Goal: Complete application form: Complete application form

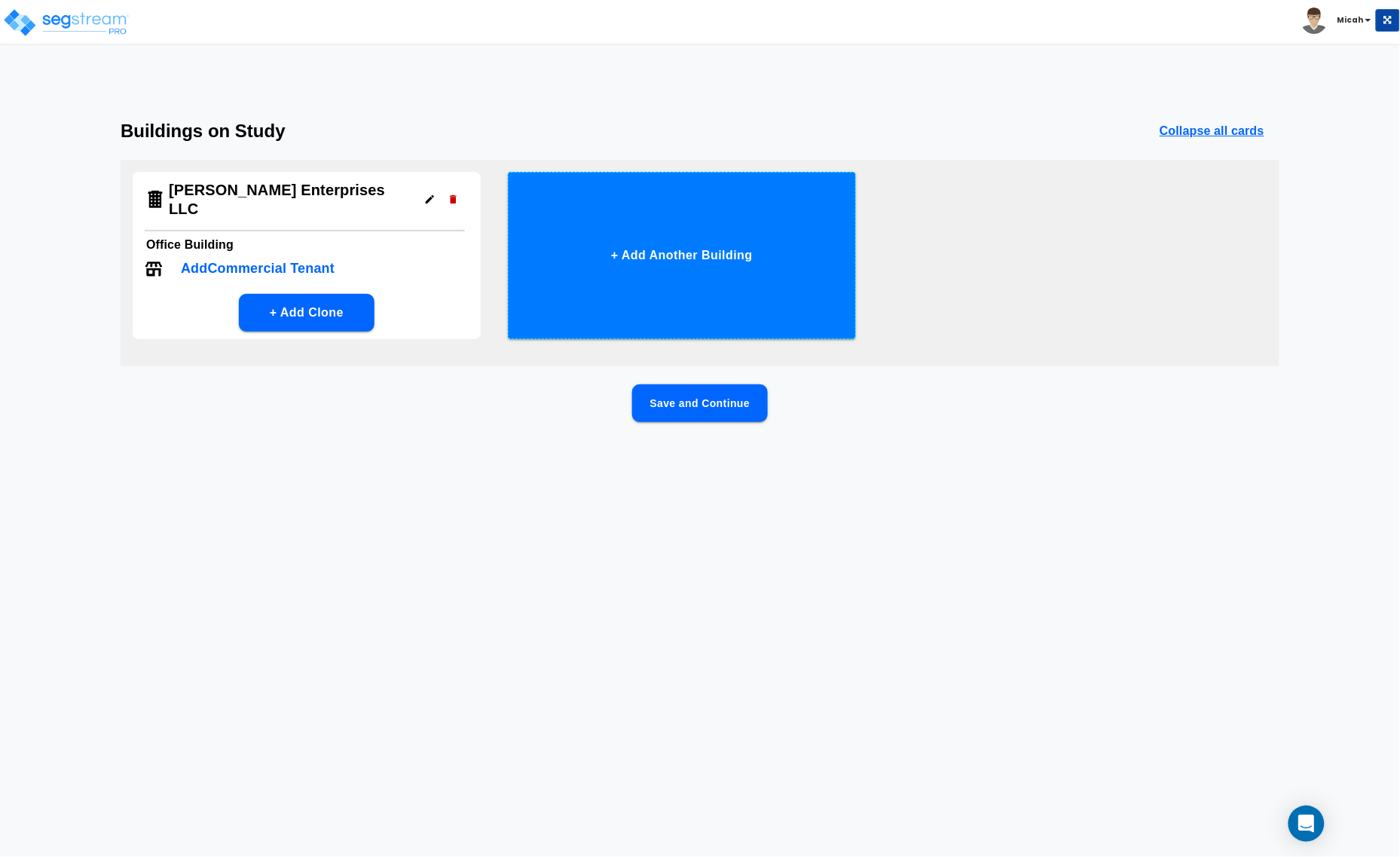
click at [697, 253] on button "+ Add Another Building" at bounding box center [682, 255] width 348 height 167
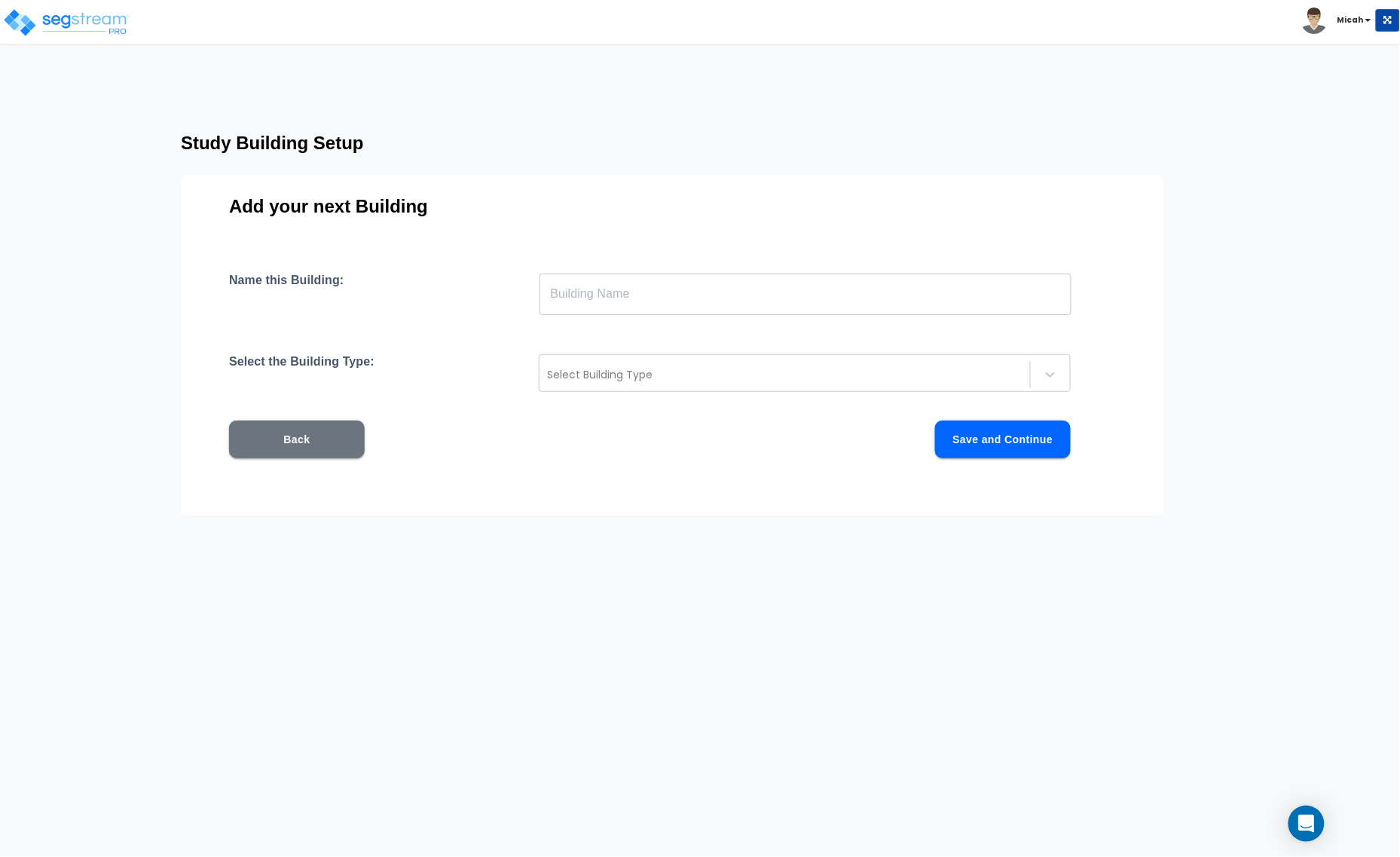
click at [643, 294] on input "text" at bounding box center [806, 294] width 532 height 43
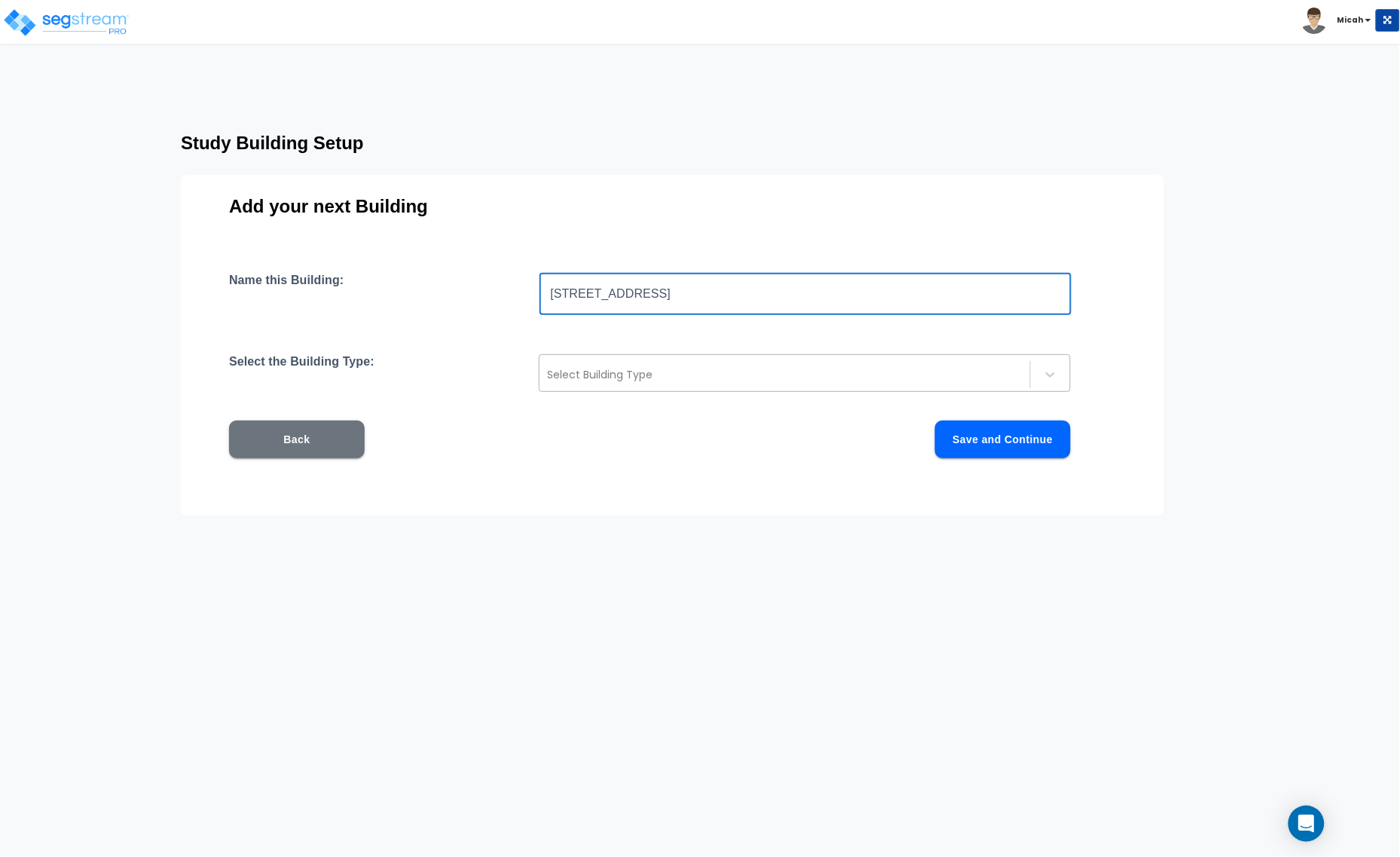
type input "[STREET_ADDRESS]"
click at [659, 382] on div at bounding box center [785, 374] width 476 height 18
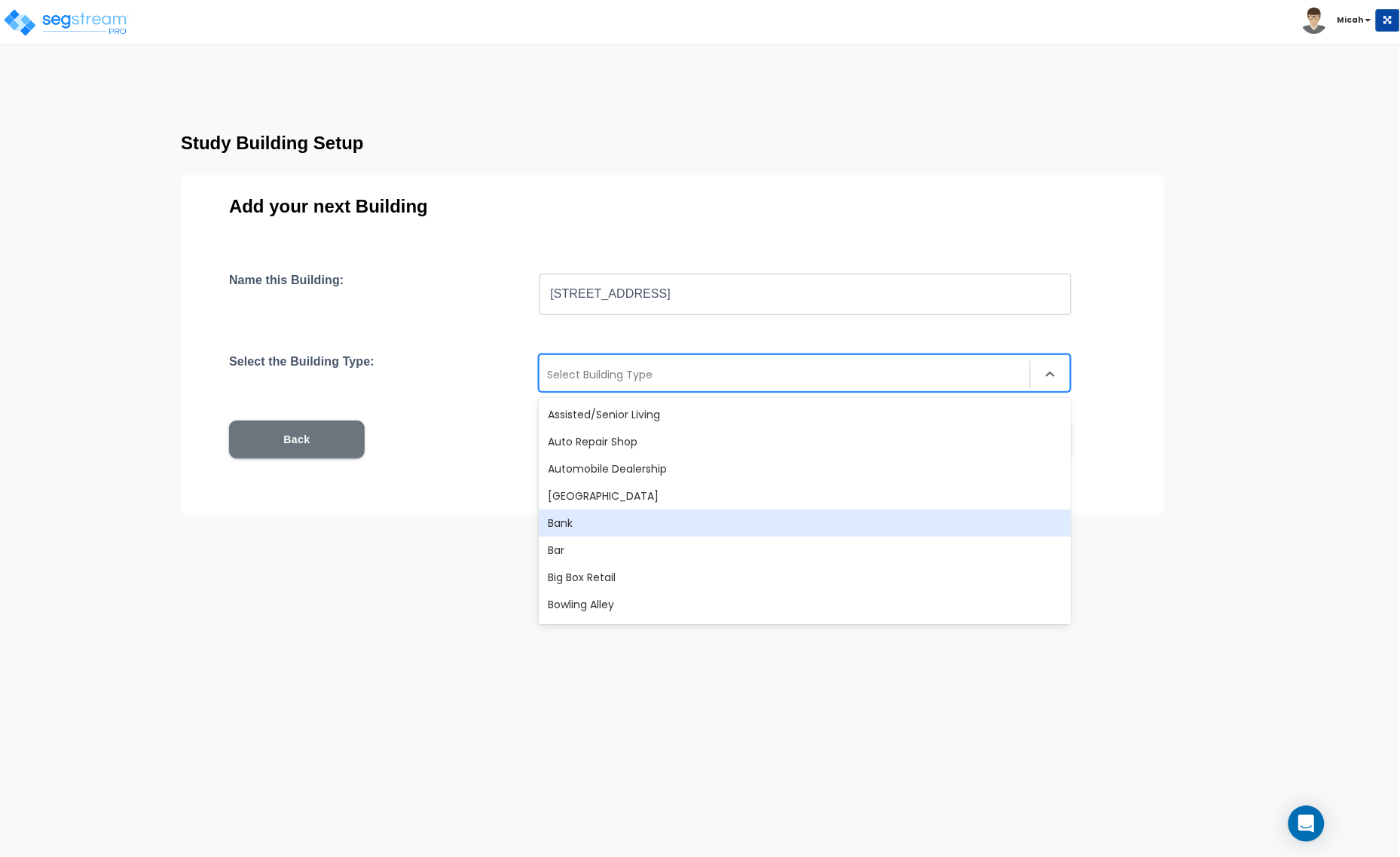
click at [699, 525] on div "Bank" at bounding box center [805, 523] width 532 height 27
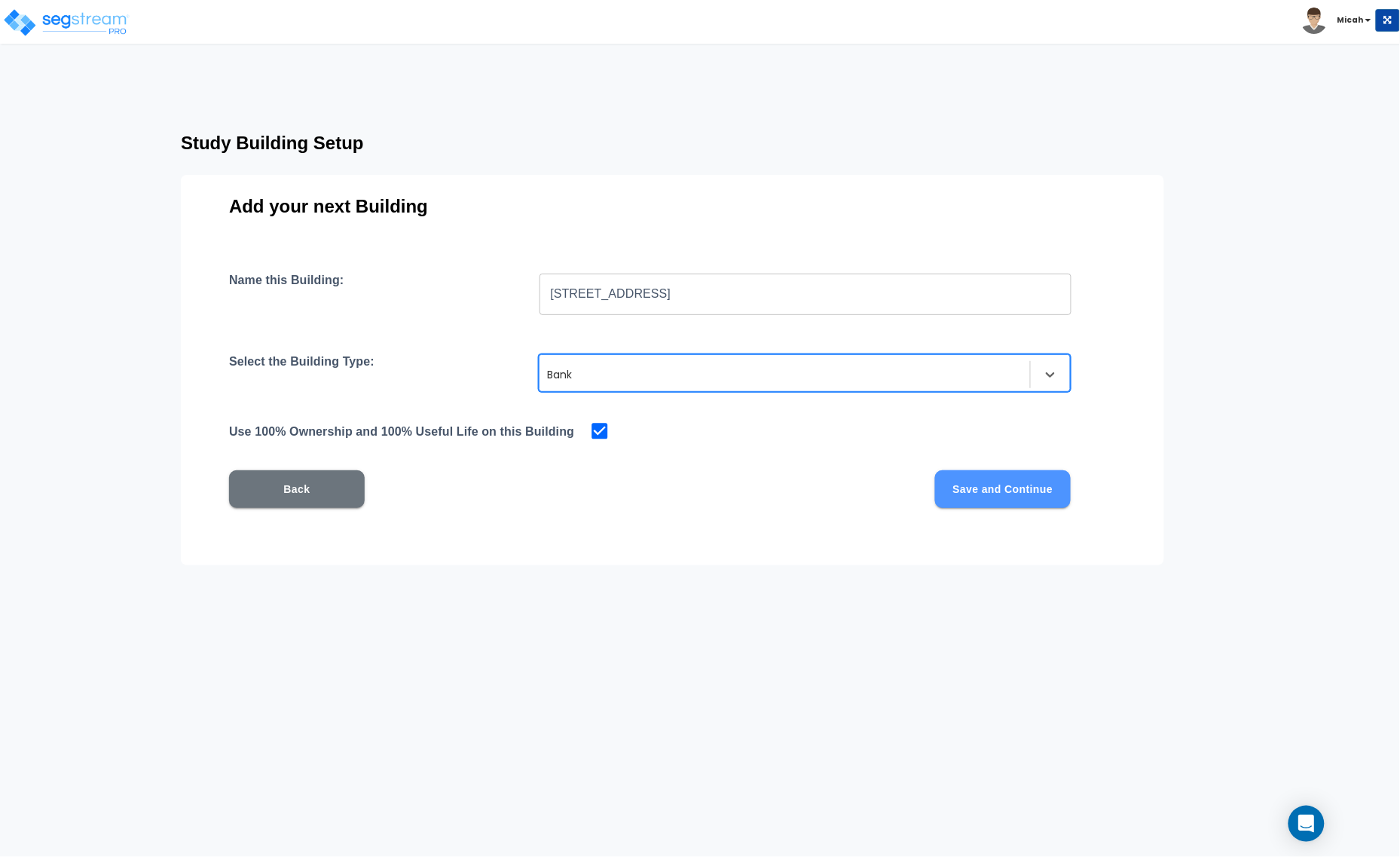
click at [987, 492] on button "Save and Continue" at bounding box center [1003, 489] width 135 height 38
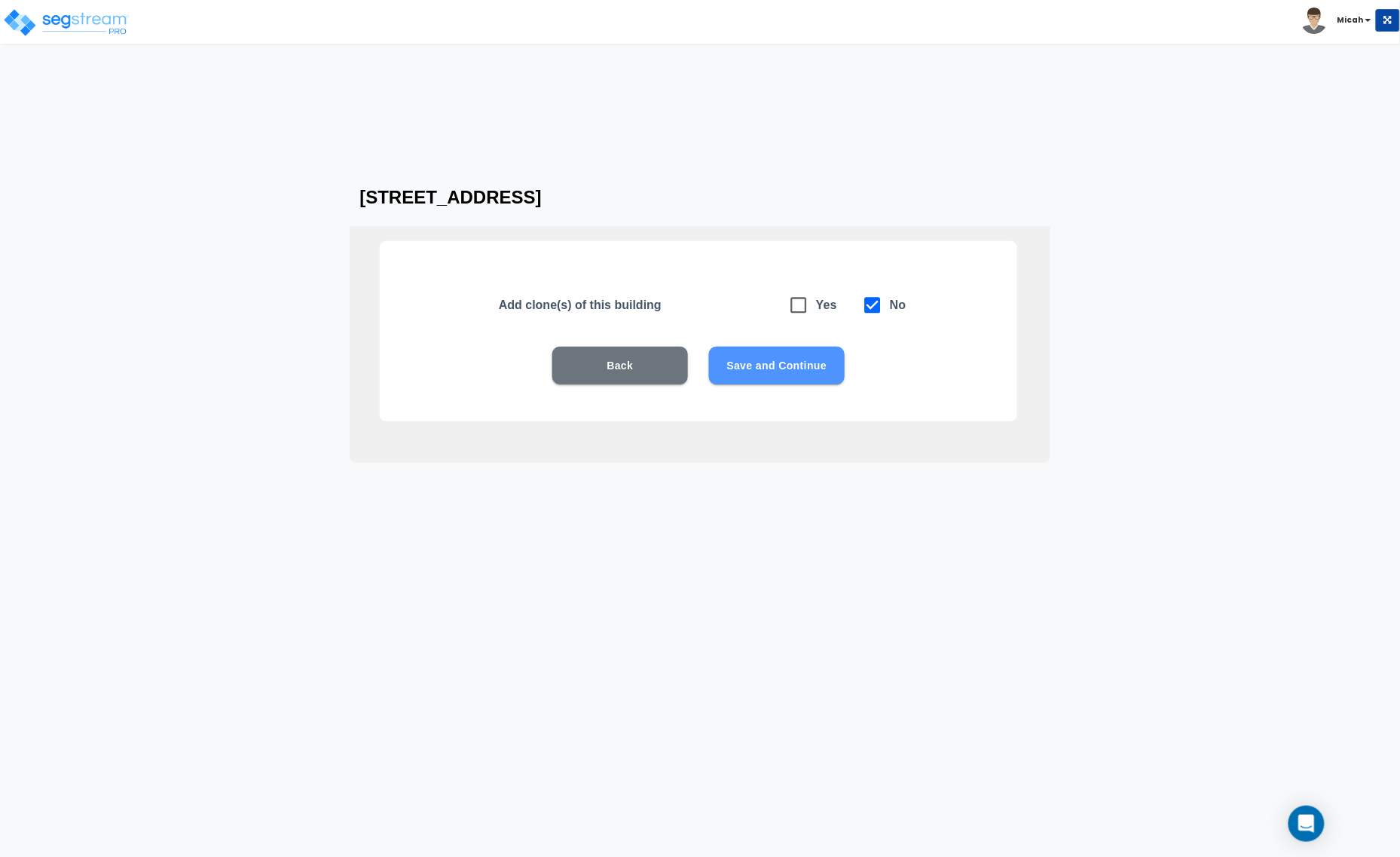
click at [808, 372] on button "Save and Continue" at bounding box center [777, 365] width 135 height 38
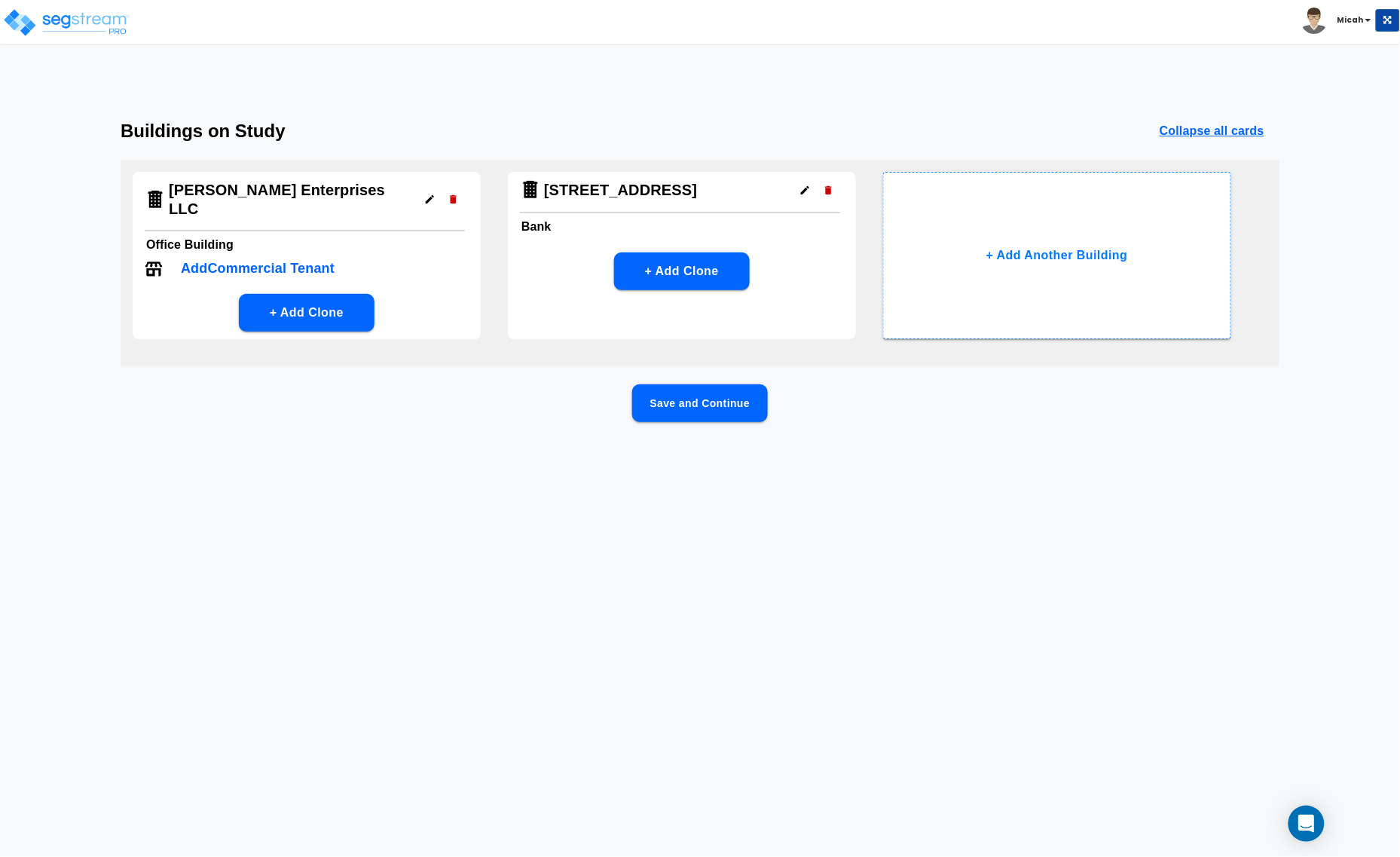
click at [693, 404] on button "Save and Continue" at bounding box center [700, 403] width 135 height 38
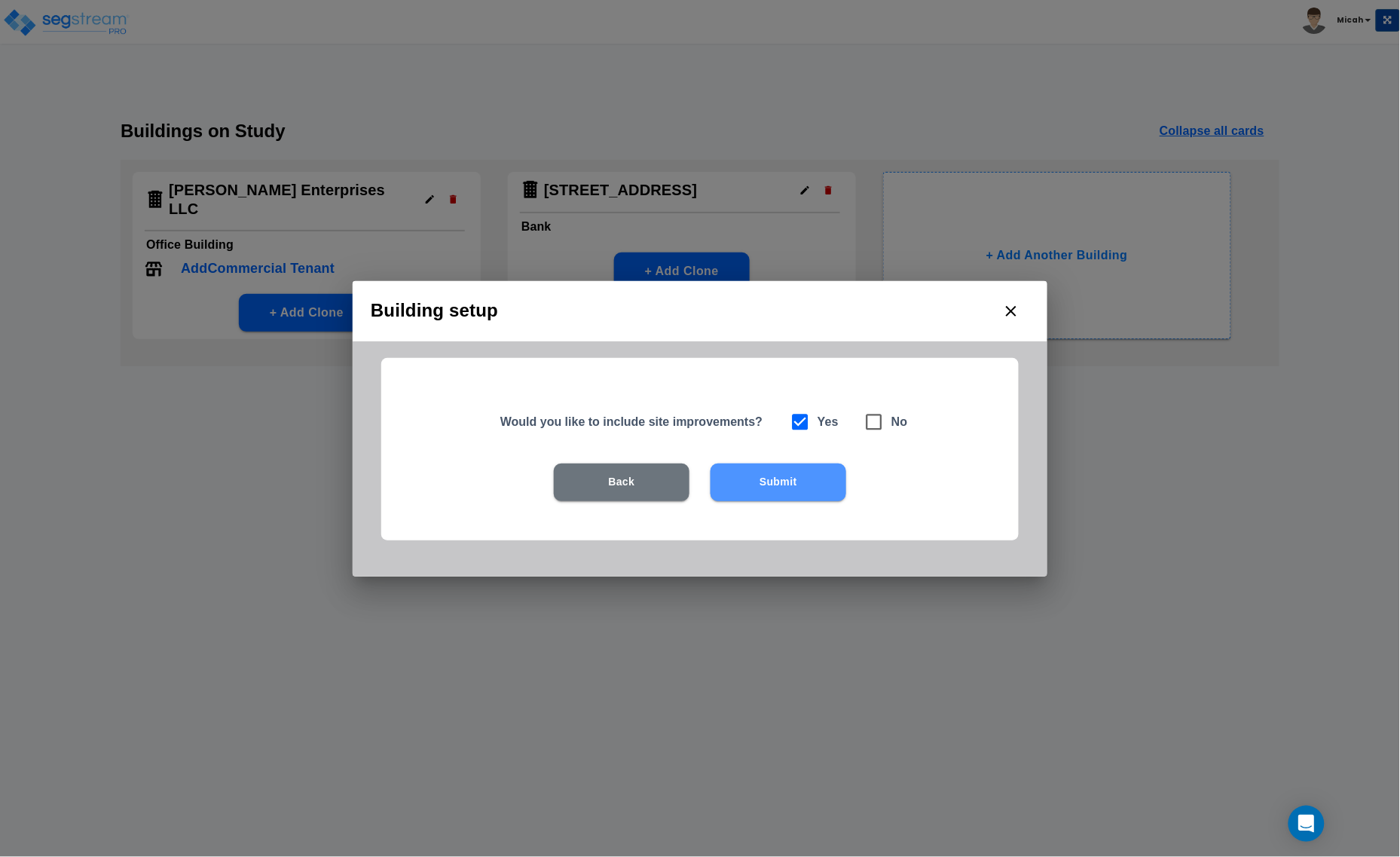
click at [775, 484] on button "Submit" at bounding box center [778, 483] width 135 height 38
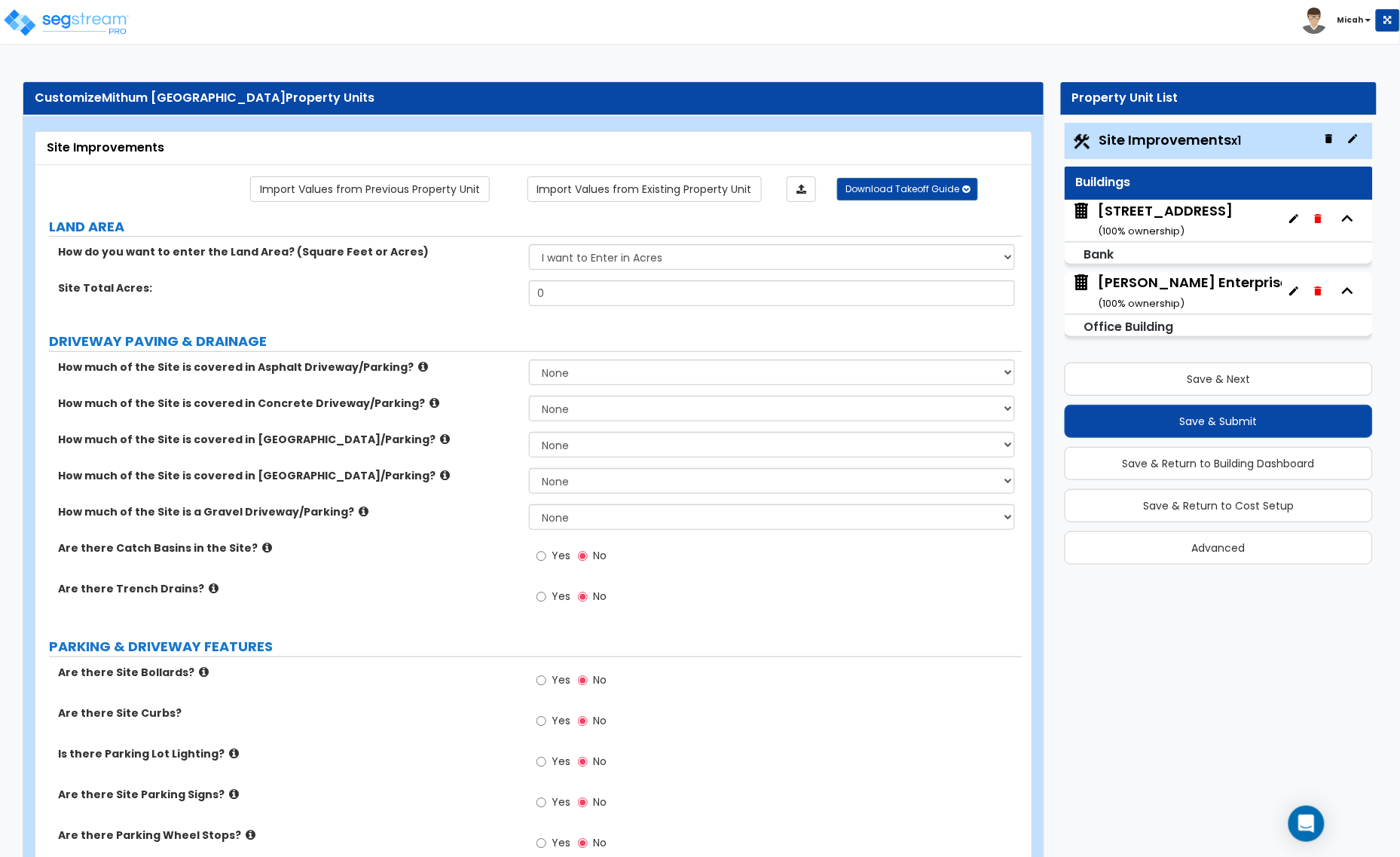
click at [1302, 148] on div "Site Improvements x1" at bounding box center [1219, 141] width 309 height 36
click at [1358, 132] on icon "button" at bounding box center [1353, 138] width 12 height 12
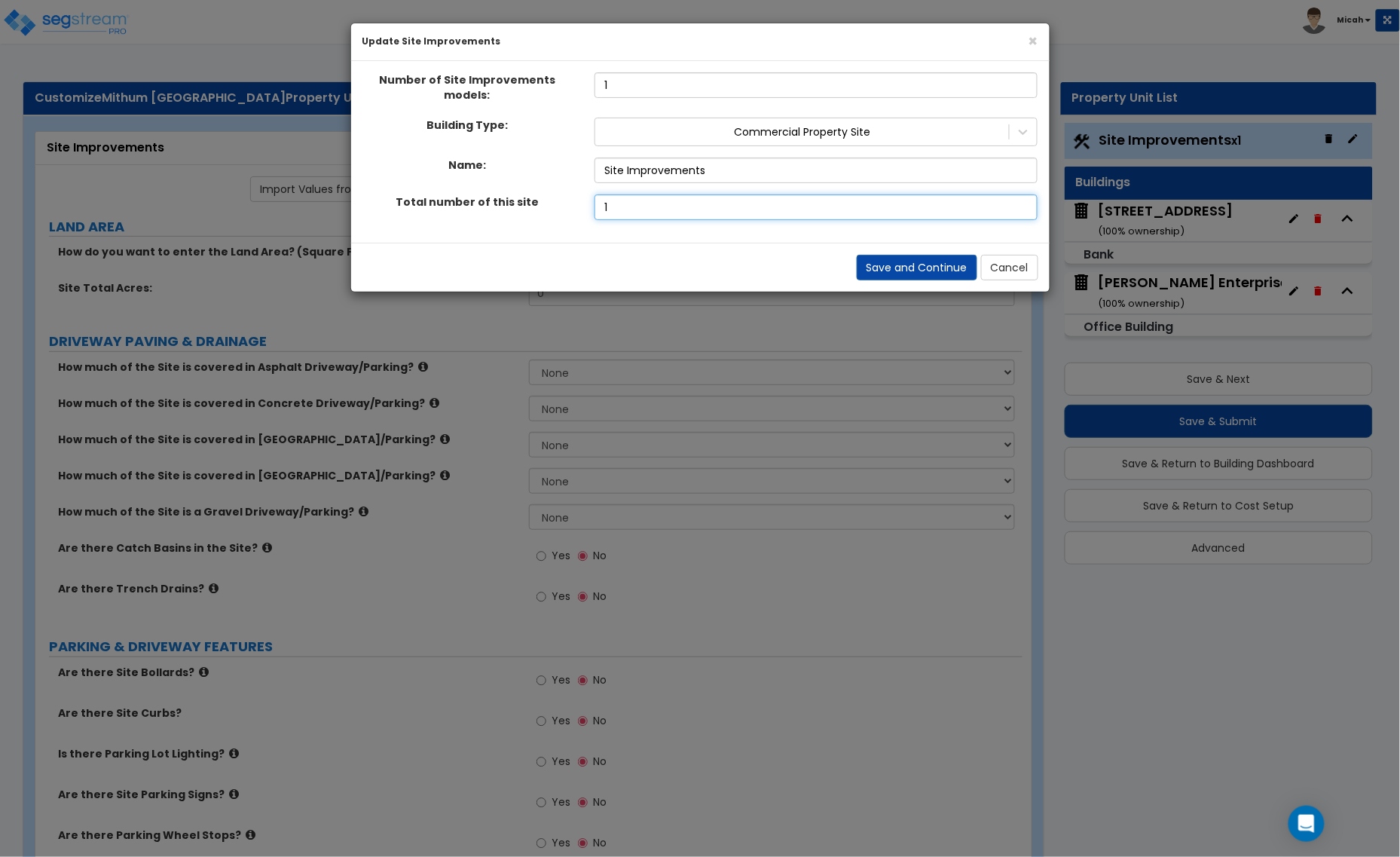
drag, startPoint x: 628, startPoint y: 194, endPoint x: 584, endPoint y: 198, distance: 44.2
click at [584, 198] on div "1" at bounding box center [816, 207] width 465 height 26
type input "2"
click at [1021, 195] on input "2" at bounding box center [816, 207] width 443 height 26
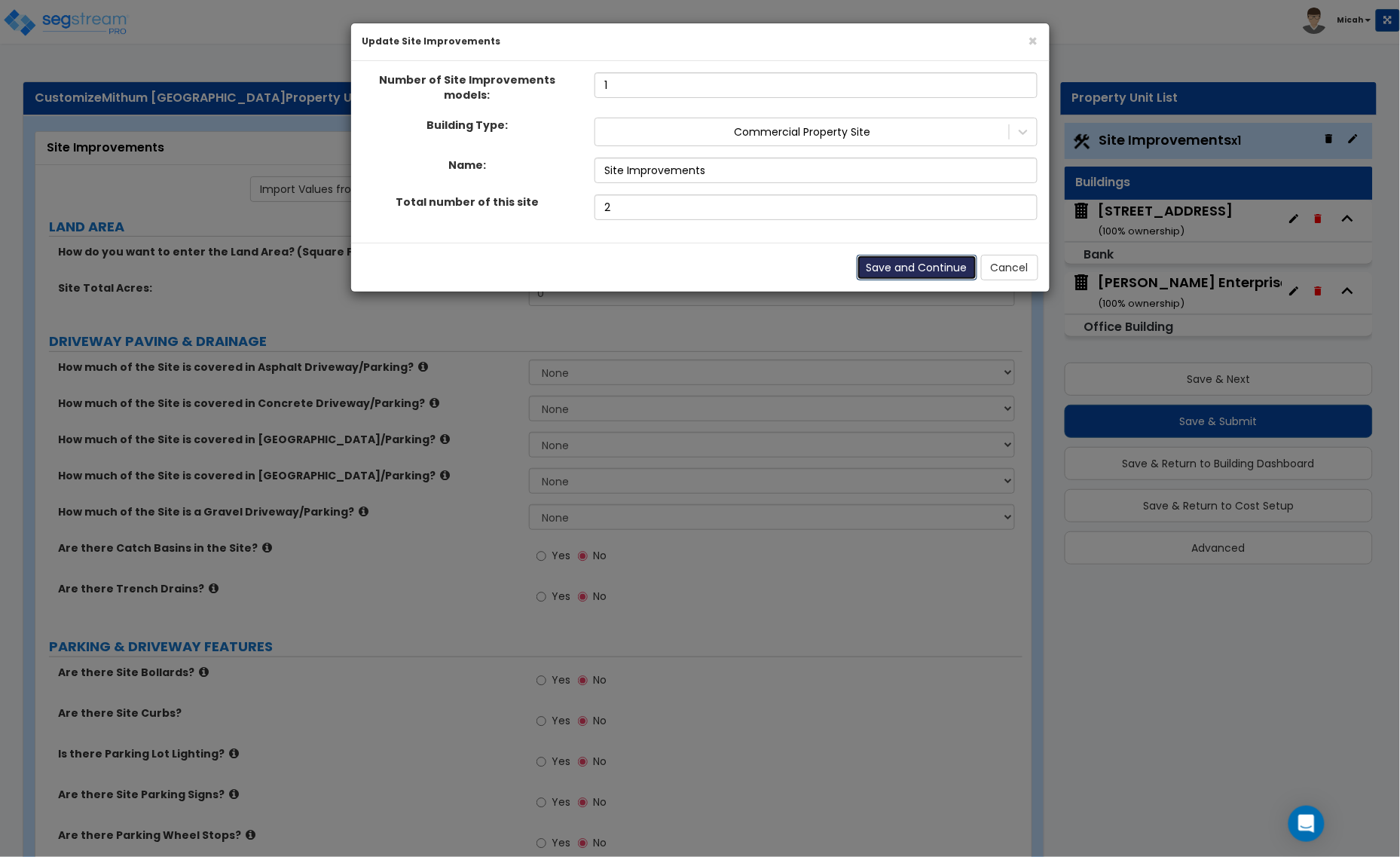
click at [931, 260] on button "Save and Continue" at bounding box center [917, 267] width 120 height 26
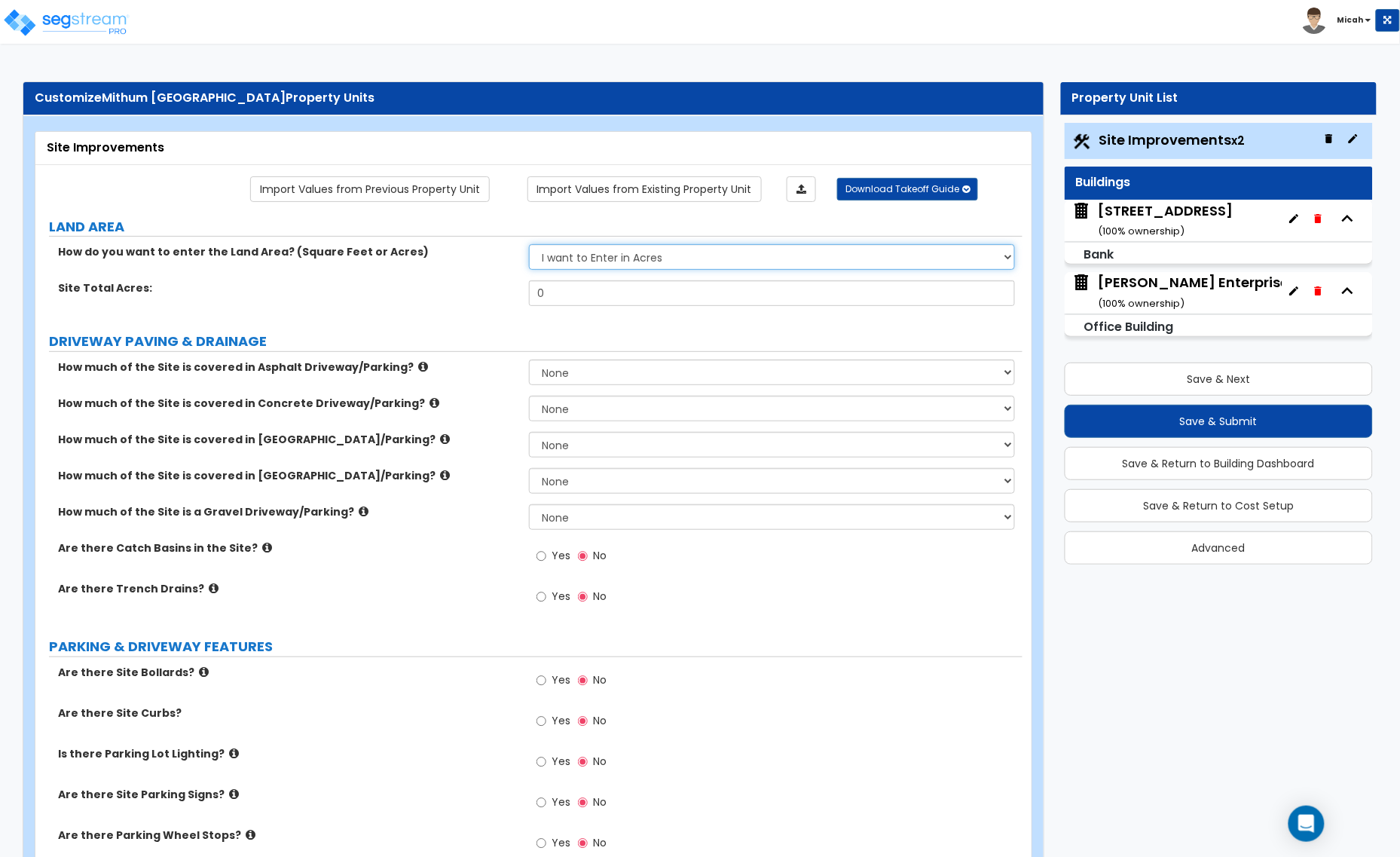
click at [746, 270] on select "I want to Enter in [GEOGRAPHIC_DATA] I want to Enter in Square Feet" at bounding box center [772, 257] width 486 height 26
select select "2"
click at [529, 246] on select "I want to Enter in [GEOGRAPHIC_DATA] I want to Enter in Square Feet" at bounding box center [772, 257] width 486 height 26
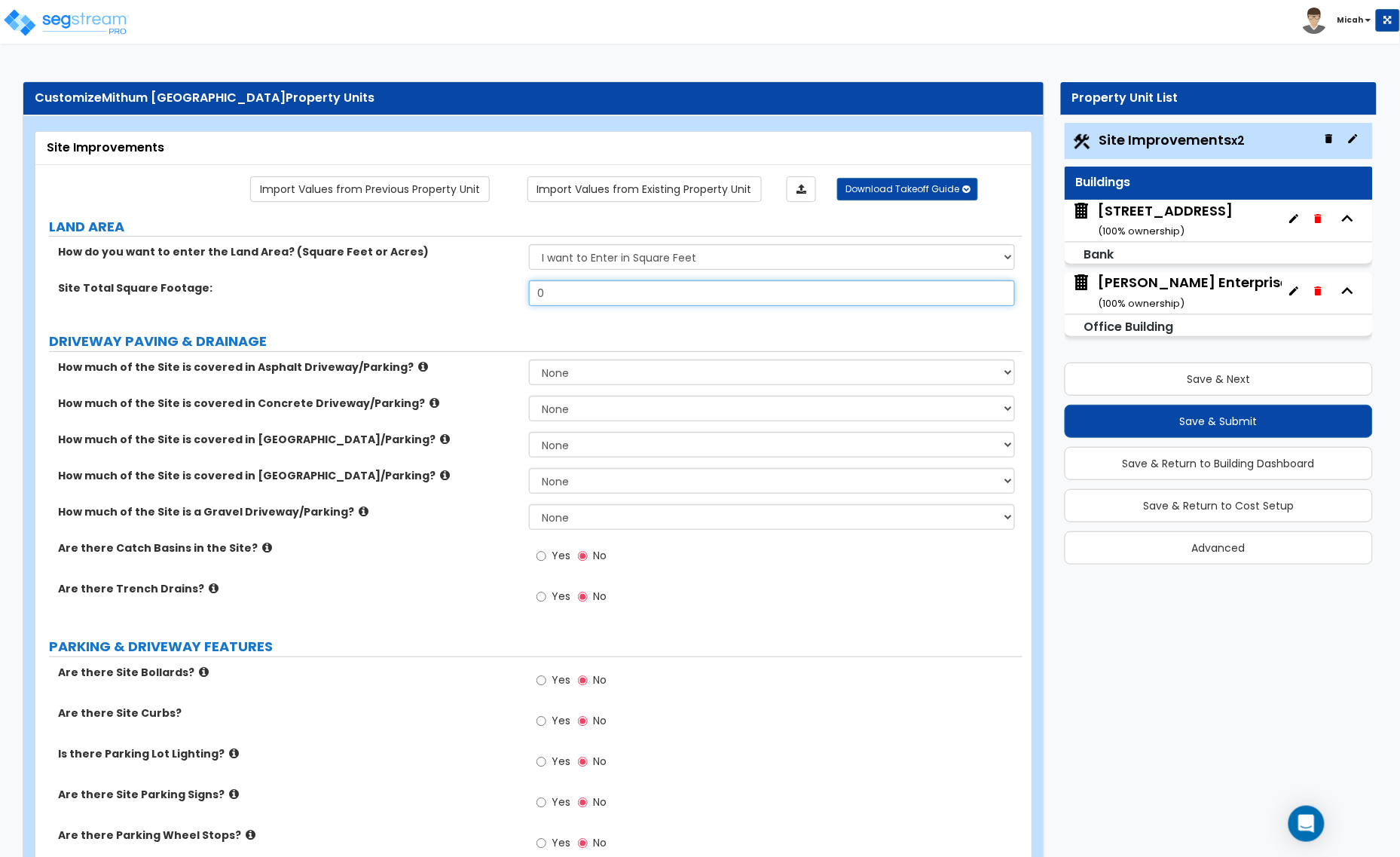
click at [591, 296] on input "0" at bounding box center [772, 293] width 486 height 26
drag, startPoint x: 552, startPoint y: 292, endPoint x: 472, endPoint y: 296, distance: 80.1
click at [498, 295] on div "Site Total Square Footage: 0" at bounding box center [529, 299] width 987 height 36
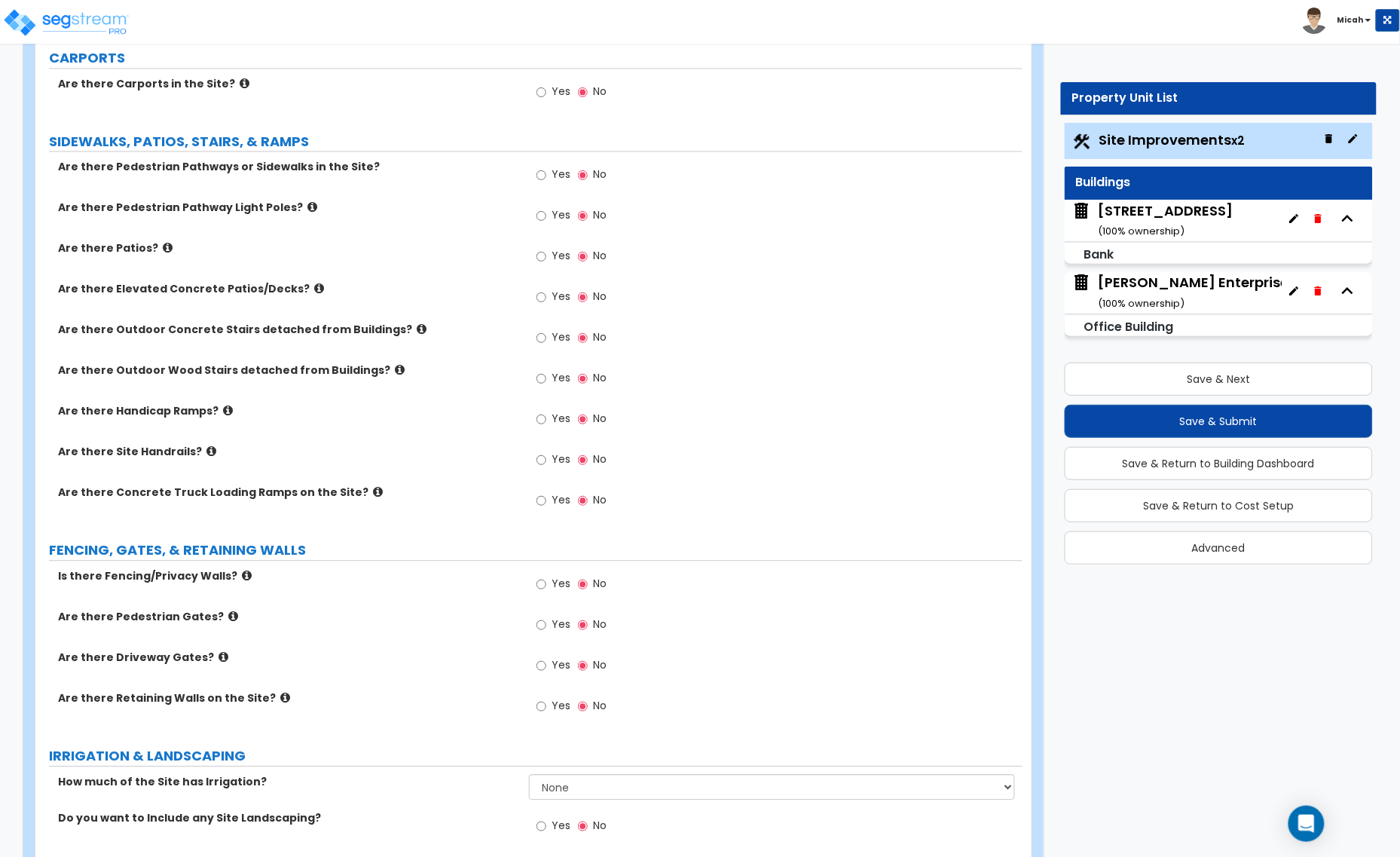
scroll to position [659, 0]
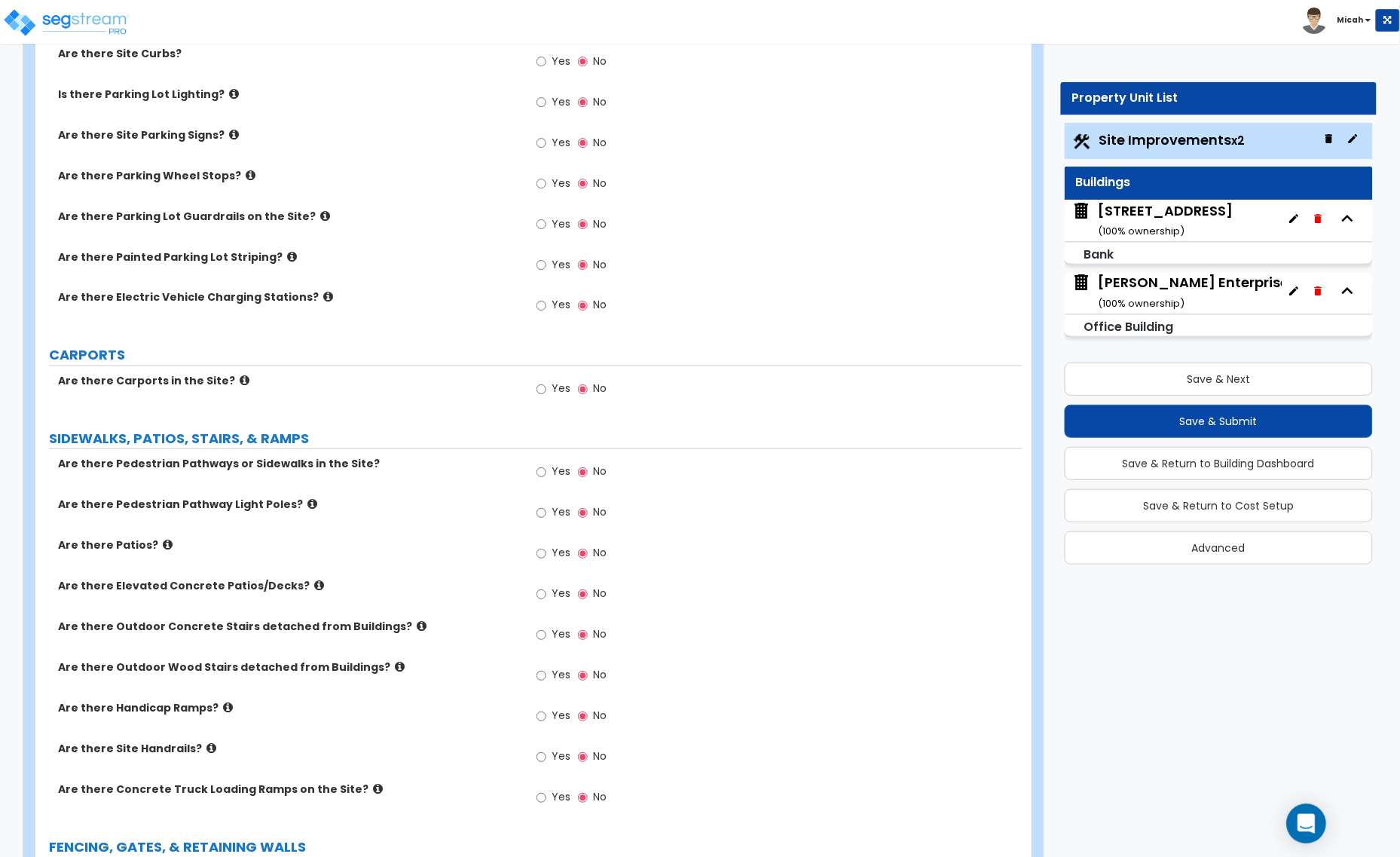
click at [1309, 825] on icon "Open Intercom Messenger" at bounding box center [1306, 824] width 17 height 20
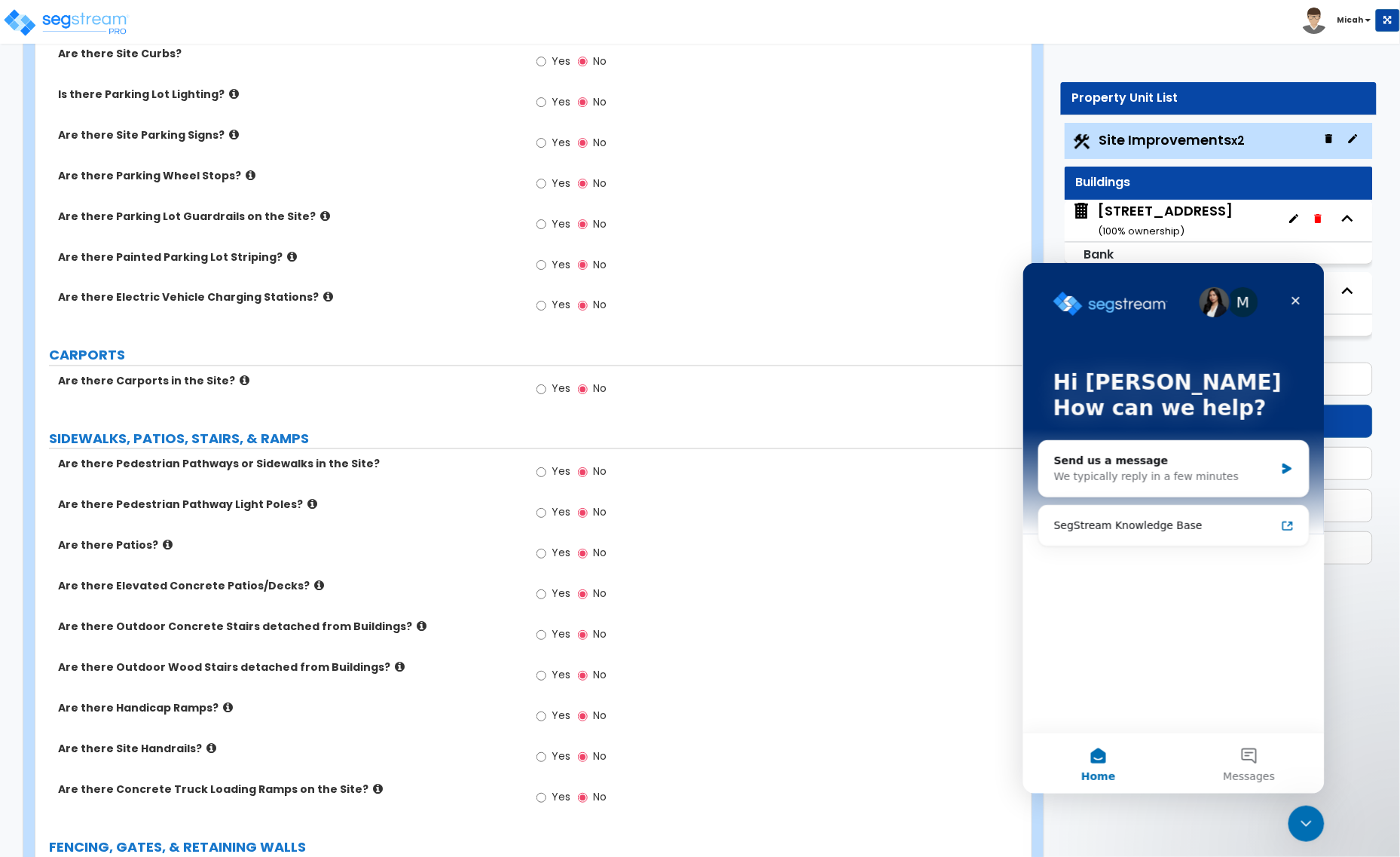
scroll to position [0, 0]
click at [1186, 463] on div "Send us a message" at bounding box center [1164, 460] width 220 height 16
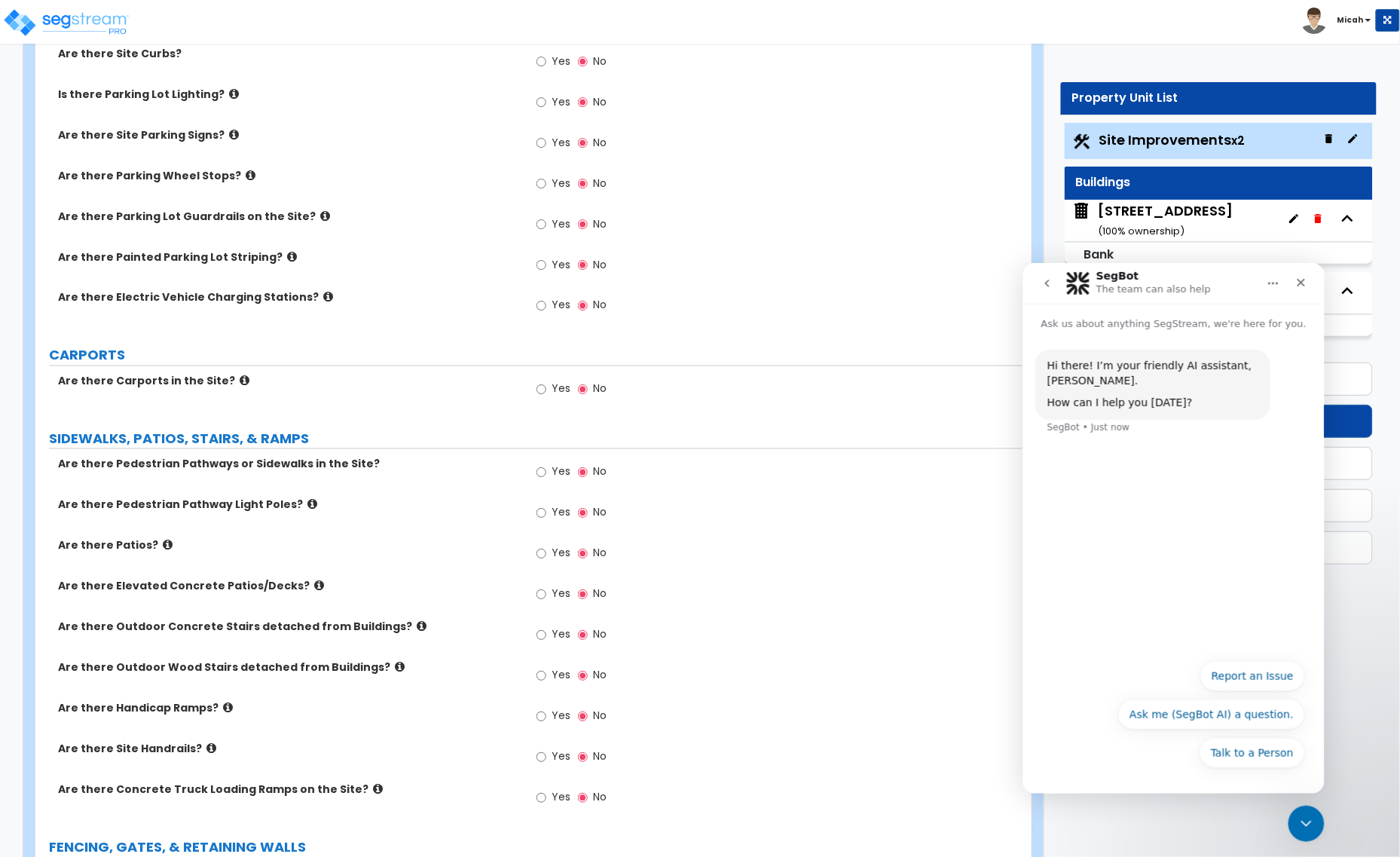
click at [1091, 591] on div "Hi there! I’m your friendly AI assistant, [PERSON_NAME]. How can I help you [DA…" at bounding box center [1173, 491] width 302 height 320
click at [1183, 770] on div "Talk to a Person Report an Issue Ask me (SegBot AI) a question. Talk to a Person" at bounding box center [1173, 718] width 262 height 115
click at [1197, 716] on button "Ask me (SegBot AI) a question." at bounding box center [1210, 714] width 187 height 30
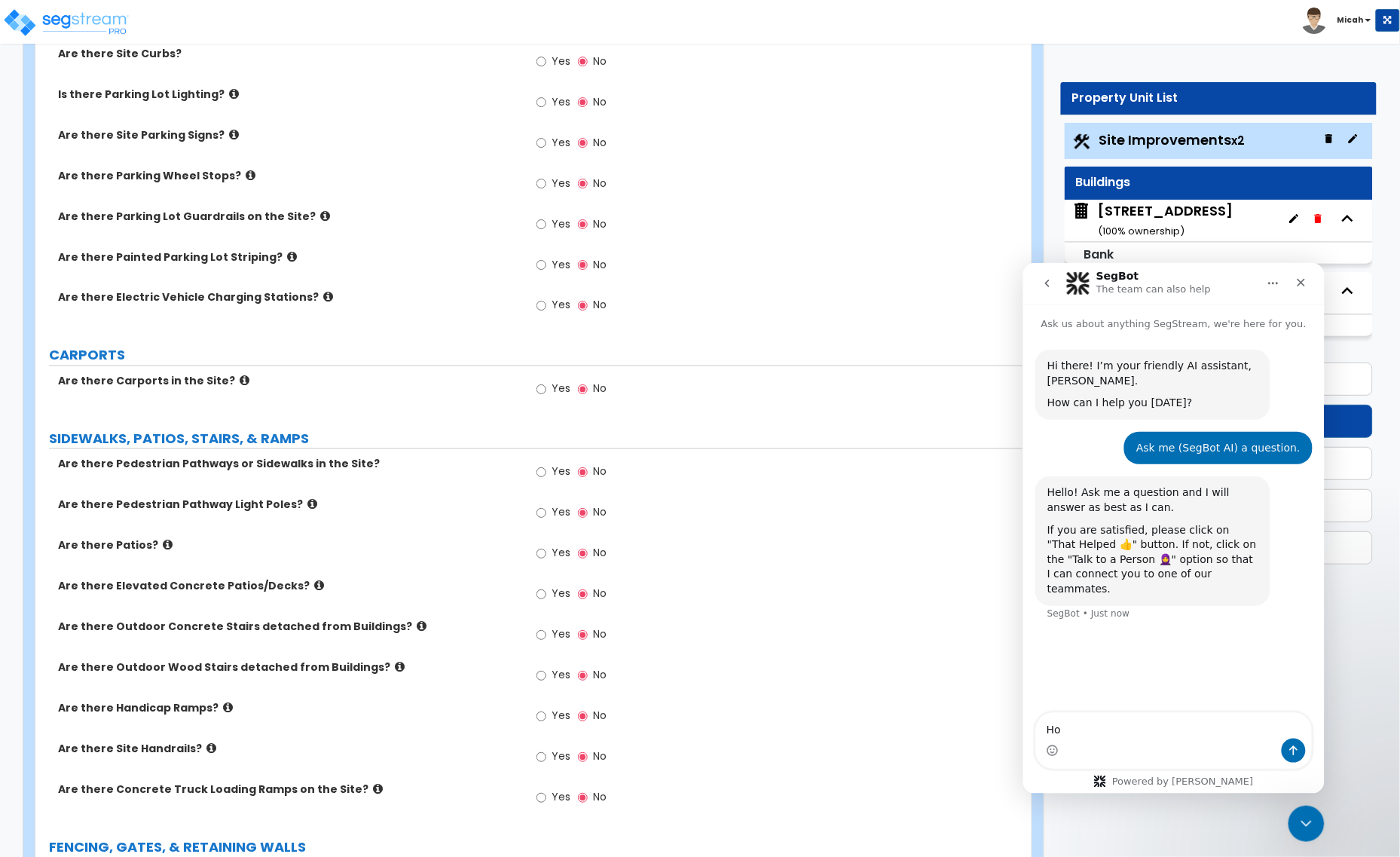
type textarea "H"
click at [1087, 710] on textarea "In the project set up after entering 2 buildings - how do I know if I can enter…" at bounding box center [1173, 703] width 276 height 71
type textarea "In the project set up after entering 2 buildings - how do I know if I can enter…"
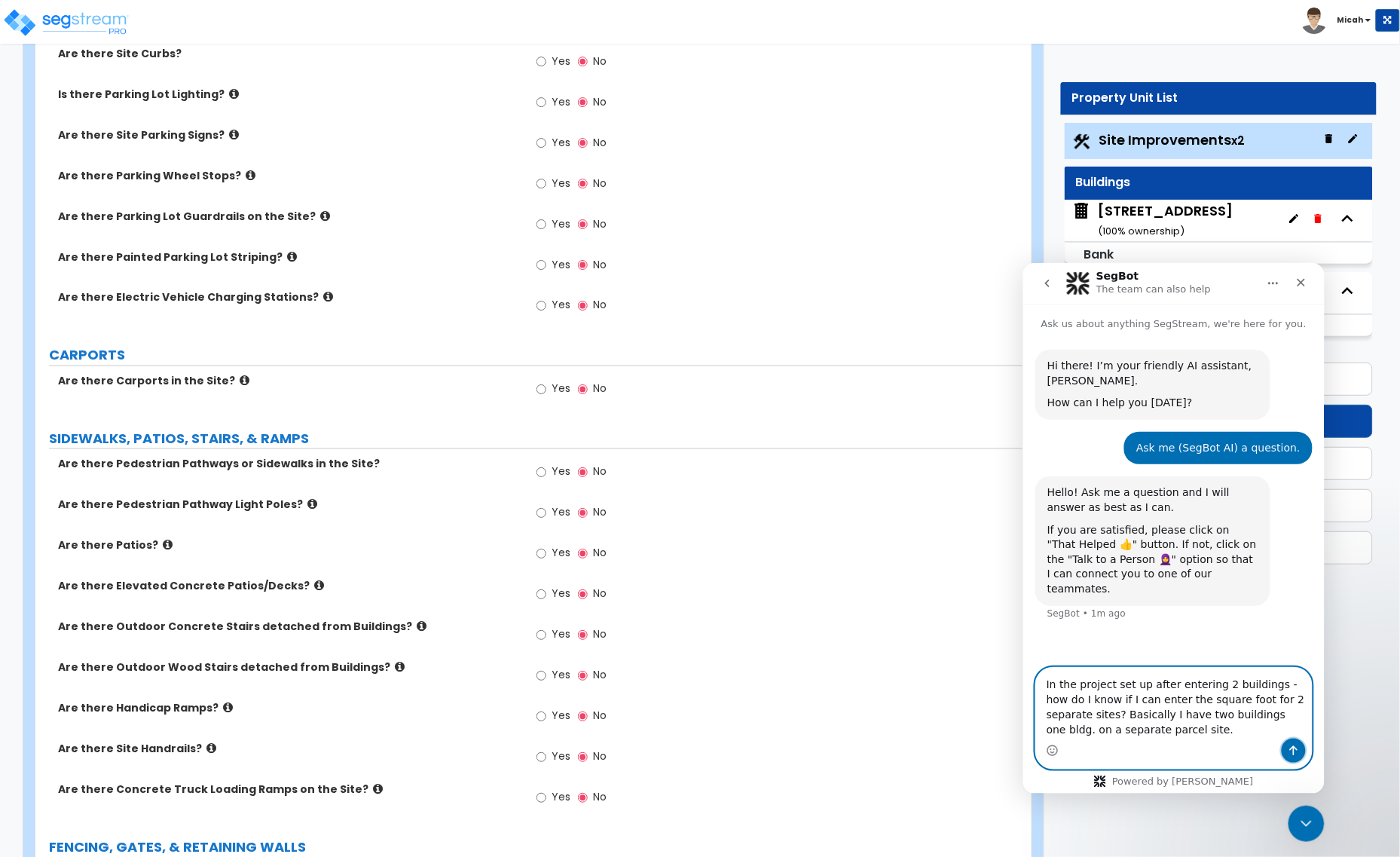
click at [1291, 746] on icon "Send a message…" at bounding box center [1293, 750] width 9 height 9
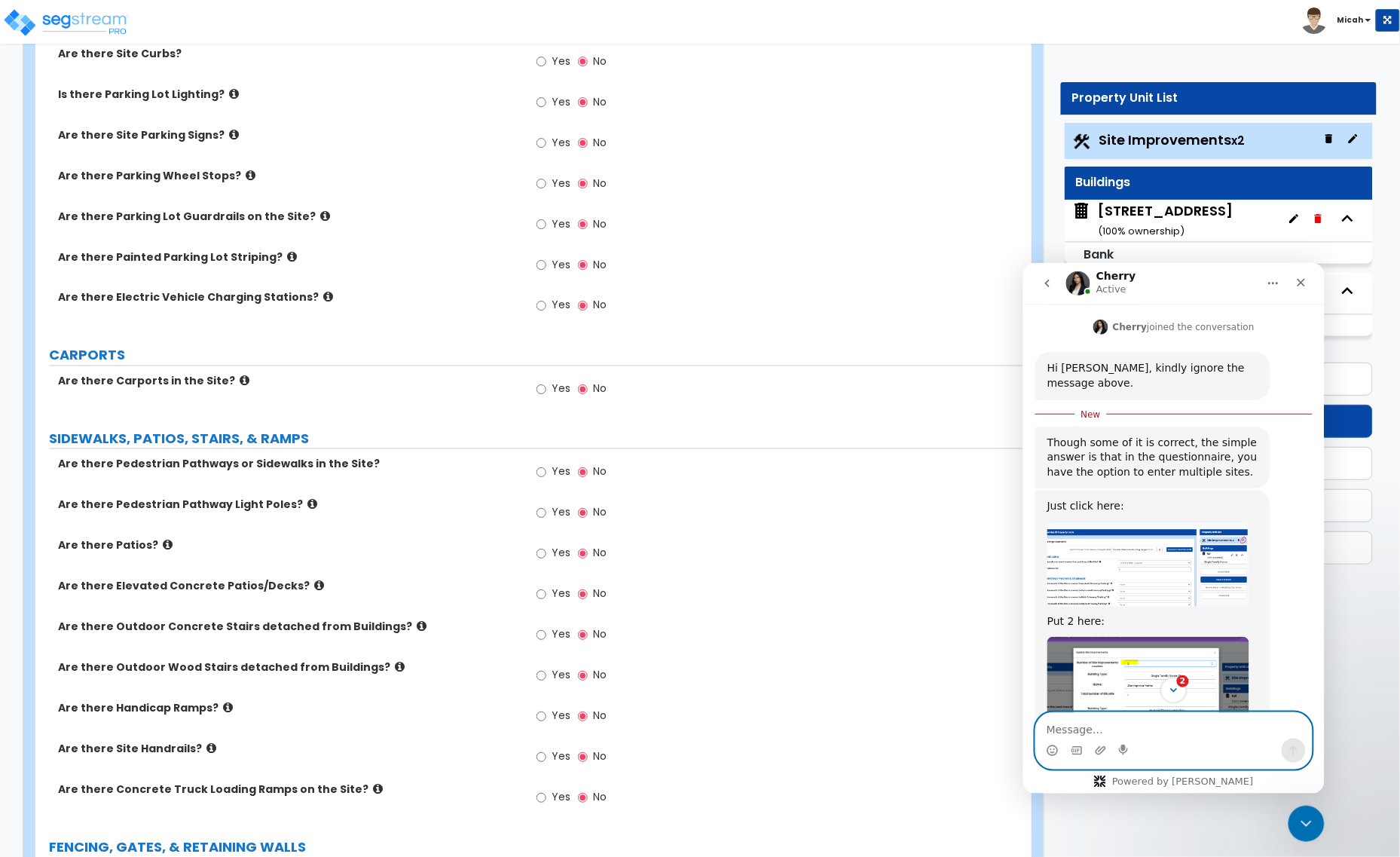
scroll to position [846, 0]
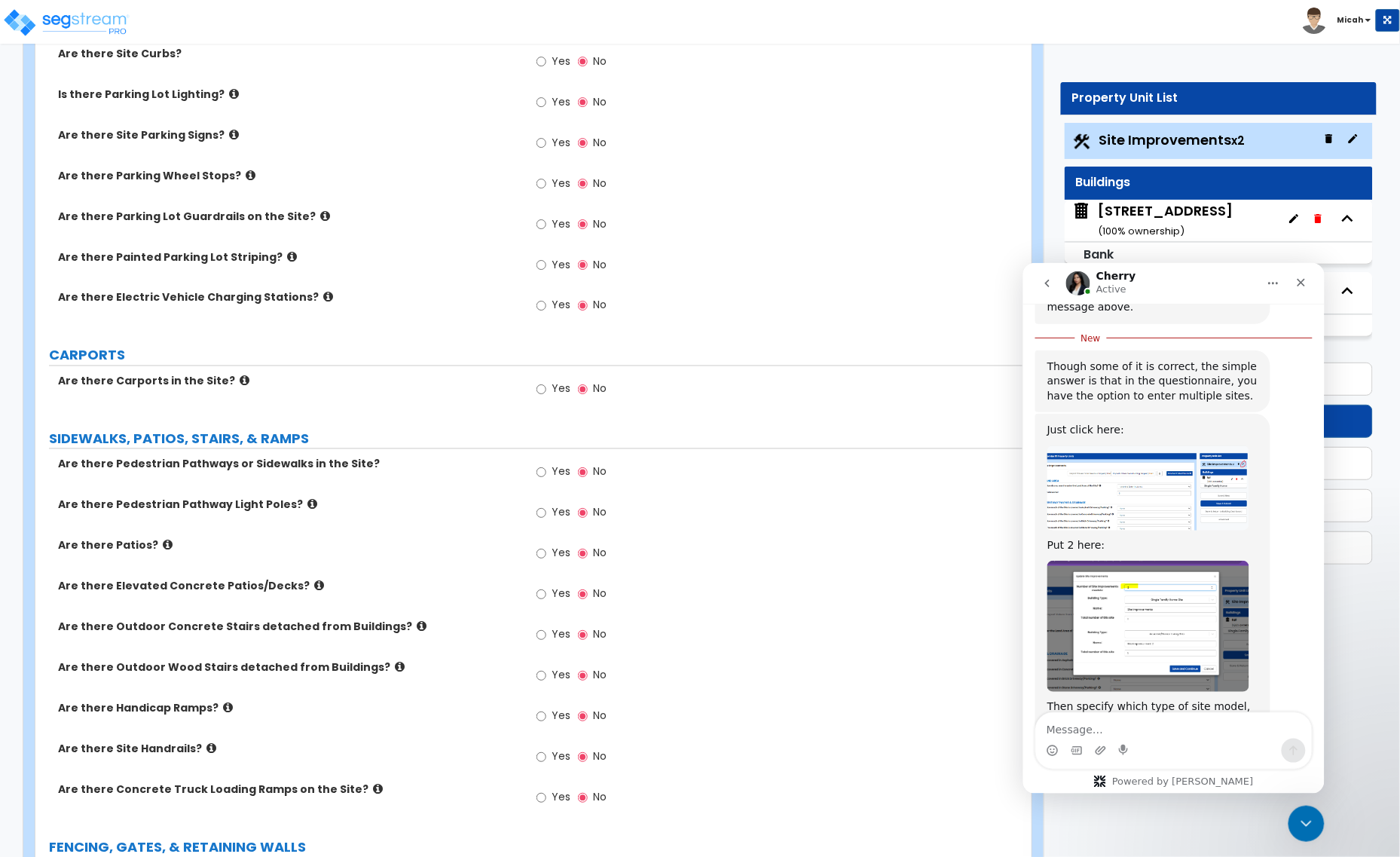
click at [1095, 455] on img "Cherry says…" at bounding box center [1147, 488] width 202 height 85
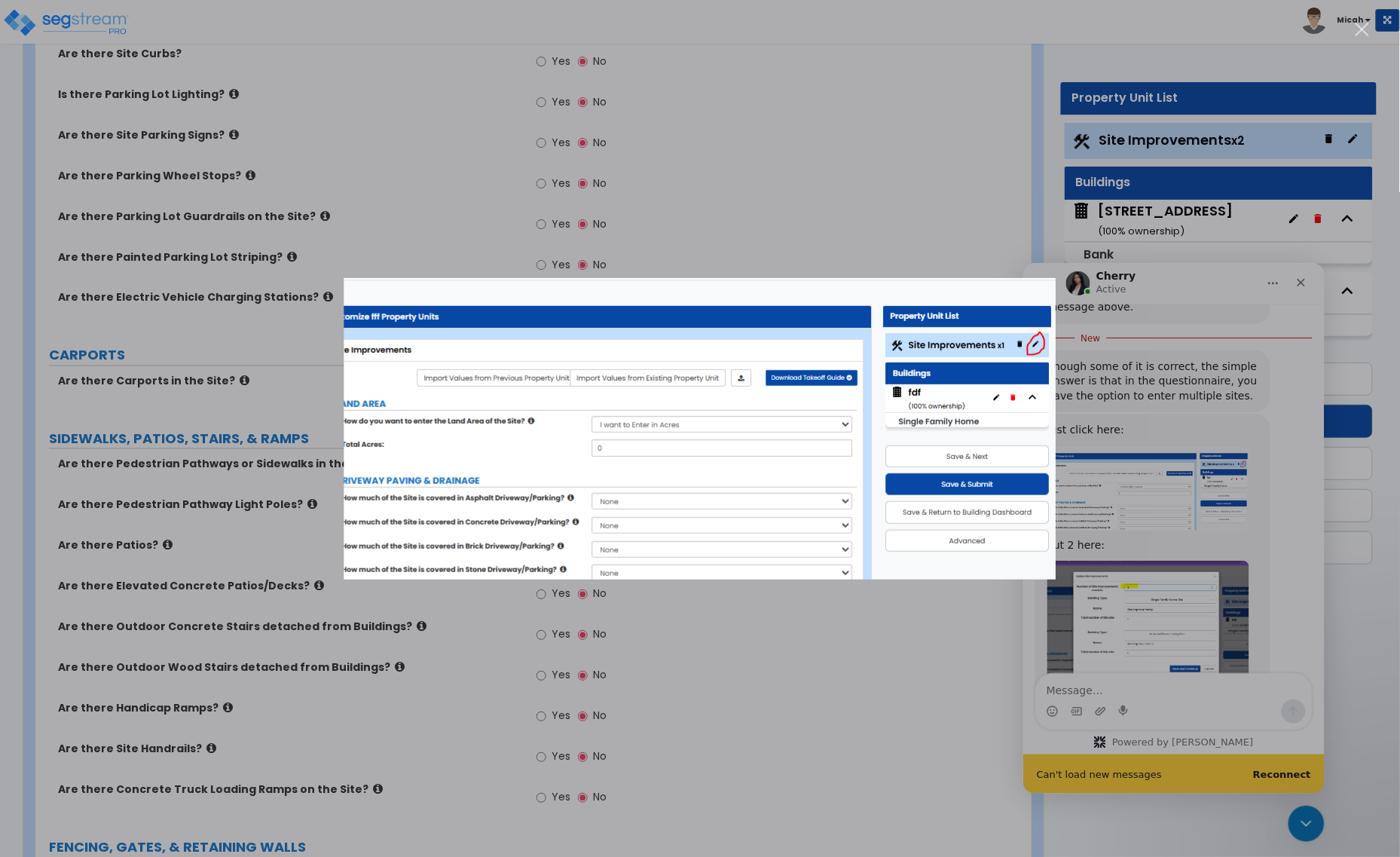
scroll to position [885, 0]
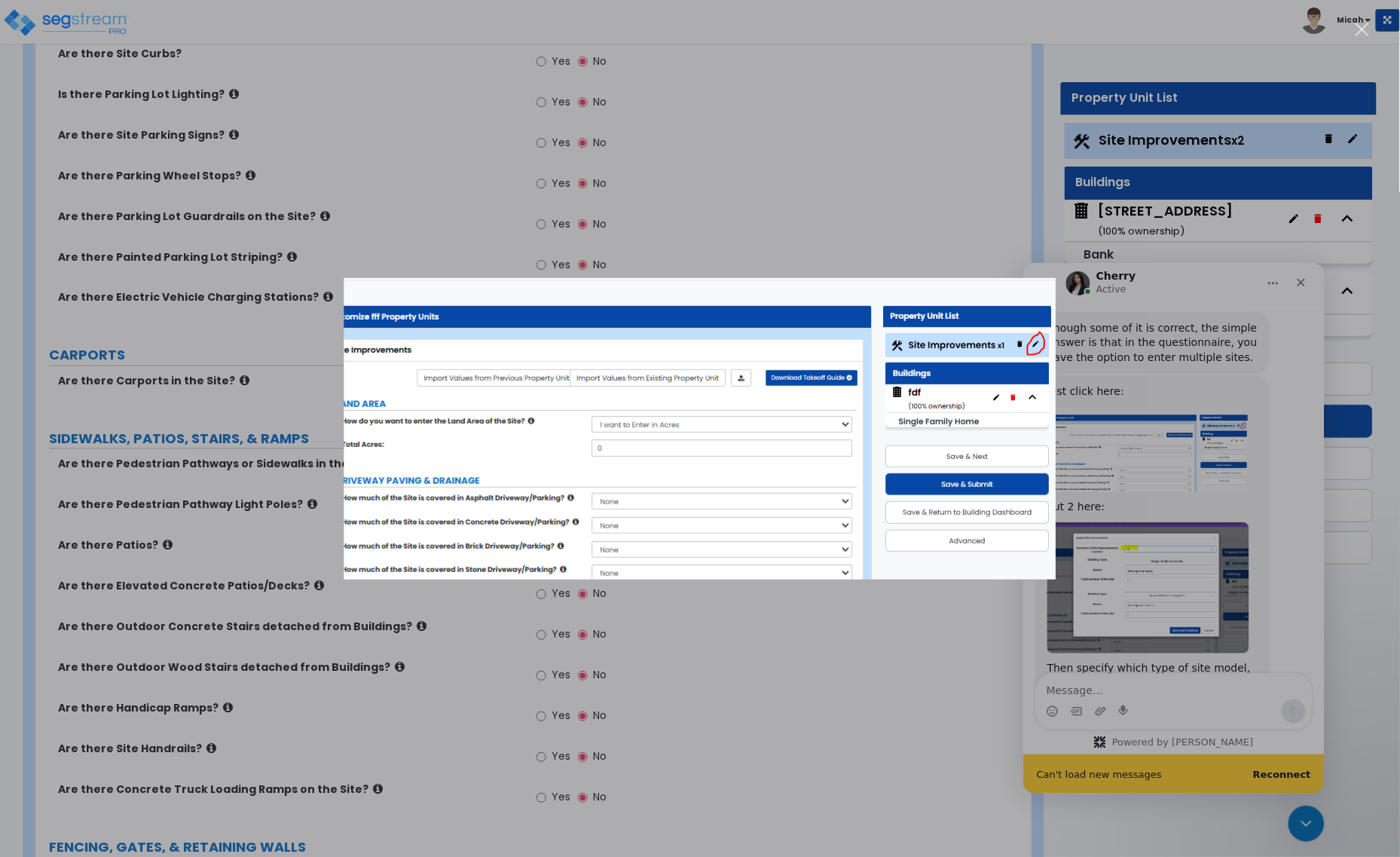
click at [1161, 522] on div "Intercom messenger" at bounding box center [700, 428] width 1400 height 857
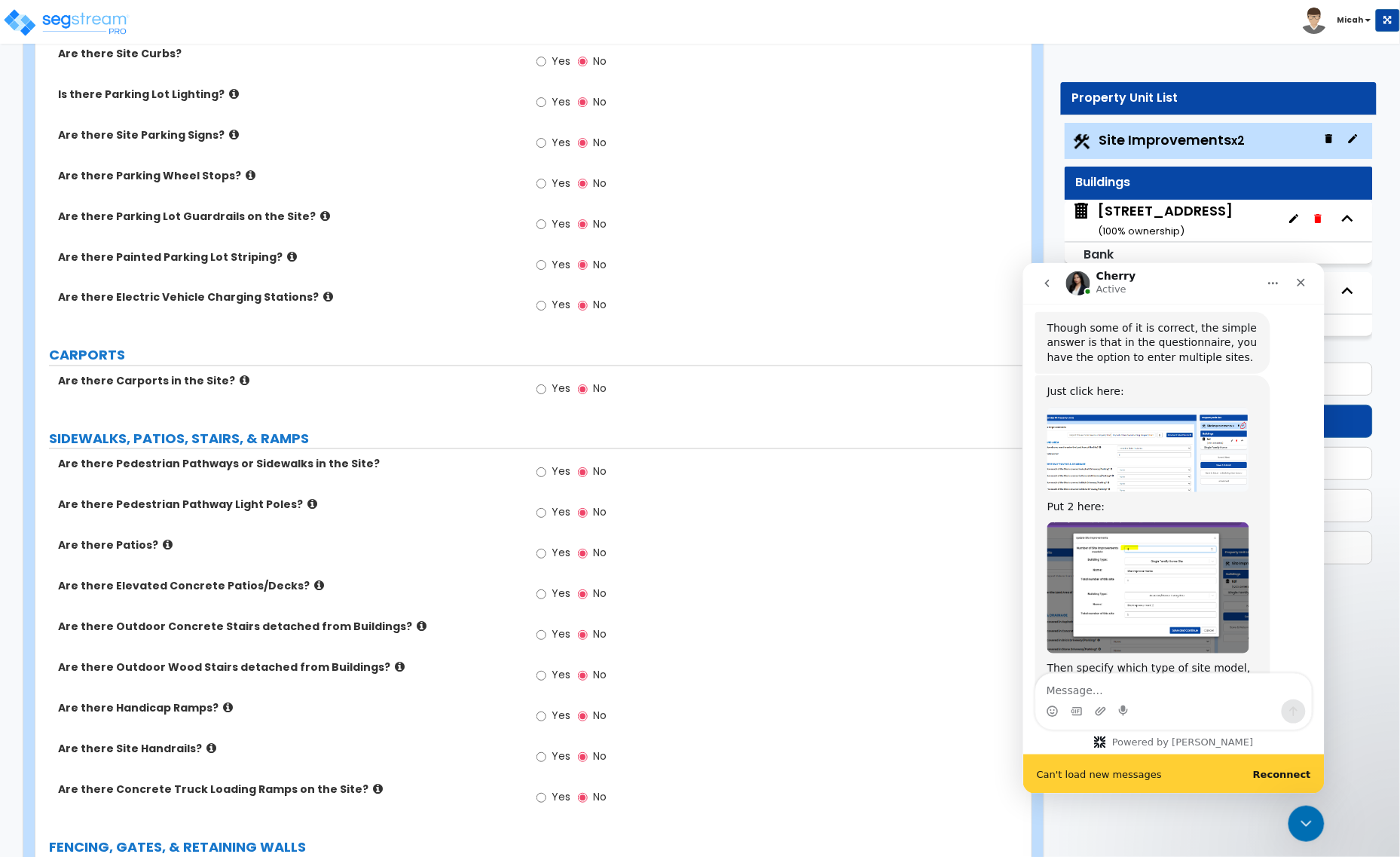
click at [1141, 527] on img "Cherry says…" at bounding box center [1147, 587] width 202 height 132
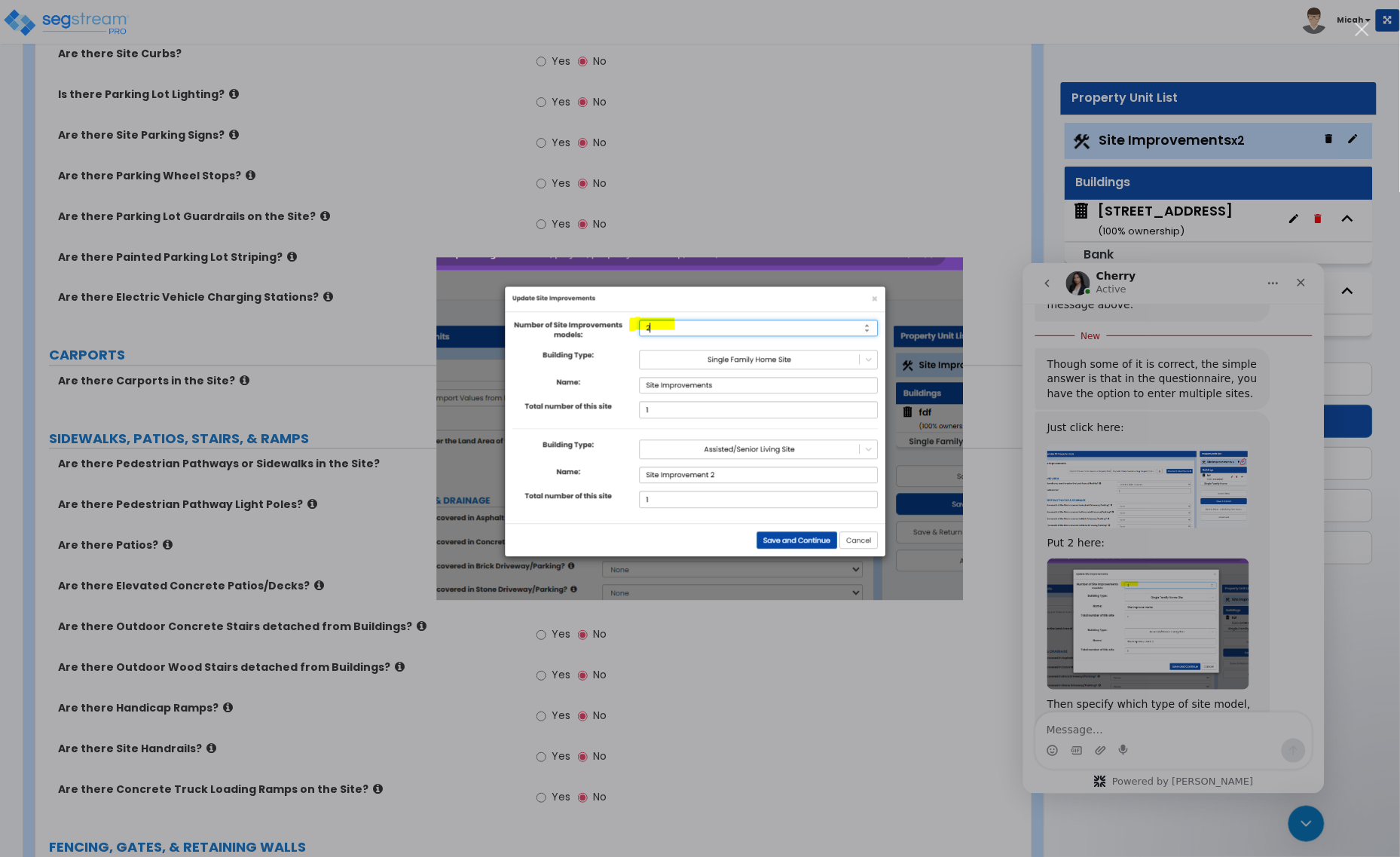
scroll to position [846, 0]
click at [1180, 665] on div "Intercom messenger" at bounding box center [700, 428] width 1400 height 857
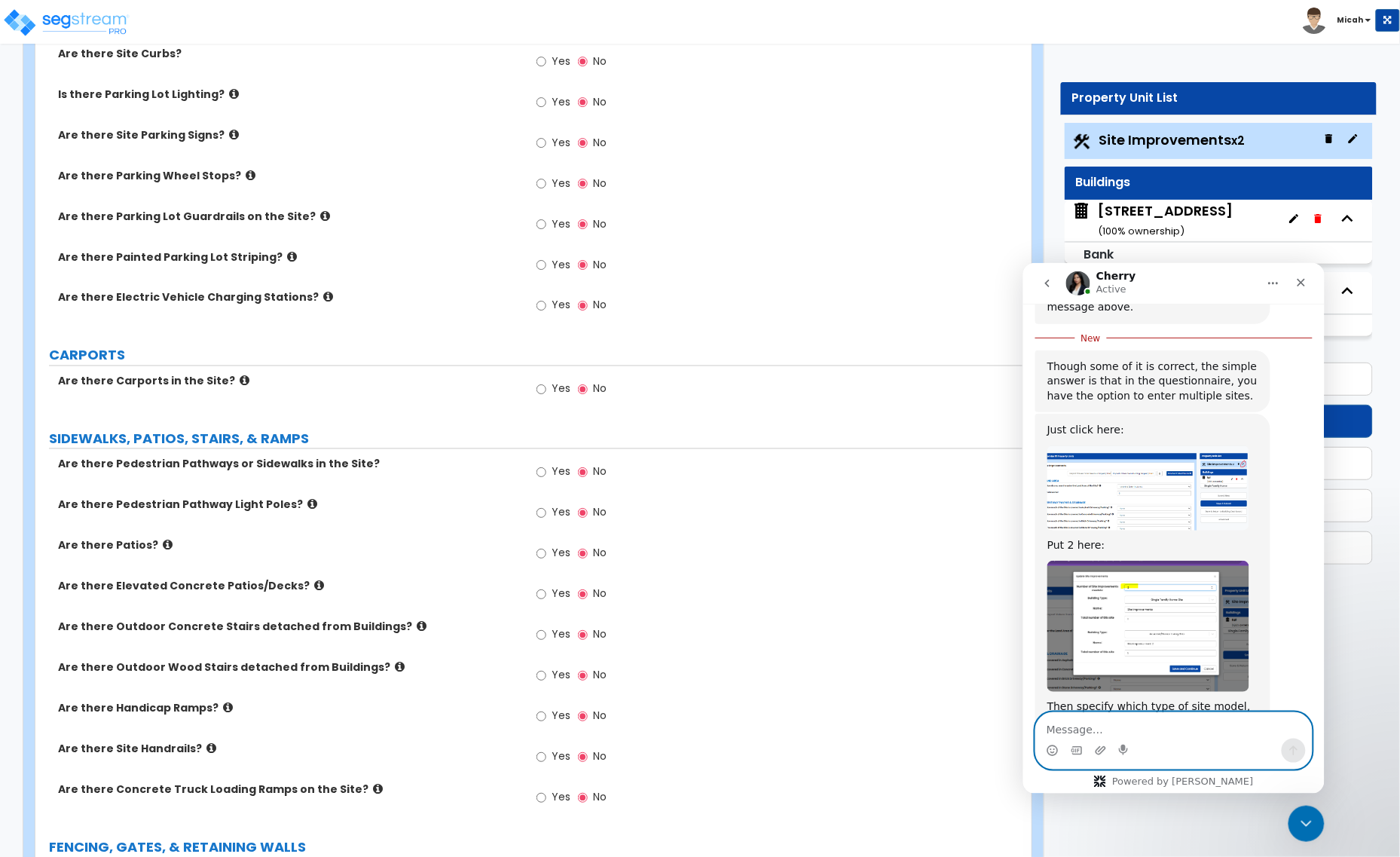
click at [1094, 724] on textarea "Message…" at bounding box center [1173, 725] width 276 height 26
type textarea "Thank You! I guessed Partially Right"
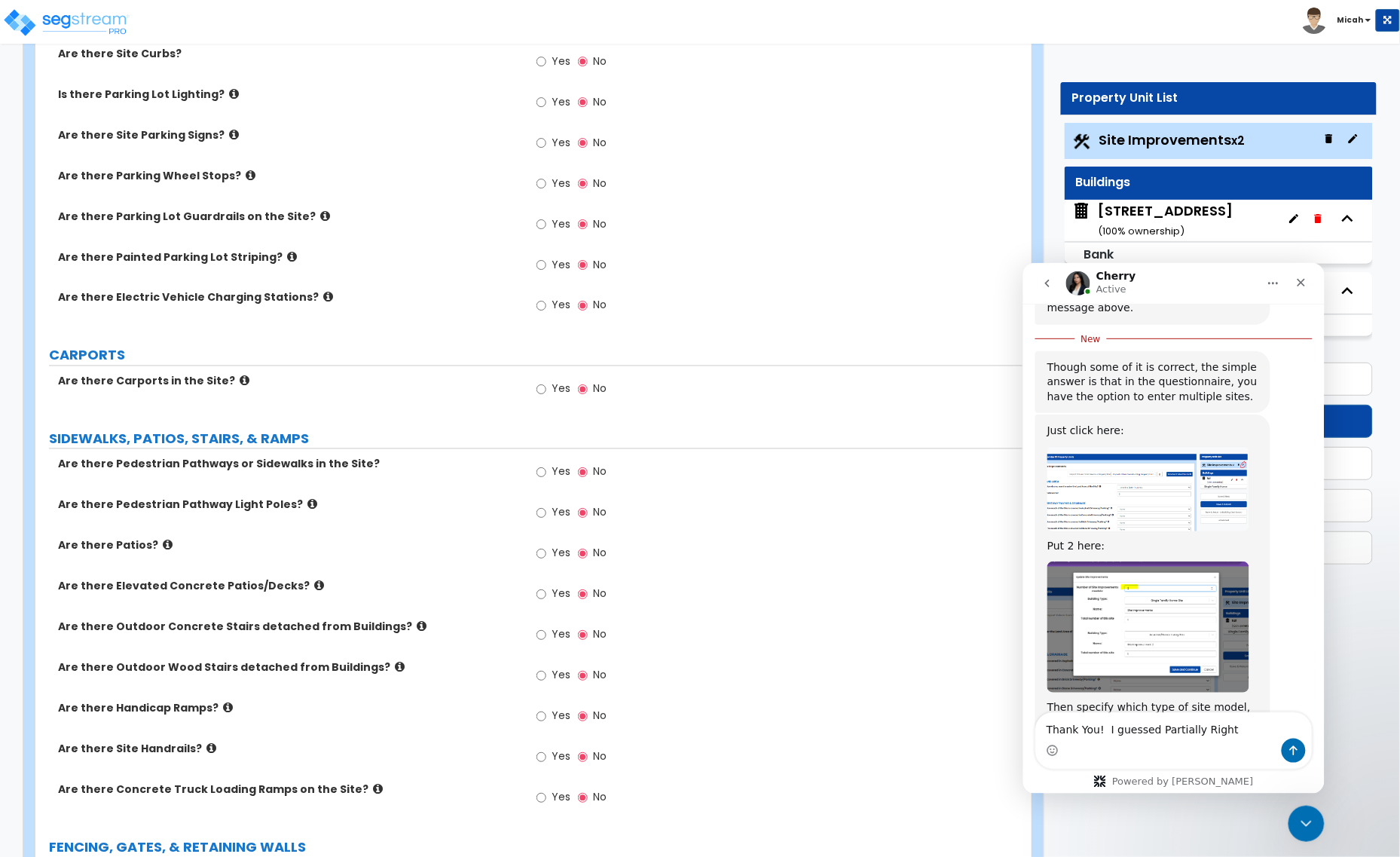
click at [1129, 566] on img "Cherry says…" at bounding box center [1147, 626] width 202 height 132
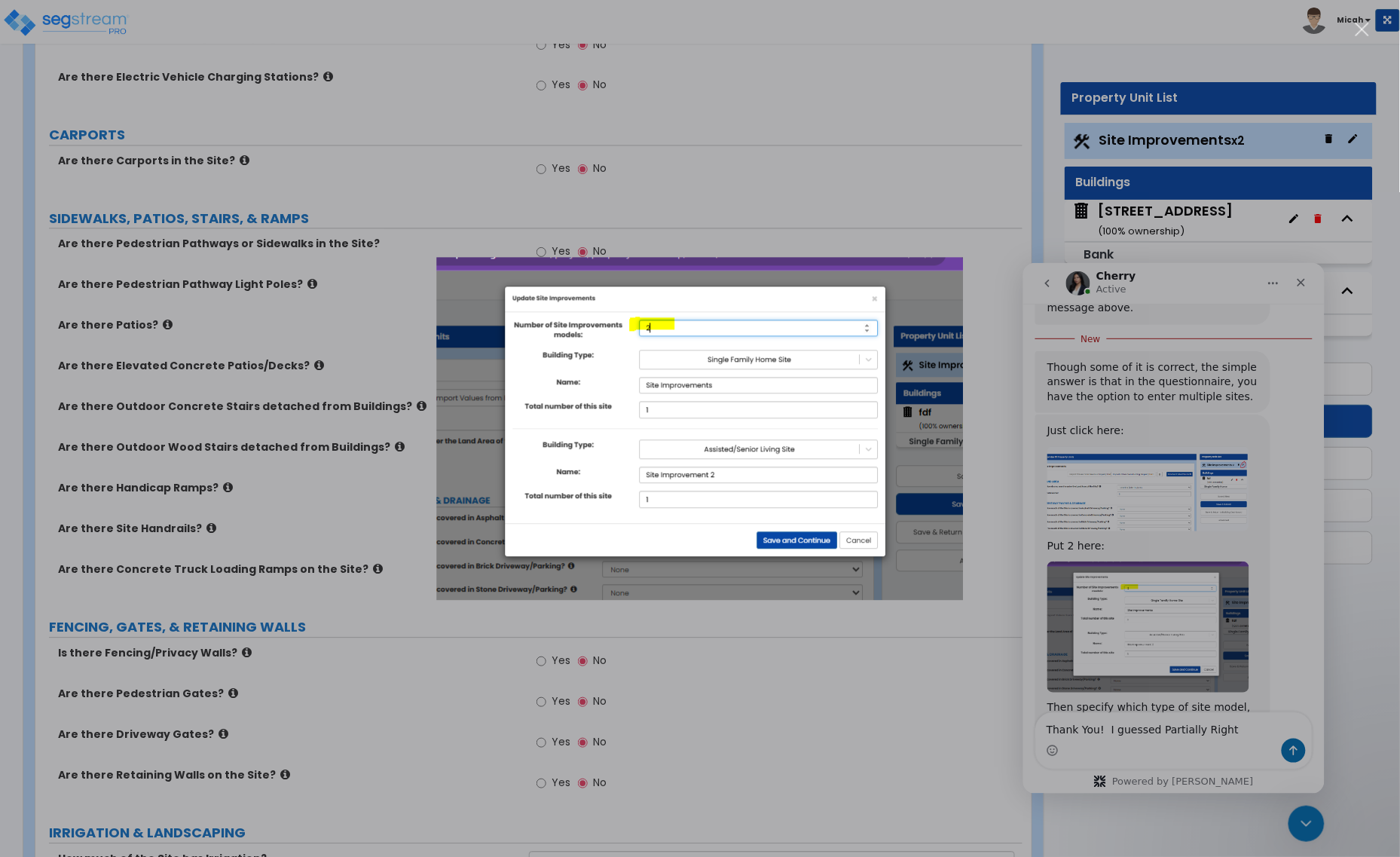
scroll to position [942, 0]
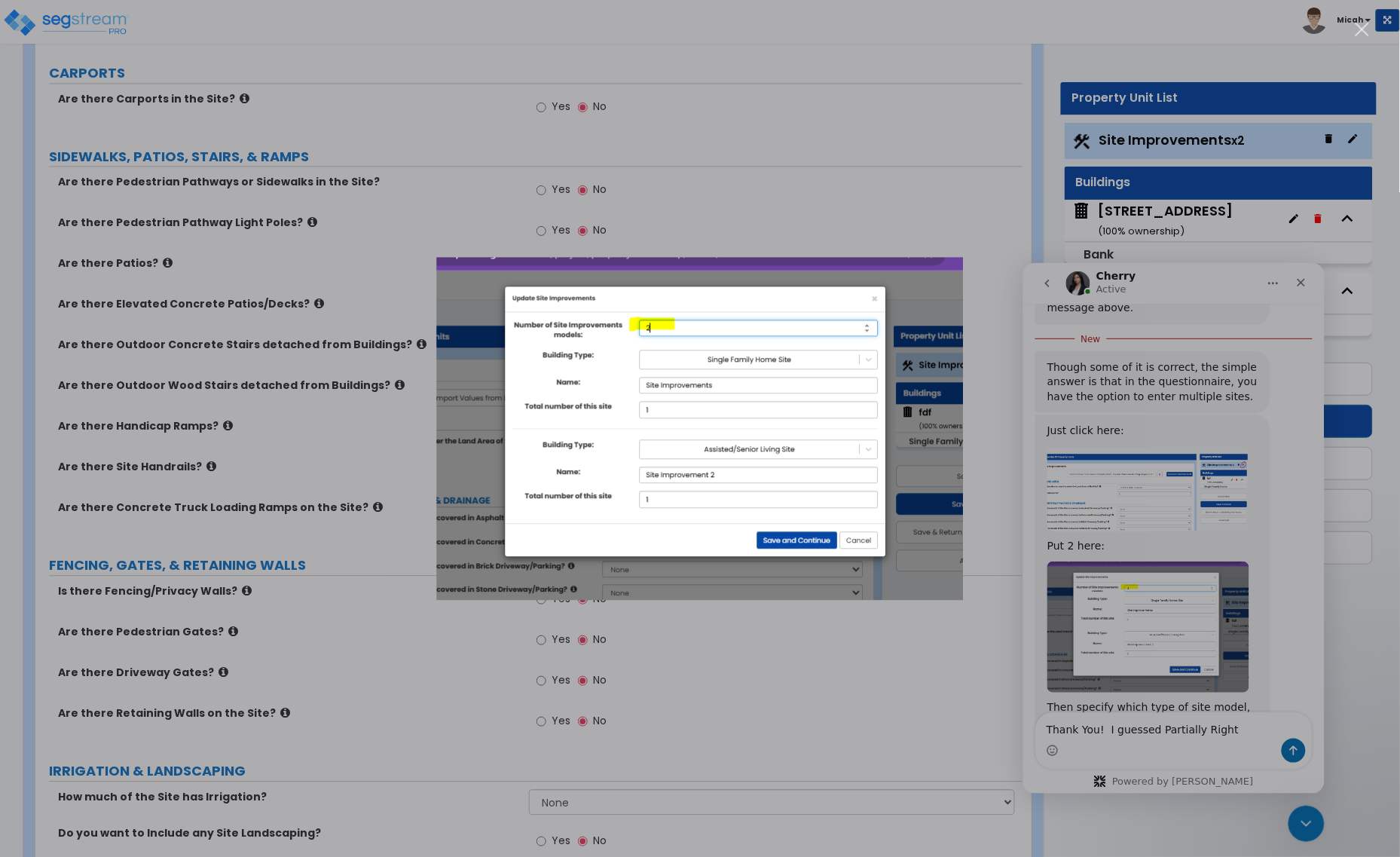
click at [1135, 413] on div "Intercom messenger" at bounding box center [700, 428] width 1400 height 857
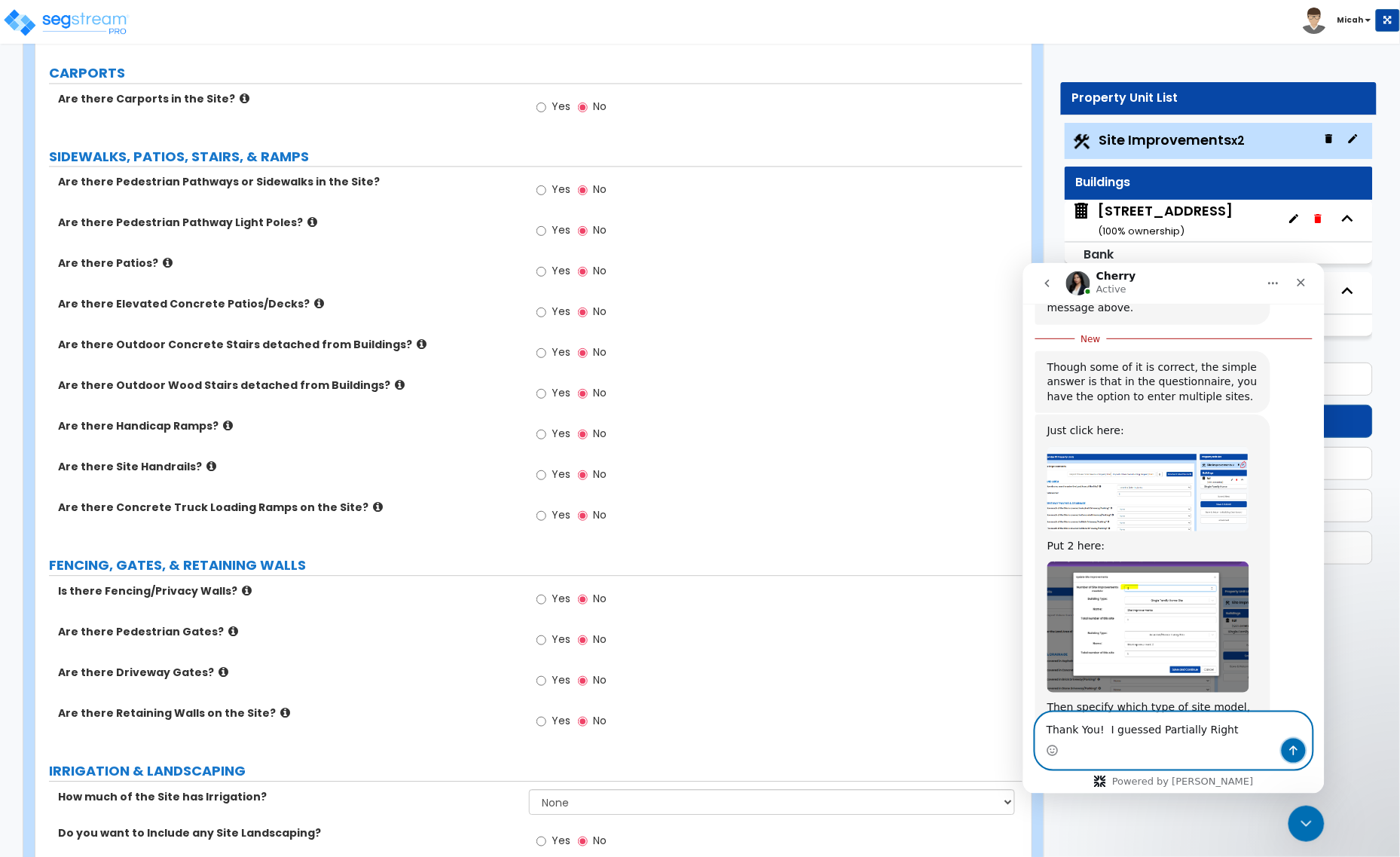
click at [1292, 750] on icon "Send a message…" at bounding box center [1293, 750] width 9 height 9
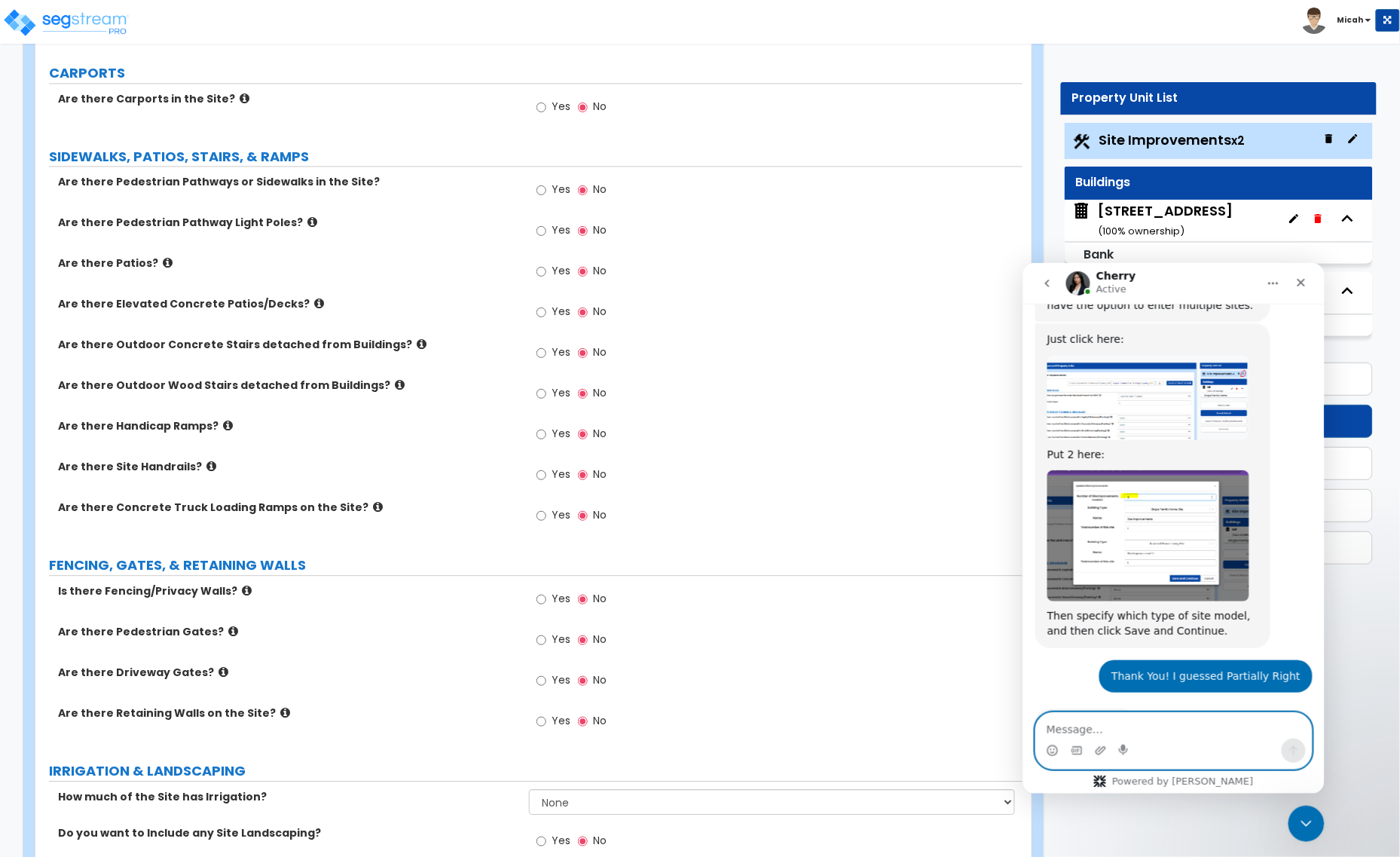
scroll to position [911, 0]
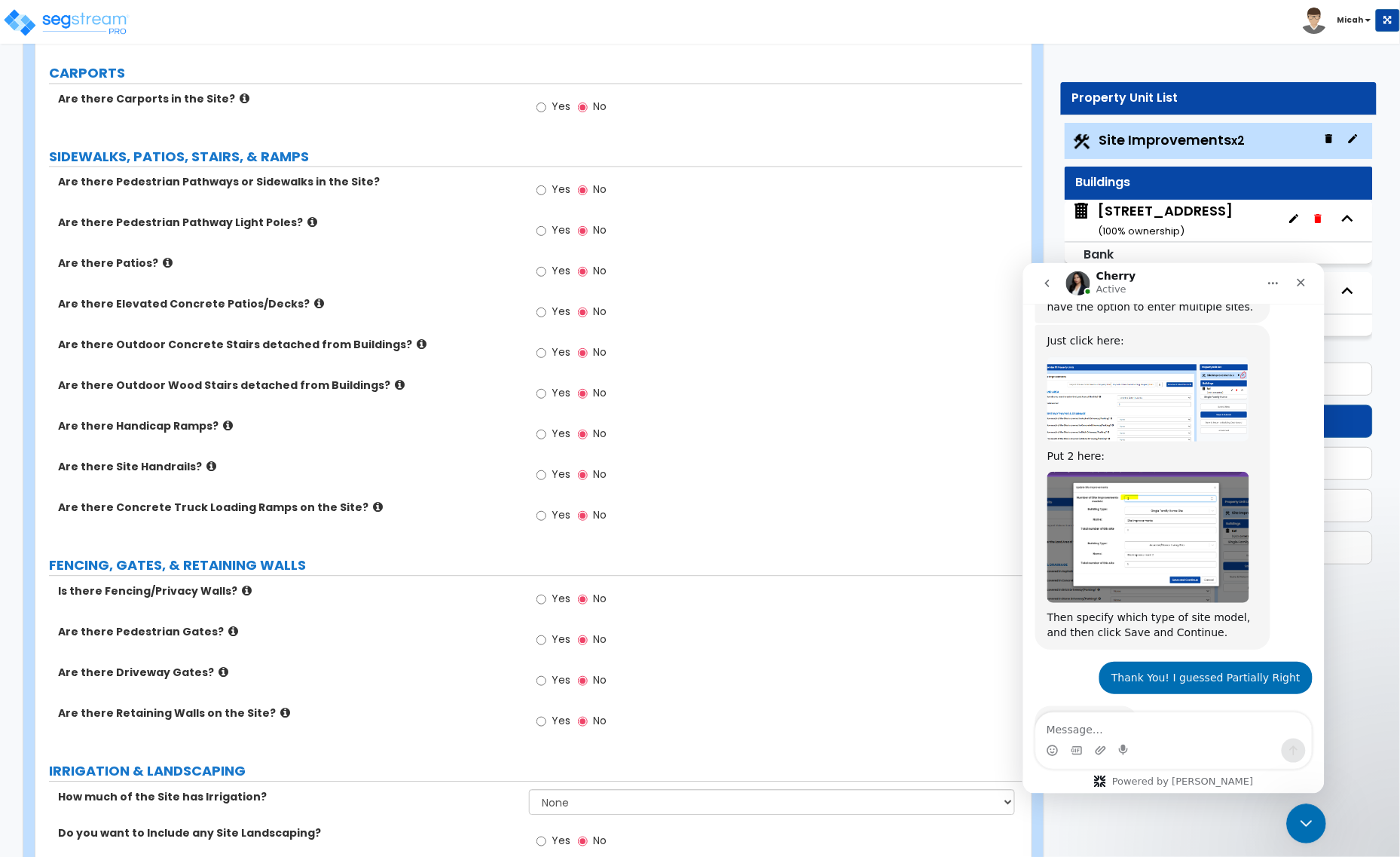
click at [1304, 825] on icon "Close Intercom Messenger" at bounding box center [1303, 822] width 18 height 18
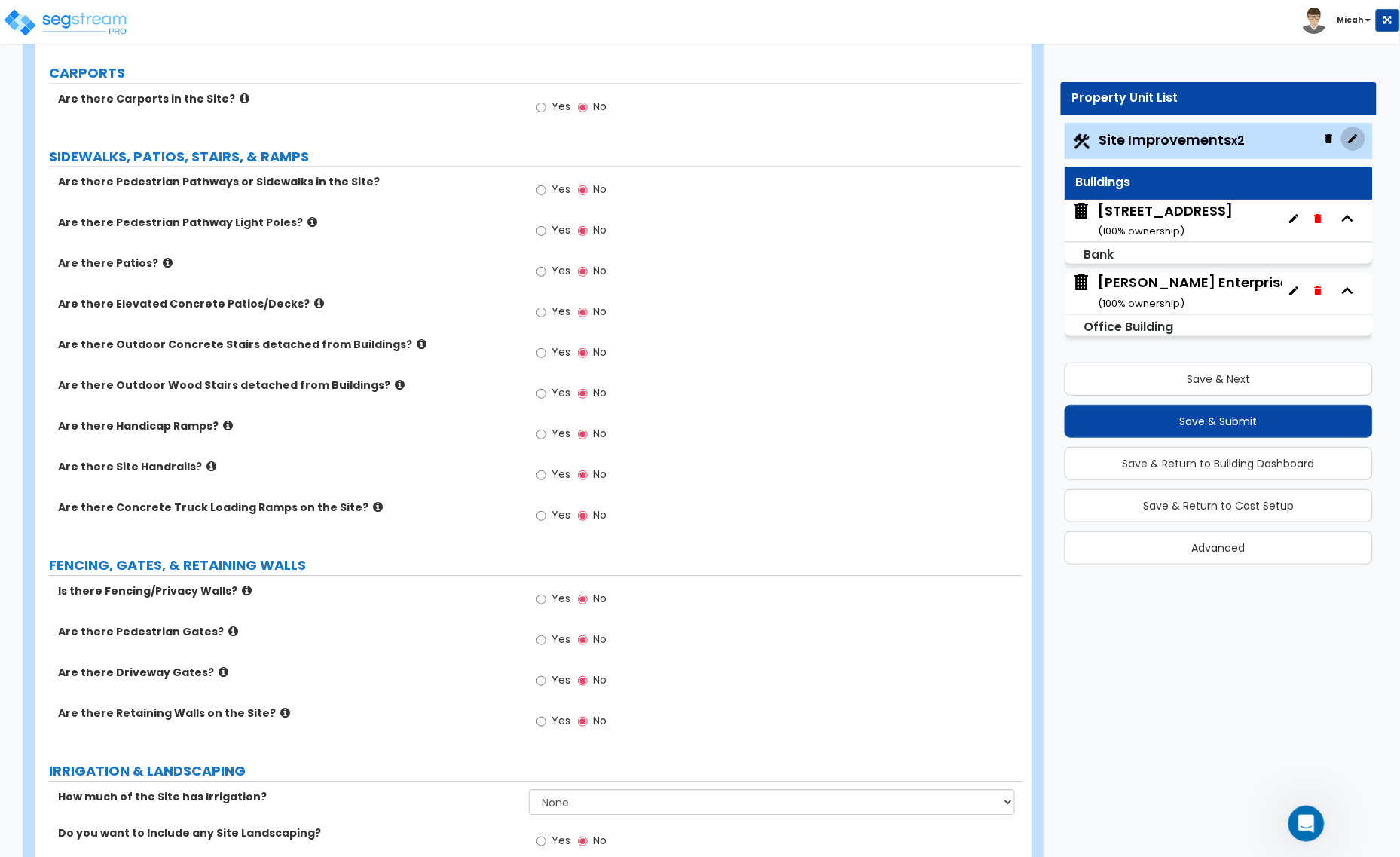
click at [1354, 143] on icon "button" at bounding box center [1353, 138] width 12 height 12
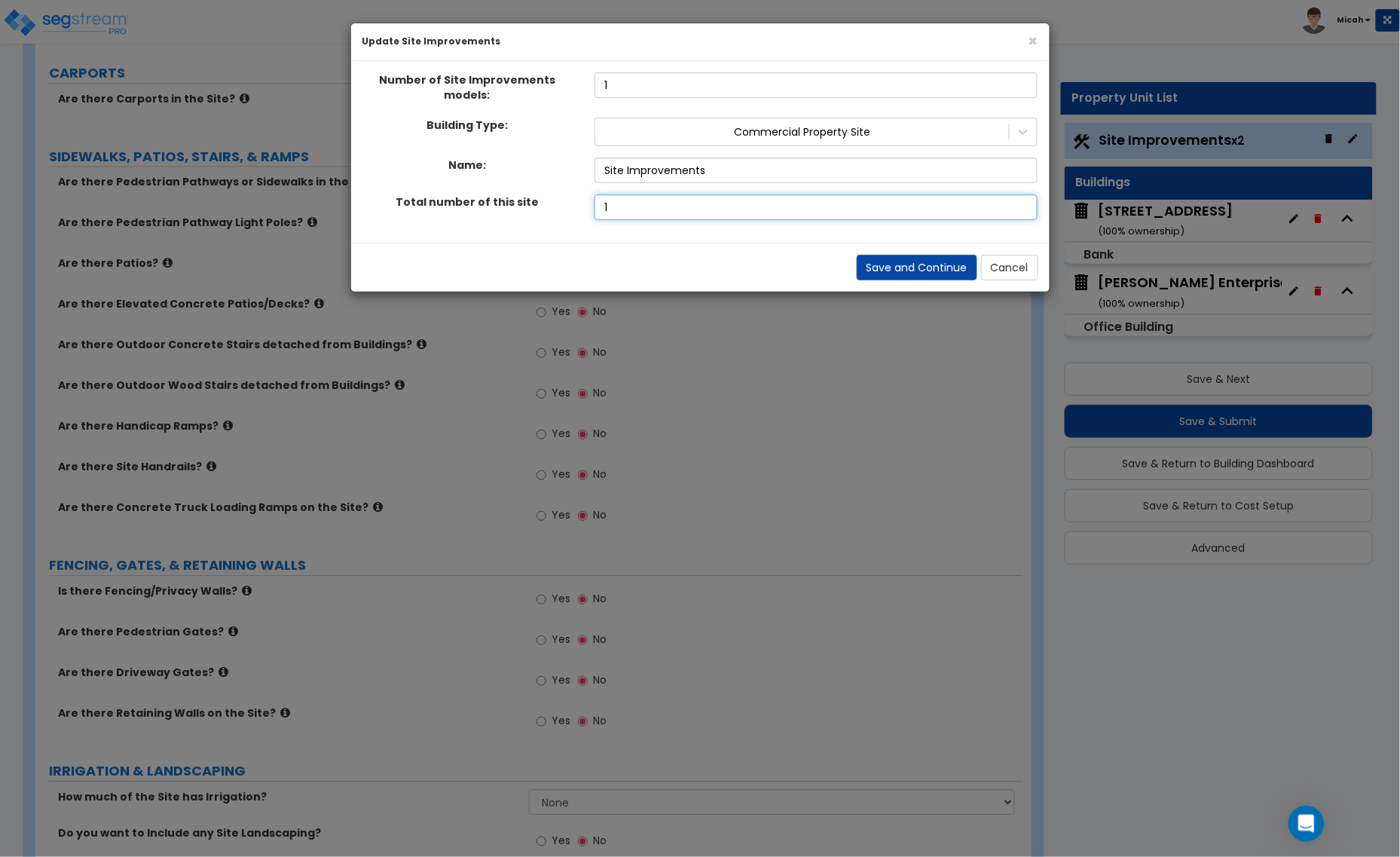
type input "1"
click at [1023, 203] on input "1" at bounding box center [816, 207] width 443 height 26
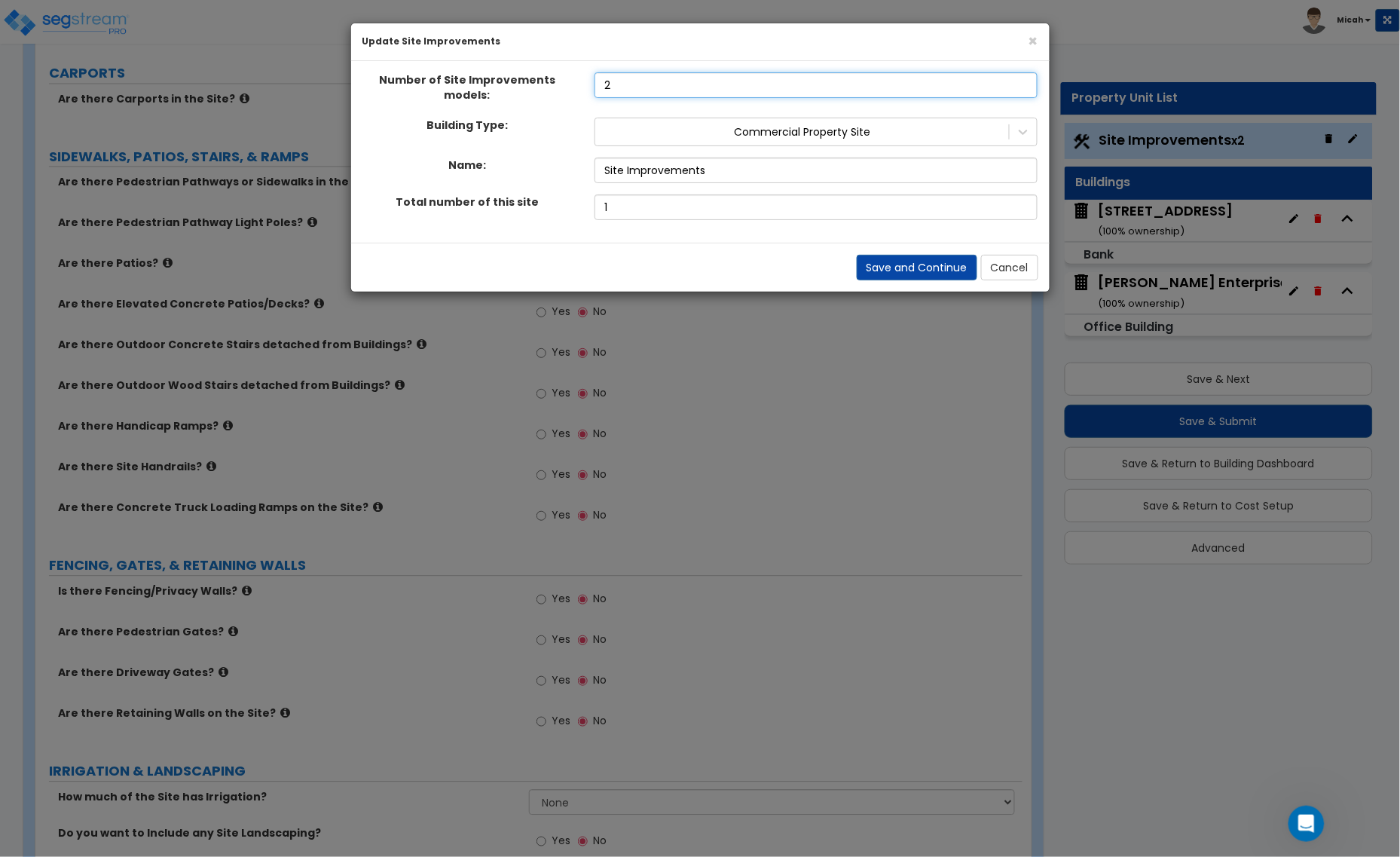
type input "2"
click at [1023, 81] on input "2" at bounding box center [816, 85] width 443 height 26
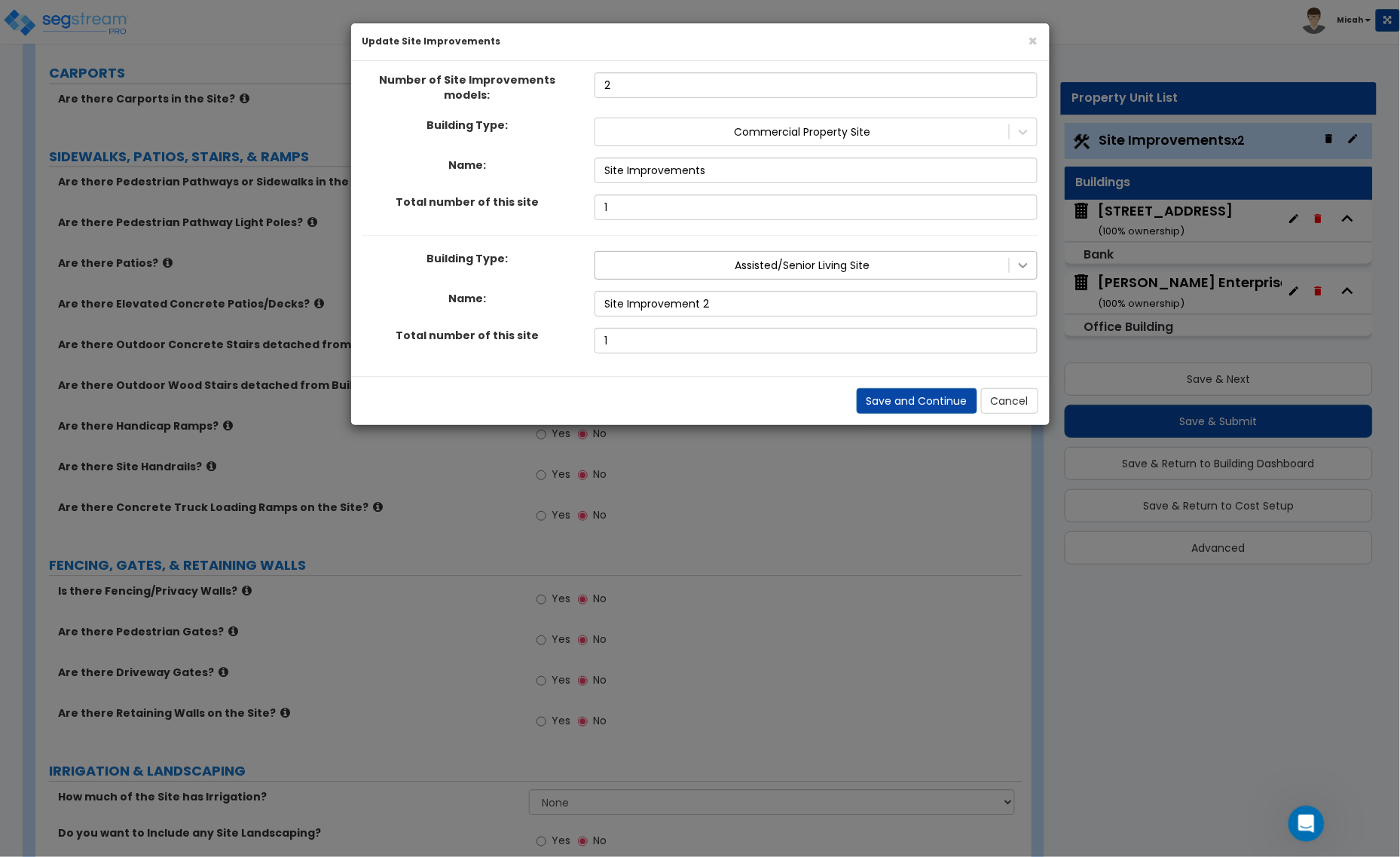
click at [1021, 263] on icon at bounding box center [1024, 265] width 9 height 6
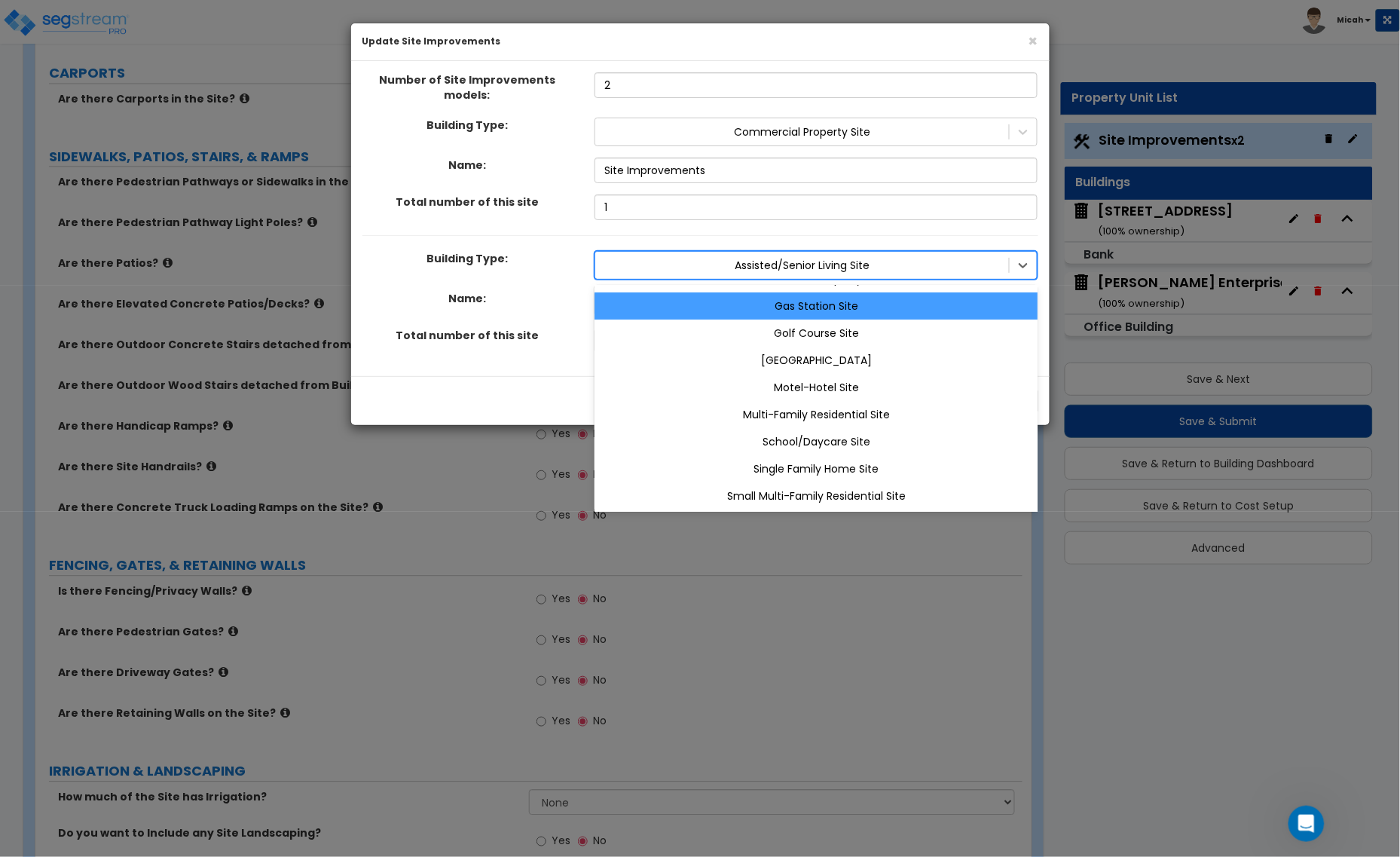
scroll to position [0, 0]
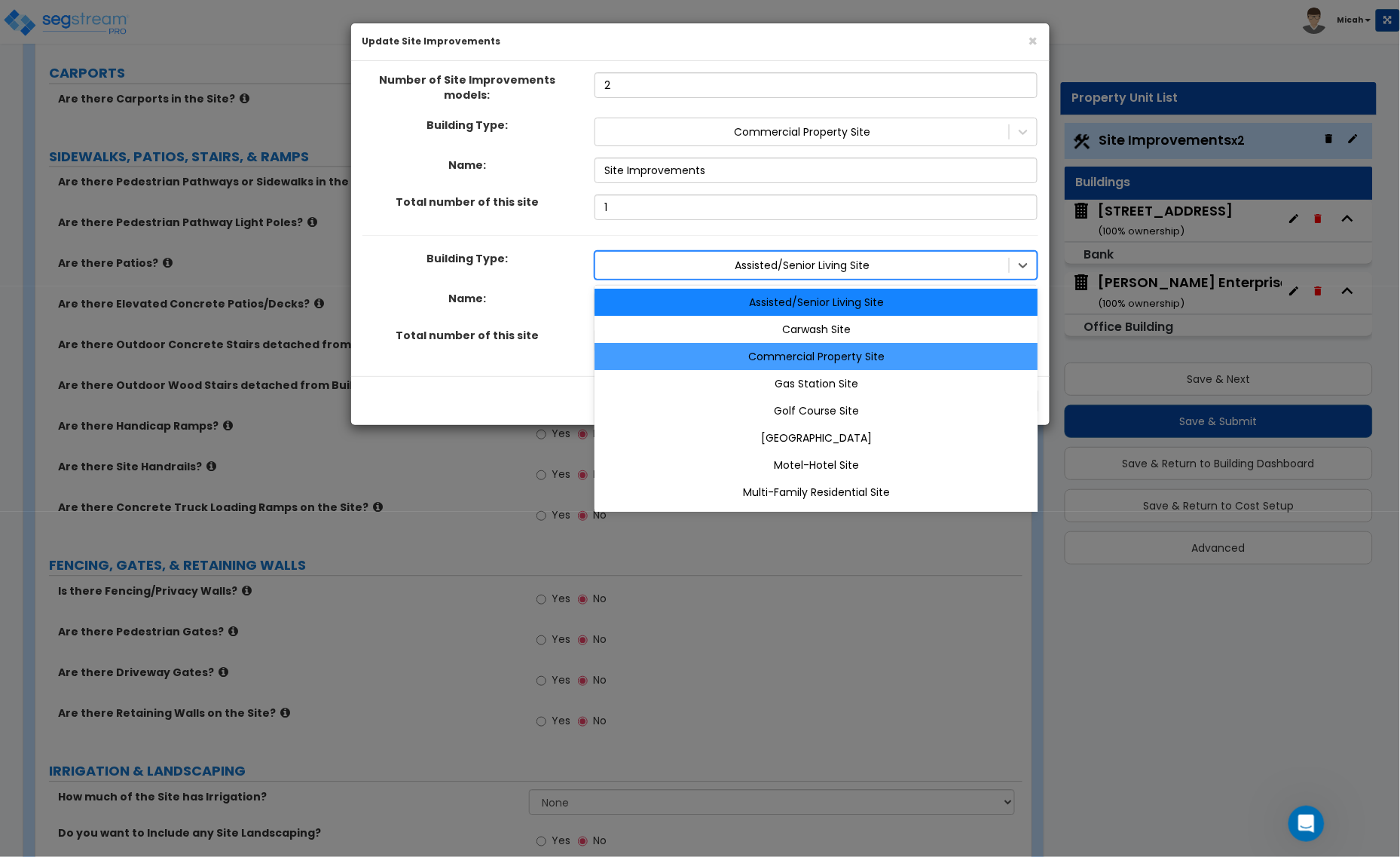
click at [897, 343] on div "Commercial Property Site" at bounding box center [816, 356] width 443 height 27
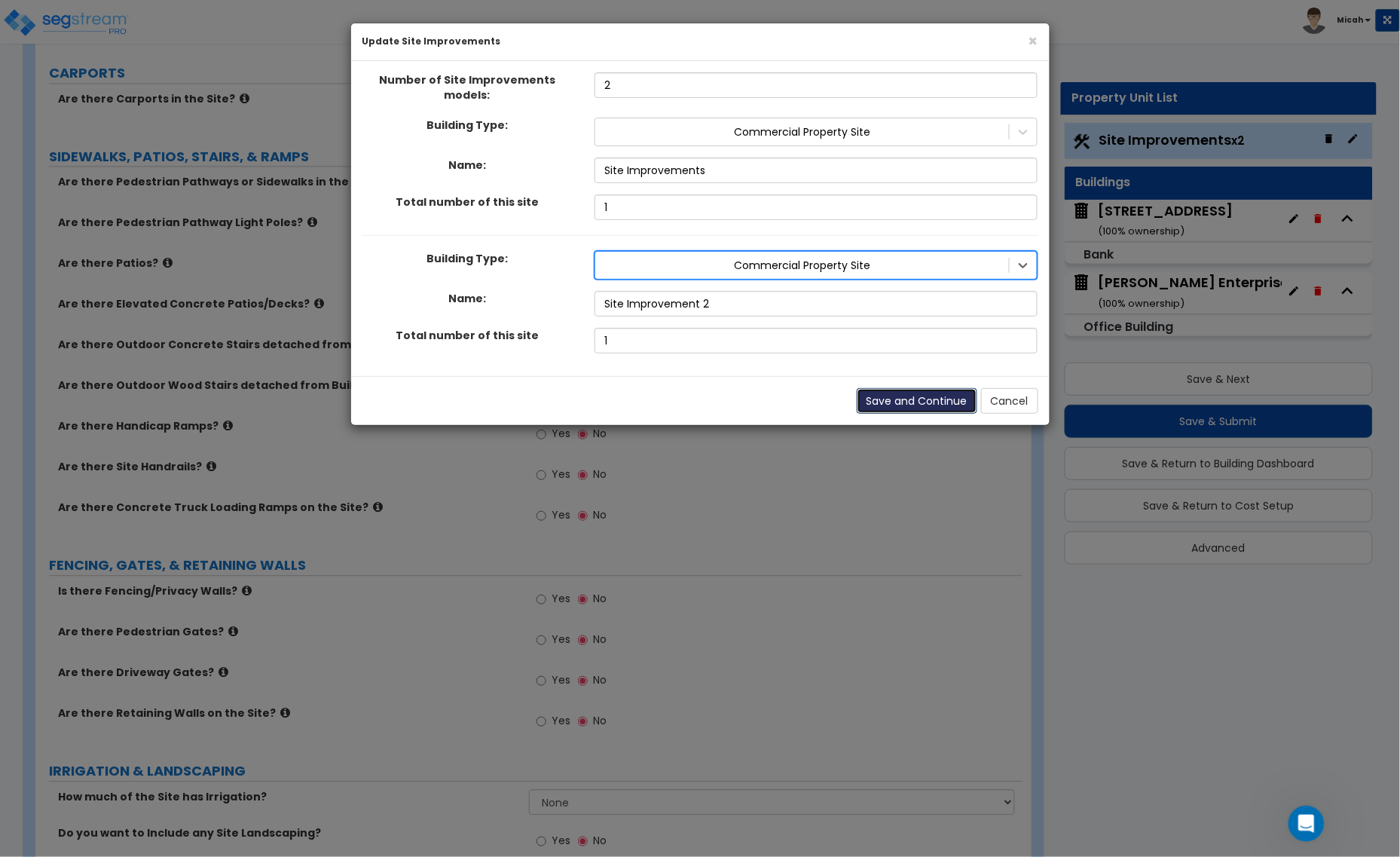
click at [944, 398] on button "Save and Continue" at bounding box center [917, 401] width 120 height 26
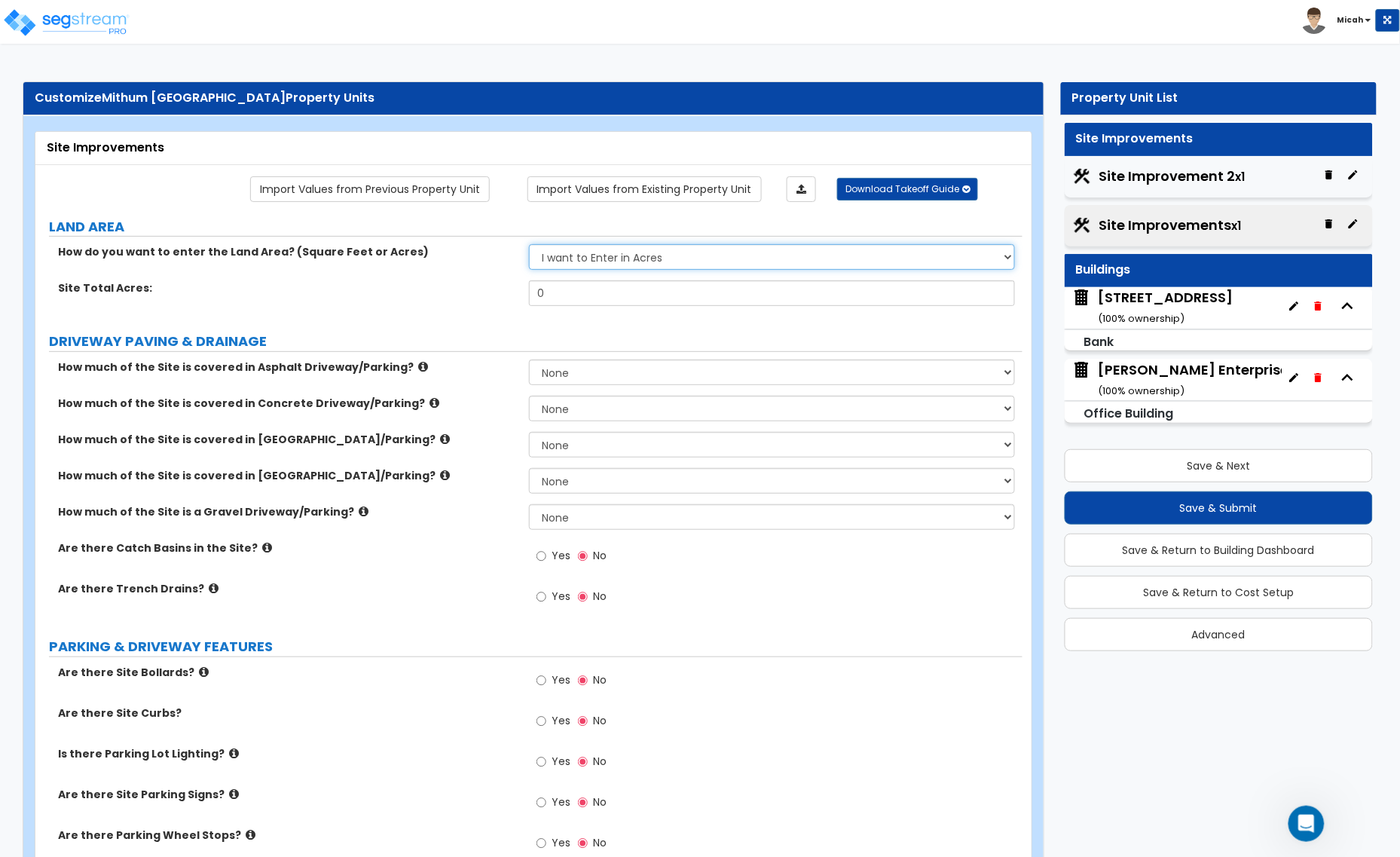
click at [631, 264] on select "I want to Enter in [GEOGRAPHIC_DATA] I want to Enter in Square Feet" at bounding box center [772, 257] width 486 height 26
select select "2"
click at [529, 246] on select "I want to Enter in [GEOGRAPHIC_DATA] I want to Enter in Square Feet" at bounding box center [772, 257] width 486 height 26
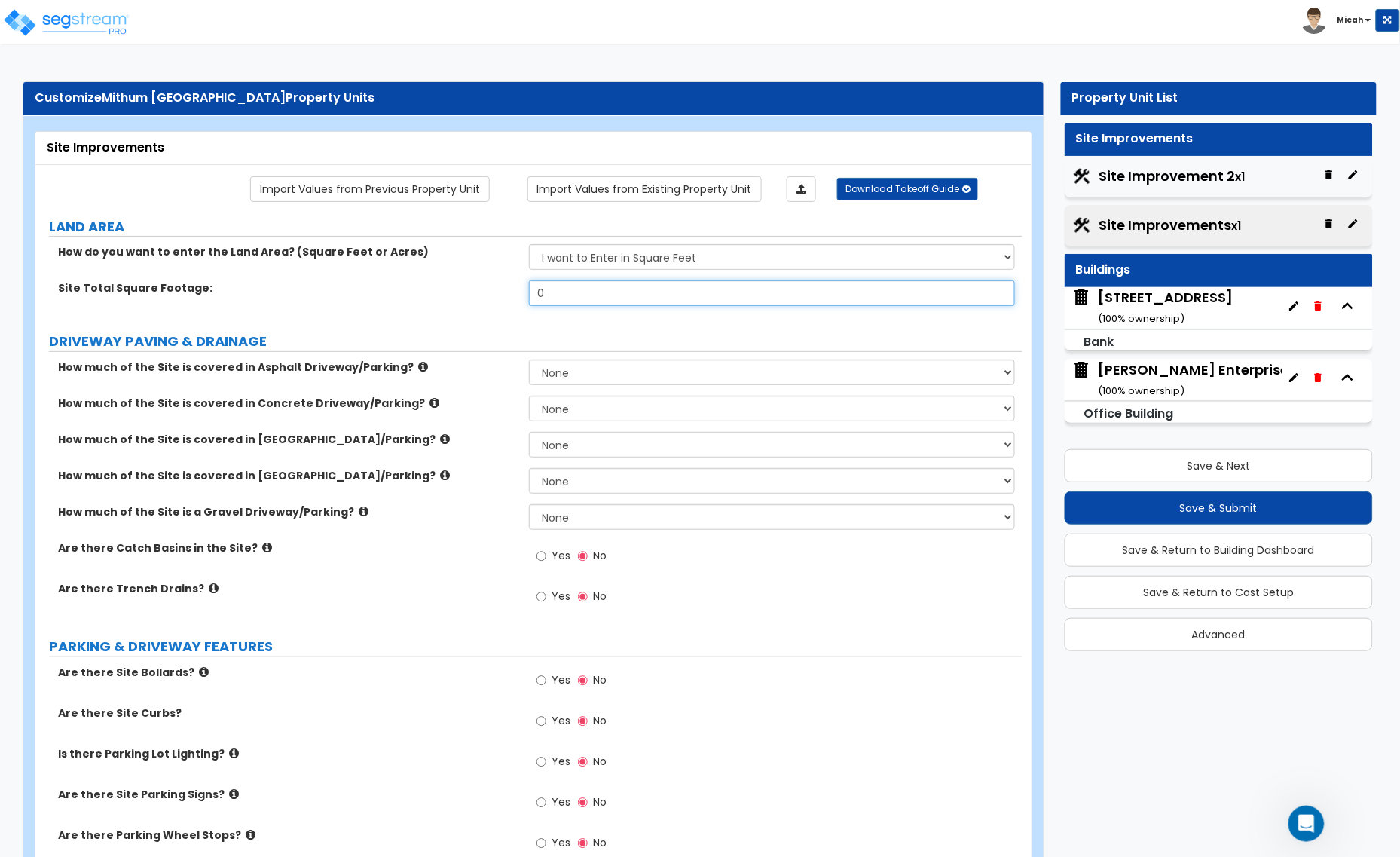
drag, startPoint x: 515, startPoint y: 303, endPoint x: 454, endPoint y: 309, distance: 61.3
click at [464, 309] on div "Site Total Square Footage: 0" at bounding box center [529, 299] width 987 height 36
type input "38,734"
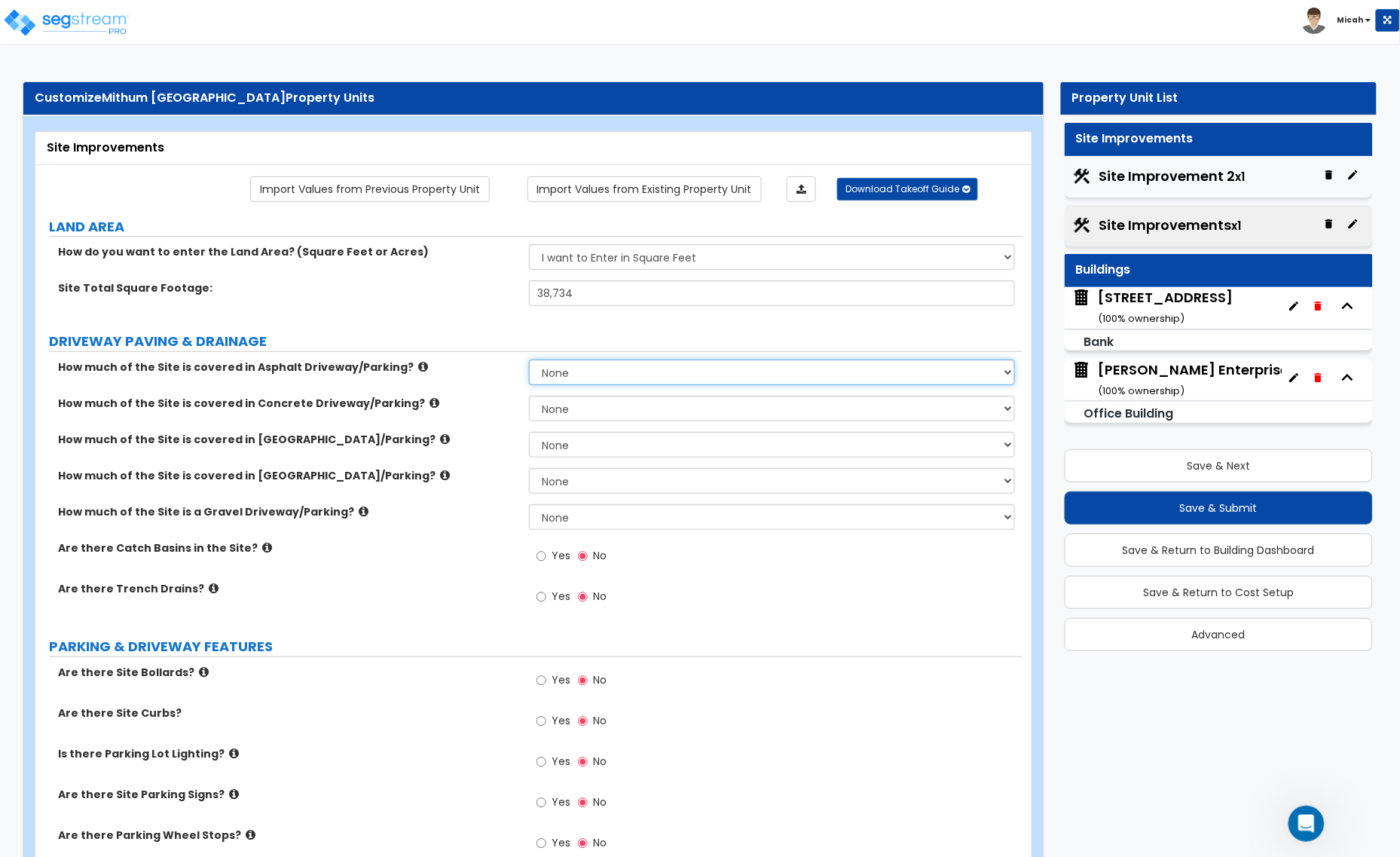
click at [604, 379] on select "None I want to Enter an Approximate Percentage I want to Enter the Square Foota…" at bounding box center [772, 372] width 486 height 26
select select "2"
click at [529, 361] on select "None I want to Enter an Approximate Percentage I want to Enter the Square Foota…" at bounding box center [772, 372] width 486 height 26
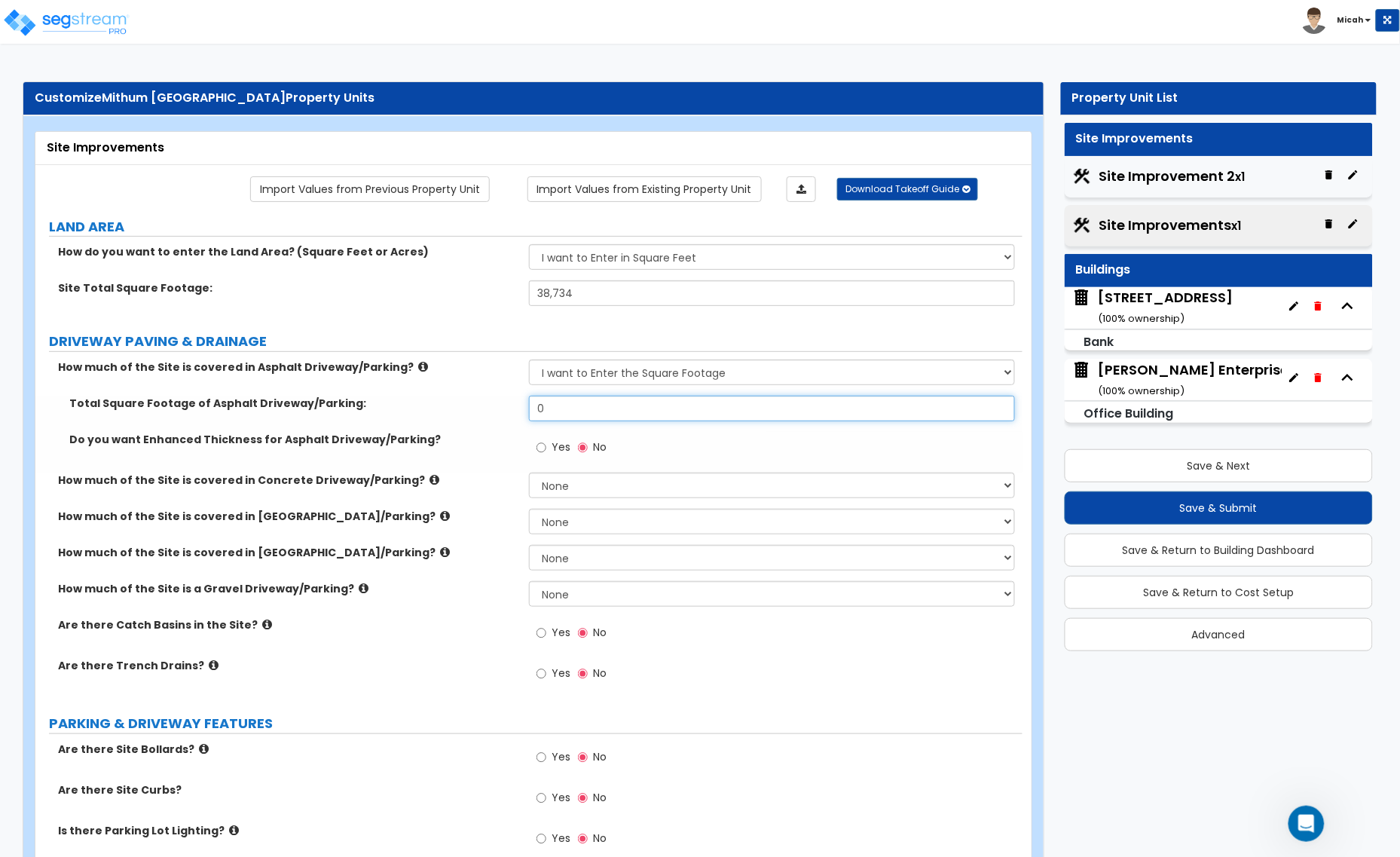
drag, startPoint x: 554, startPoint y: 408, endPoint x: 530, endPoint y: 408, distance: 24.0
click at [530, 408] on input "0" at bounding box center [772, 408] width 486 height 26
type input "2,573"
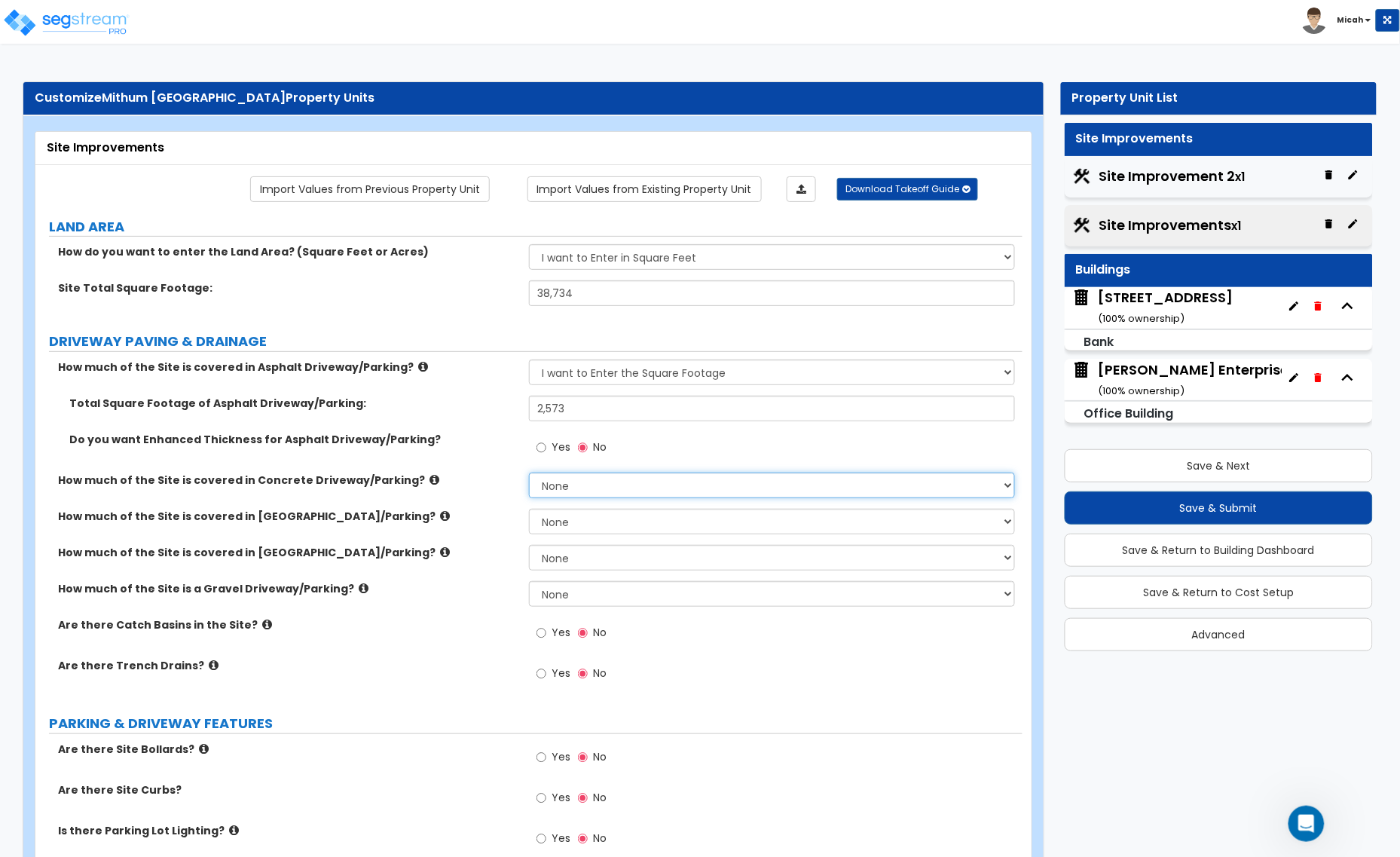
click at [578, 480] on select "None I want to Enter an Approximate Percentage I want to Enter the Square Foota…" at bounding box center [772, 485] width 486 height 26
select select "2"
click at [529, 474] on select "None I want to Enter an Approximate Percentage I want to Enter the Square Foota…" at bounding box center [772, 485] width 486 height 26
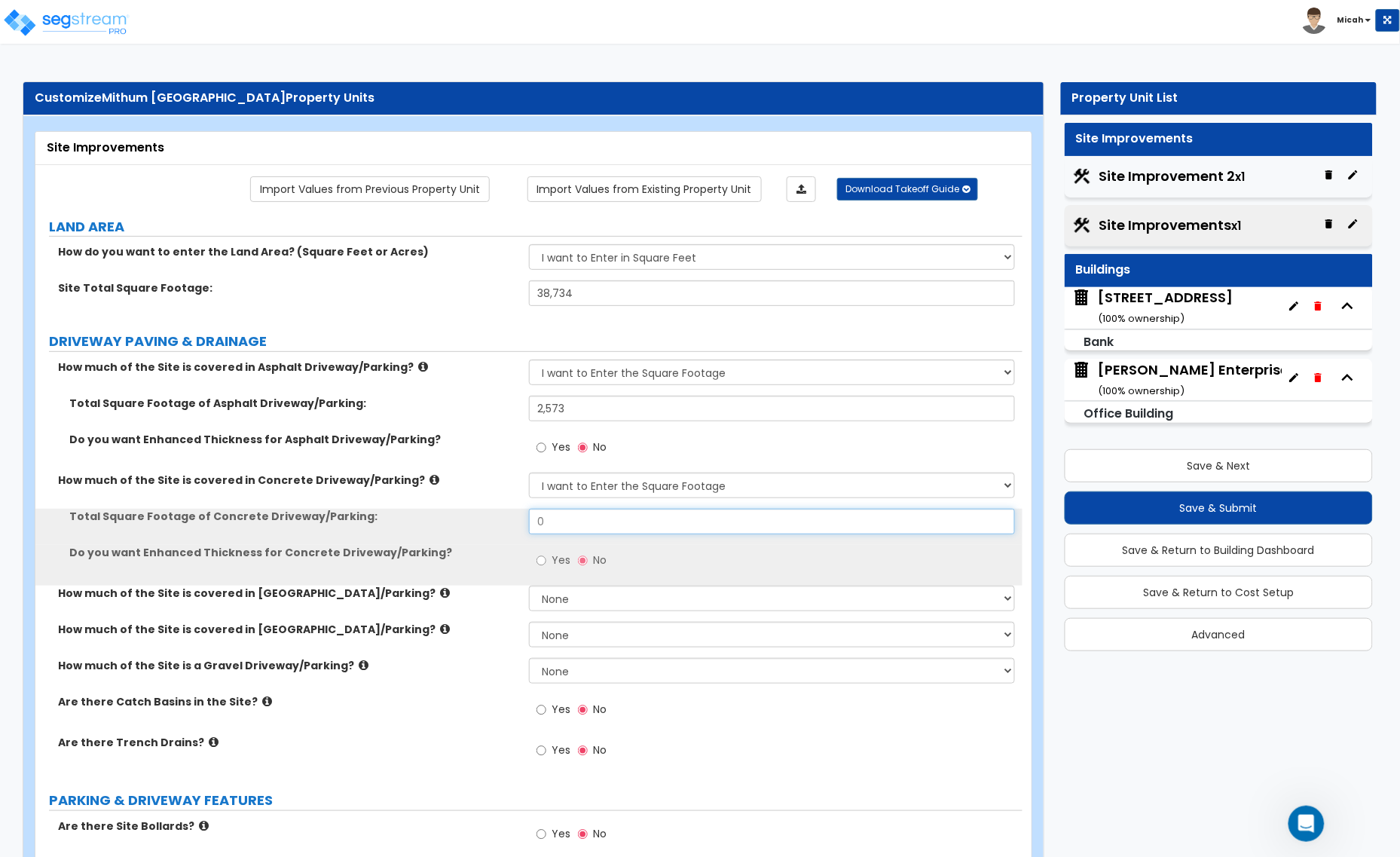
drag, startPoint x: 549, startPoint y: 521, endPoint x: 517, endPoint y: 518, distance: 32.1
click at [517, 518] on div "Total Square Footage of Concrete Driveway/Parking: 0" at bounding box center [529, 527] width 987 height 36
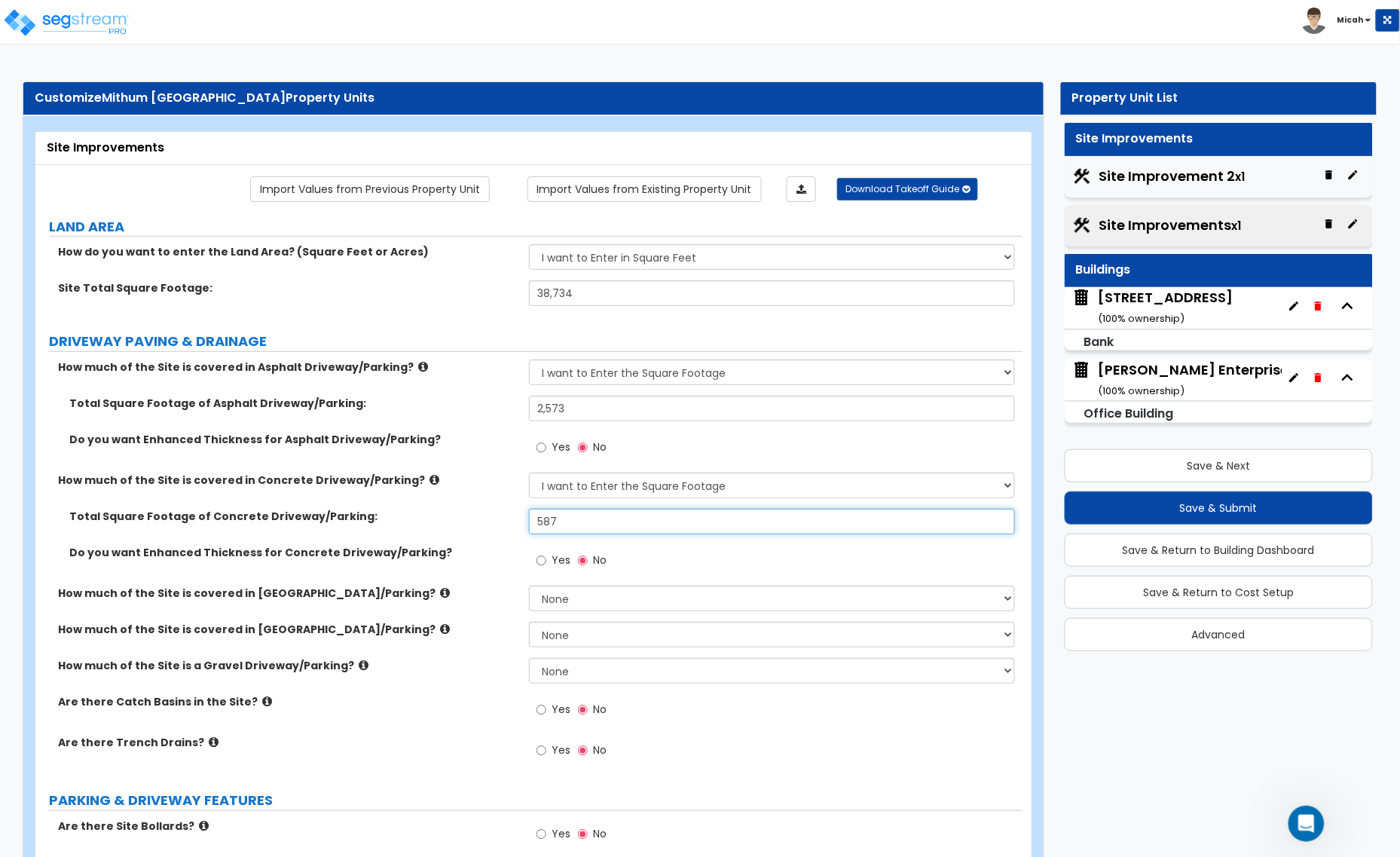
type input "587"
click at [440, 593] on icon at bounding box center [445, 593] width 9 height 11
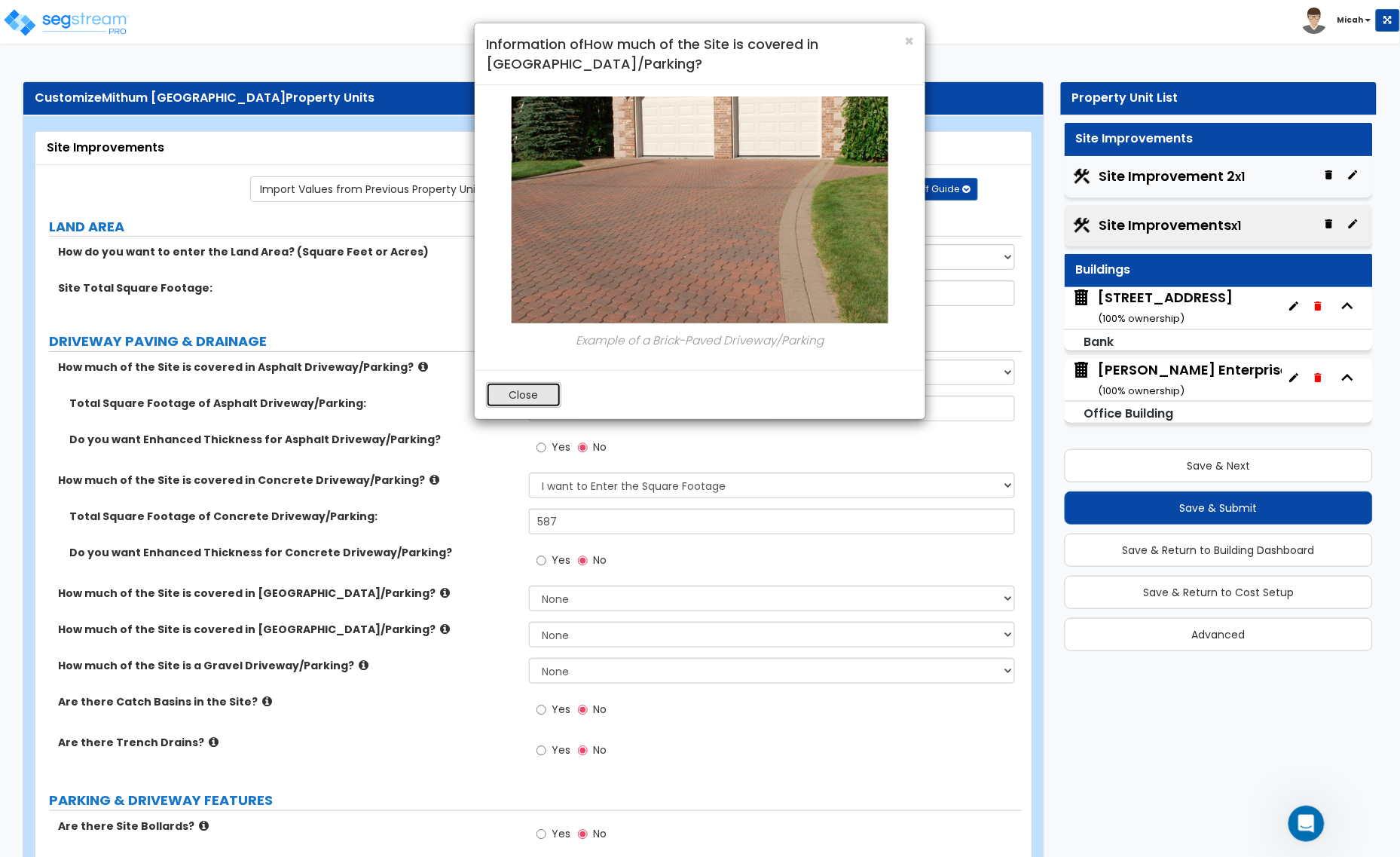
click at [534, 395] on button "Close" at bounding box center [524, 395] width 76 height 26
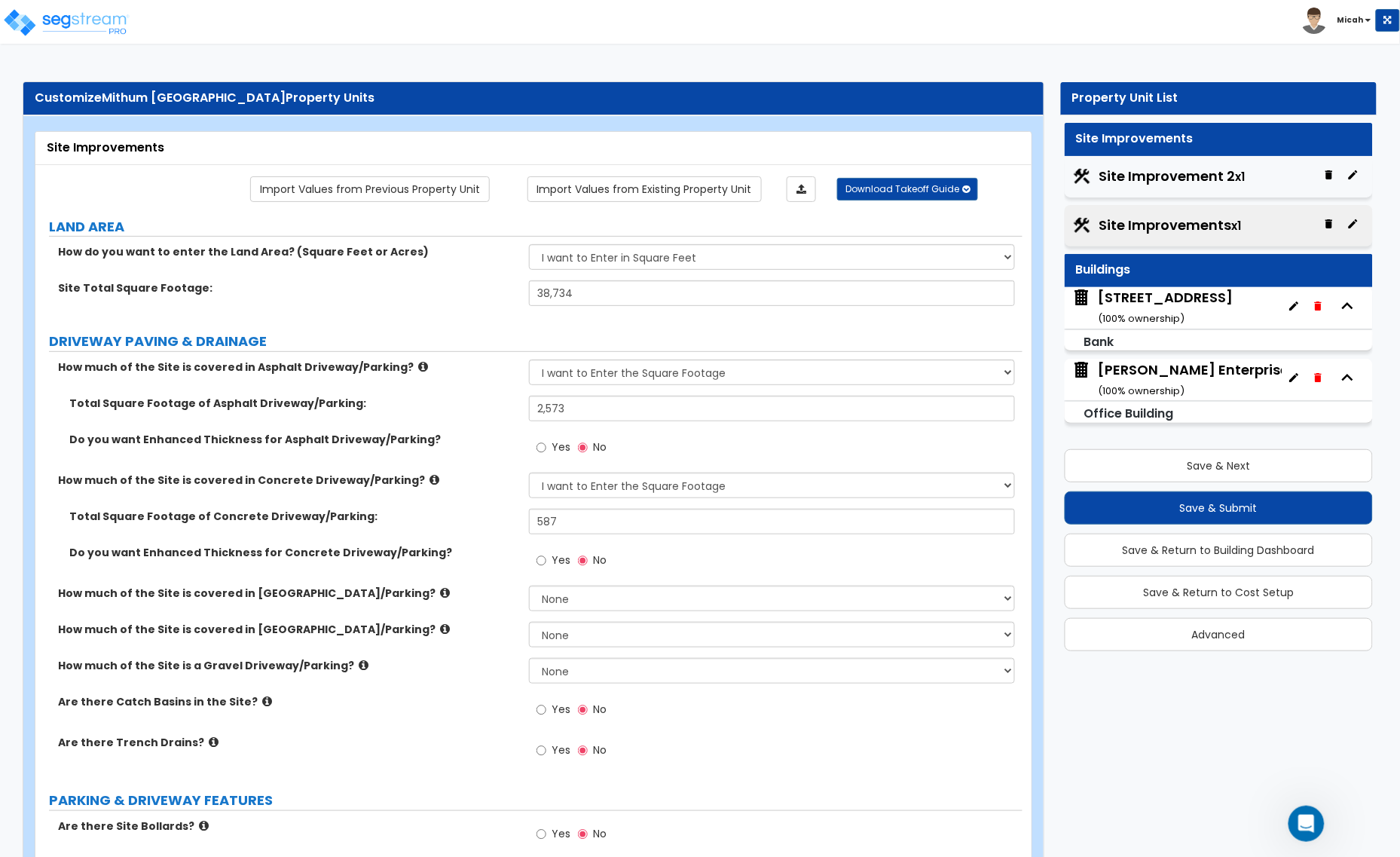
click at [440, 631] on icon at bounding box center [445, 629] width 9 height 11
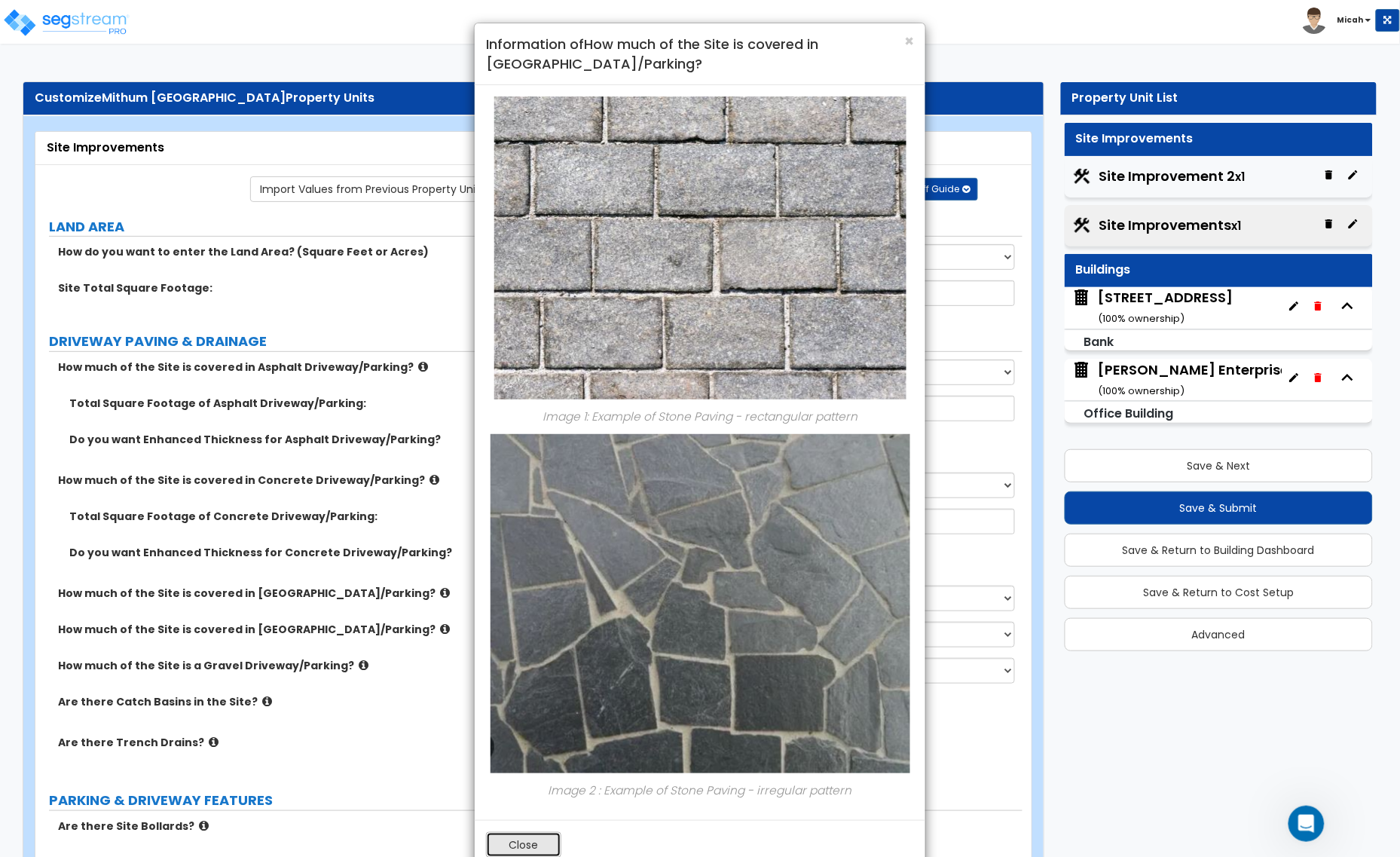
click at [531, 843] on button "Close" at bounding box center [524, 845] width 76 height 26
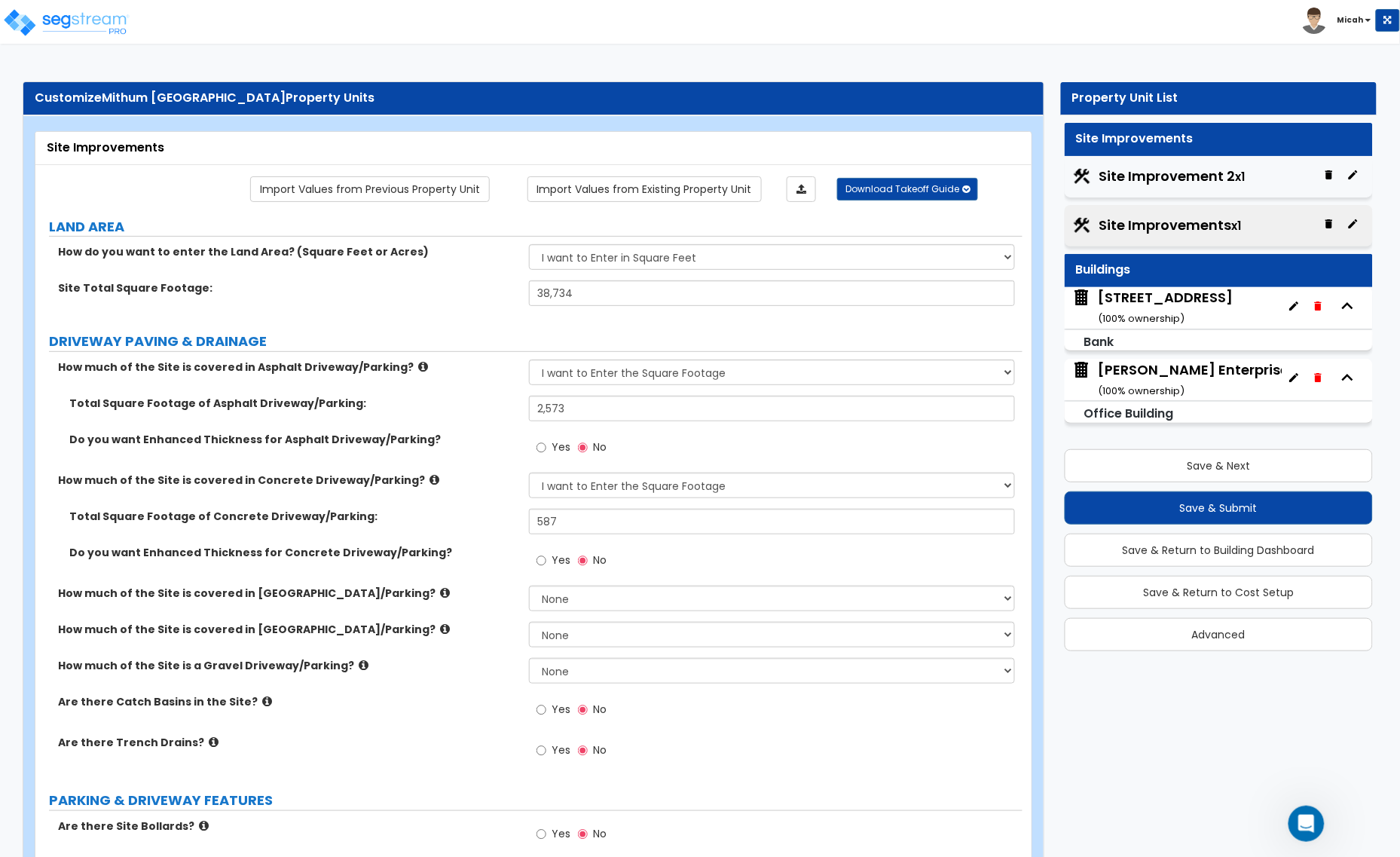
click at [359, 670] on icon at bounding box center [364, 665] width 9 height 11
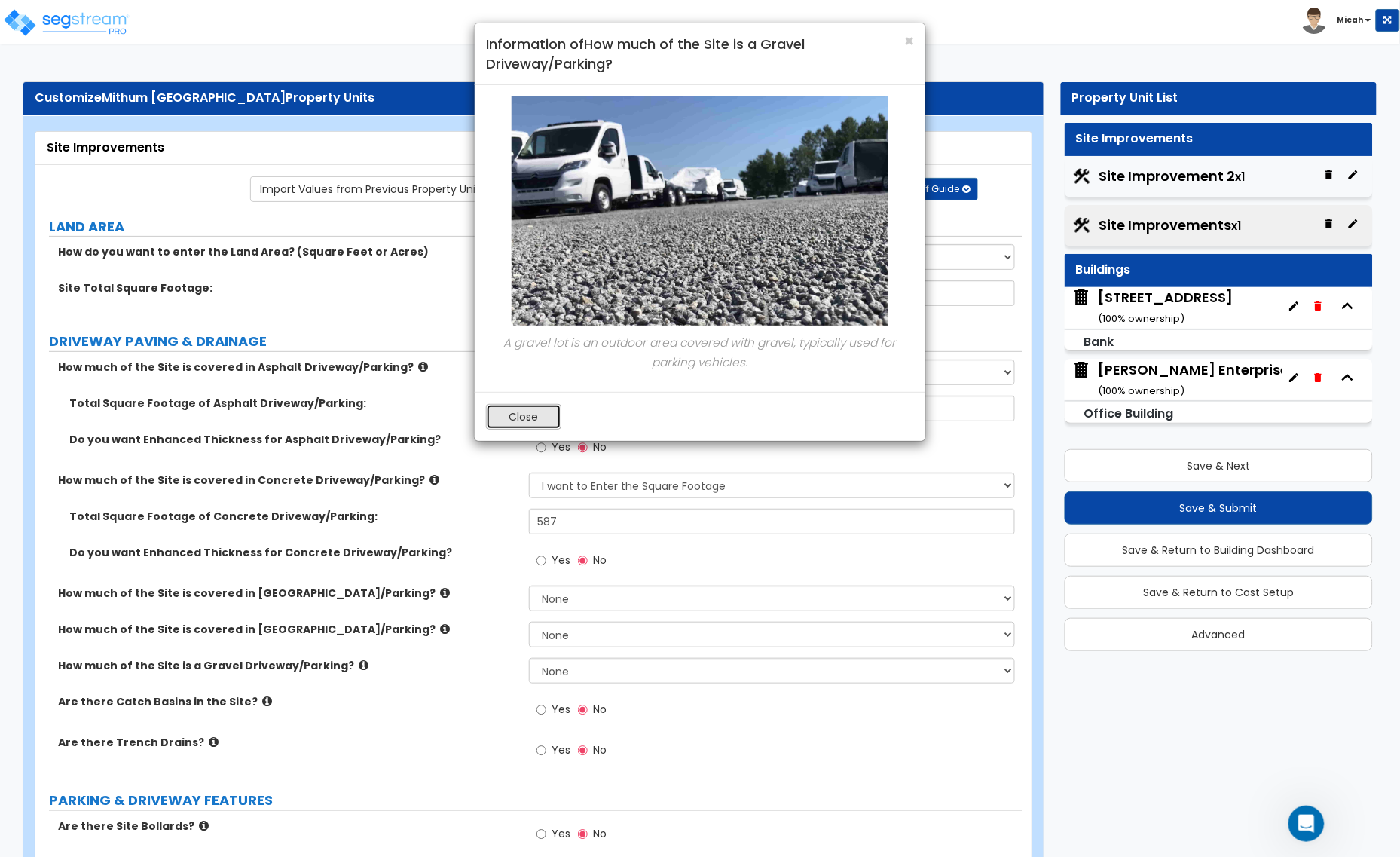
click at [524, 410] on button "Close" at bounding box center [524, 417] width 76 height 26
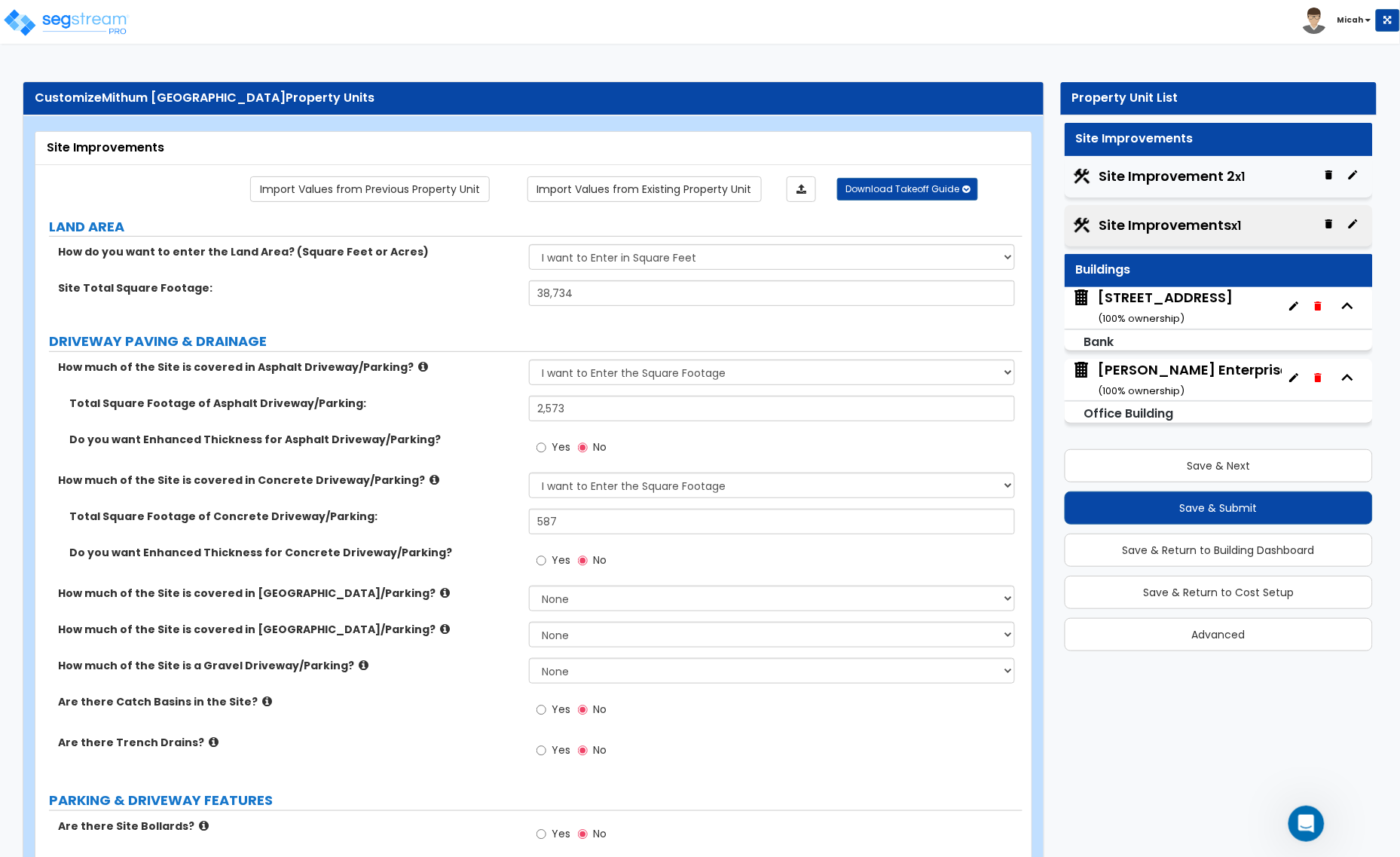
click at [262, 706] on icon at bounding box center [267, 701] width 9 height 11
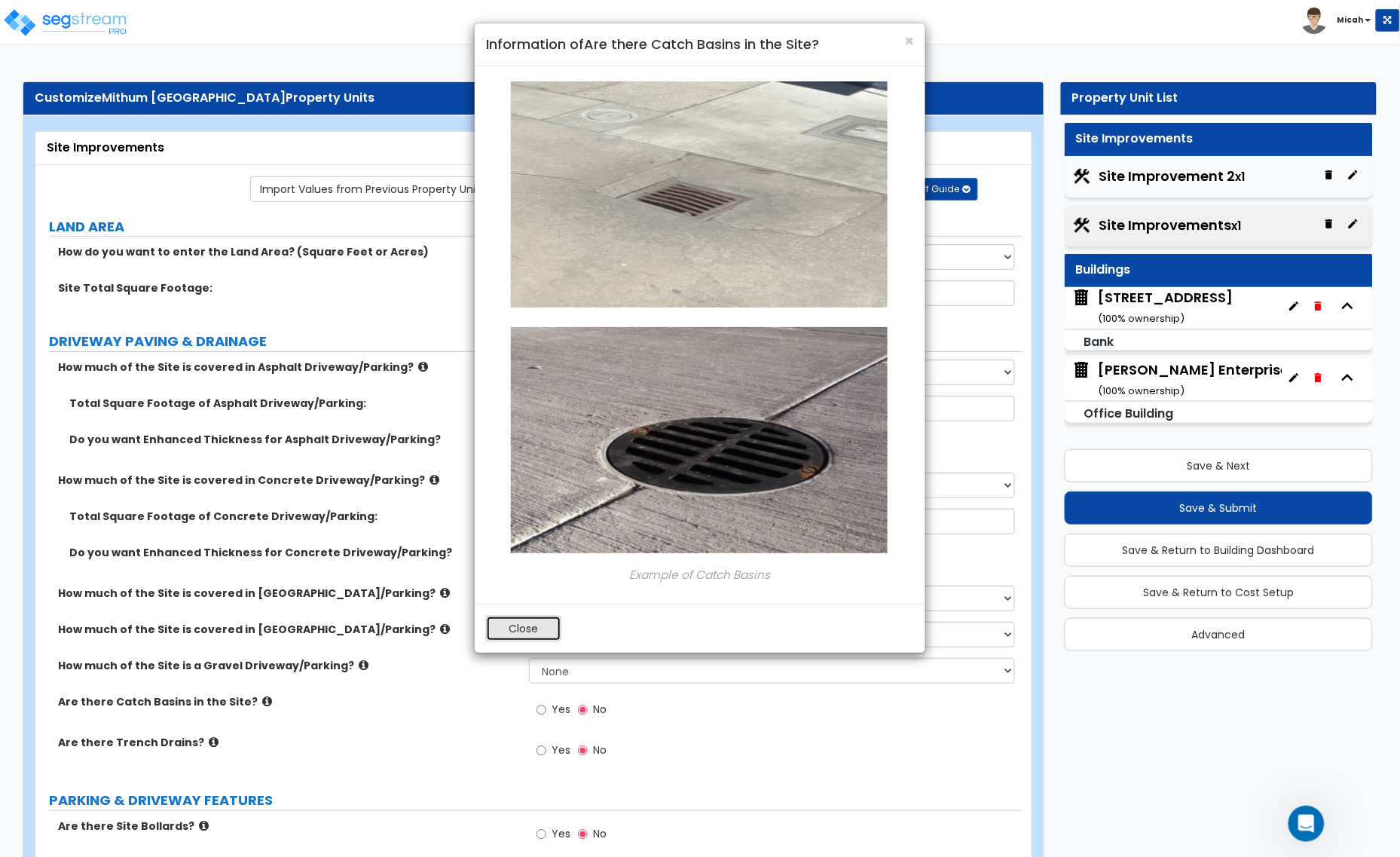
click at [530, 629] on button "Close" at bounding box center [524, 629] width 76 height 26
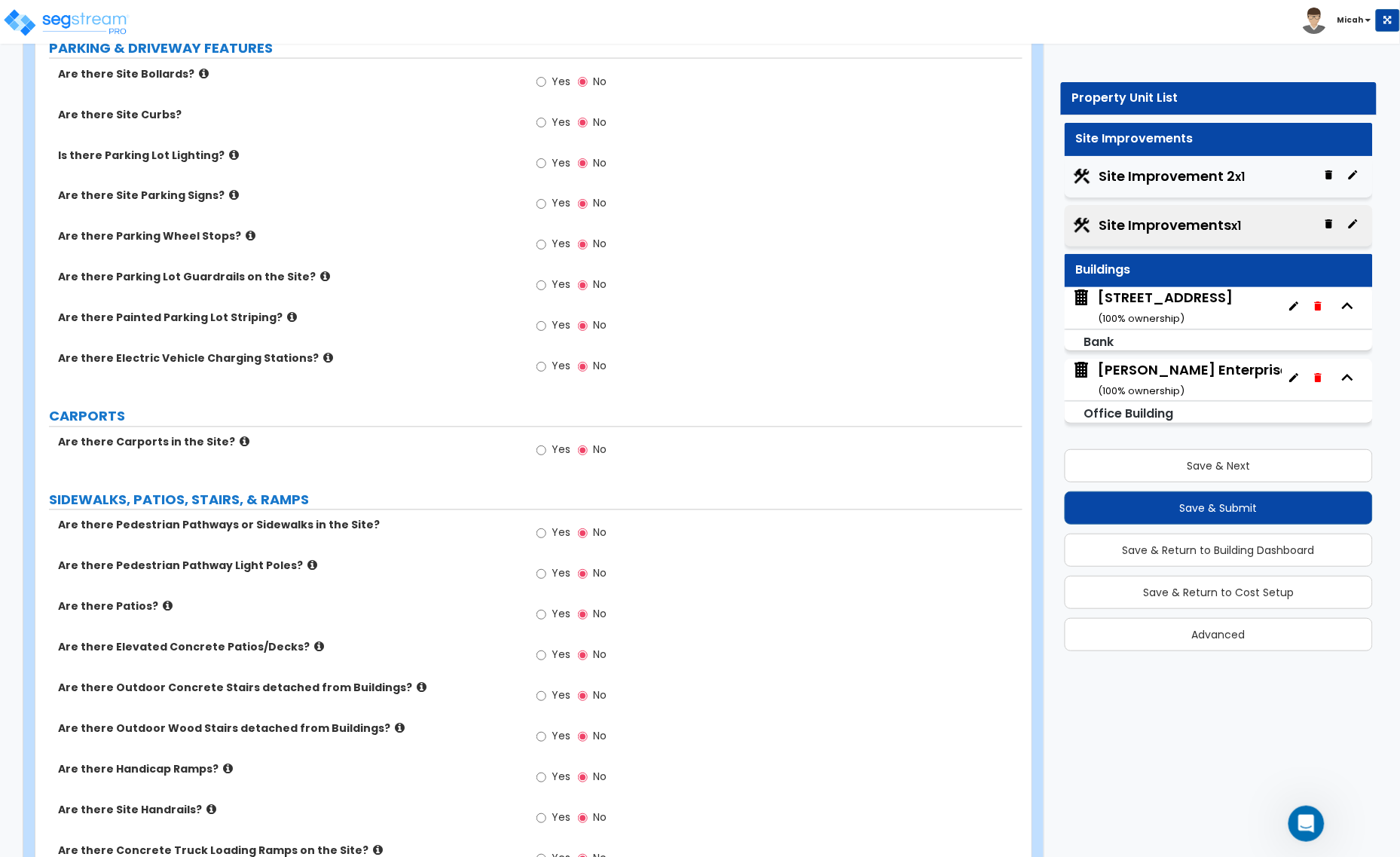
scroll to position [754, 0]
click at [541, 121] on input "Yes" at bounding box center [541, 121] width 9 height 17
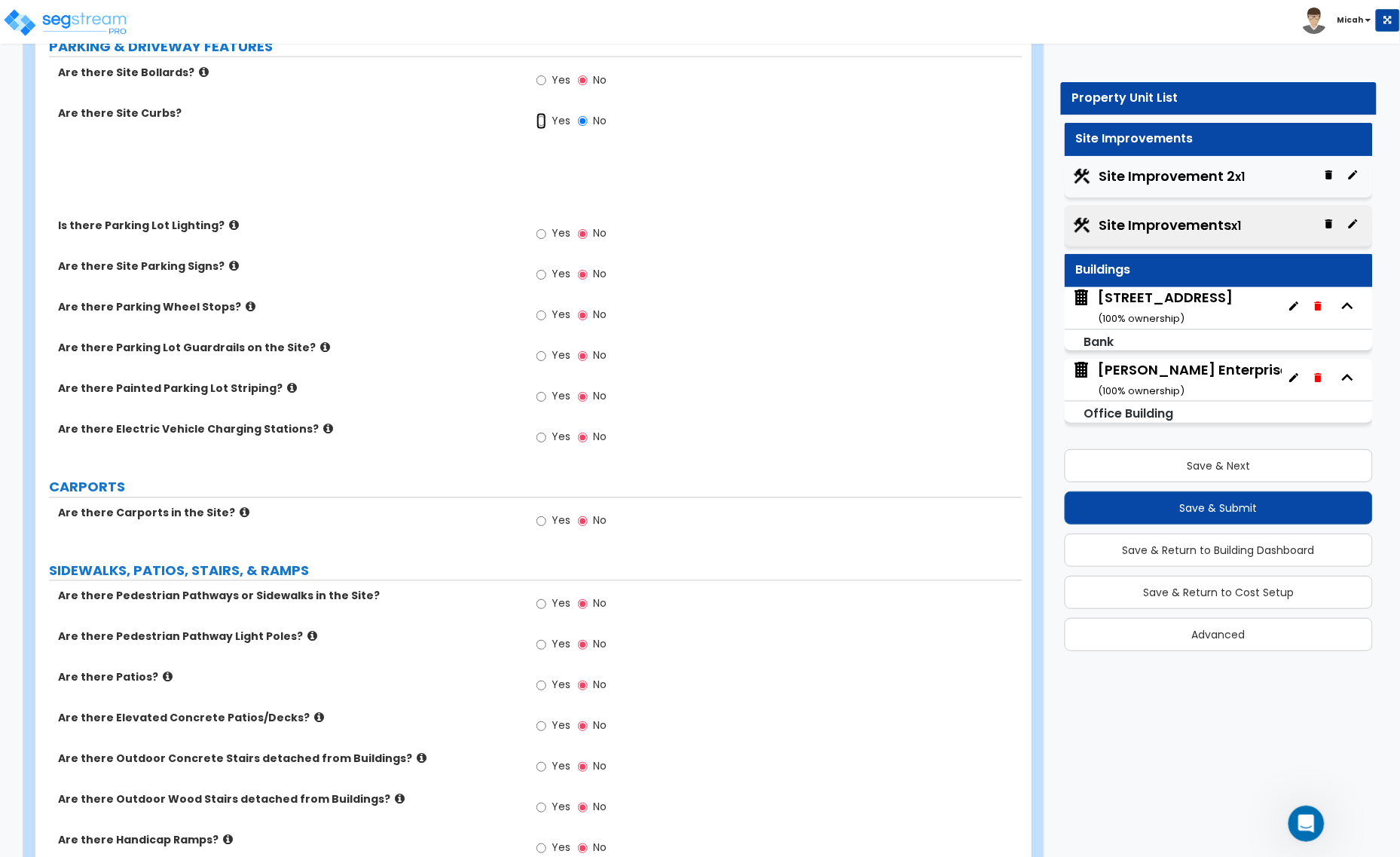
radio input "true"
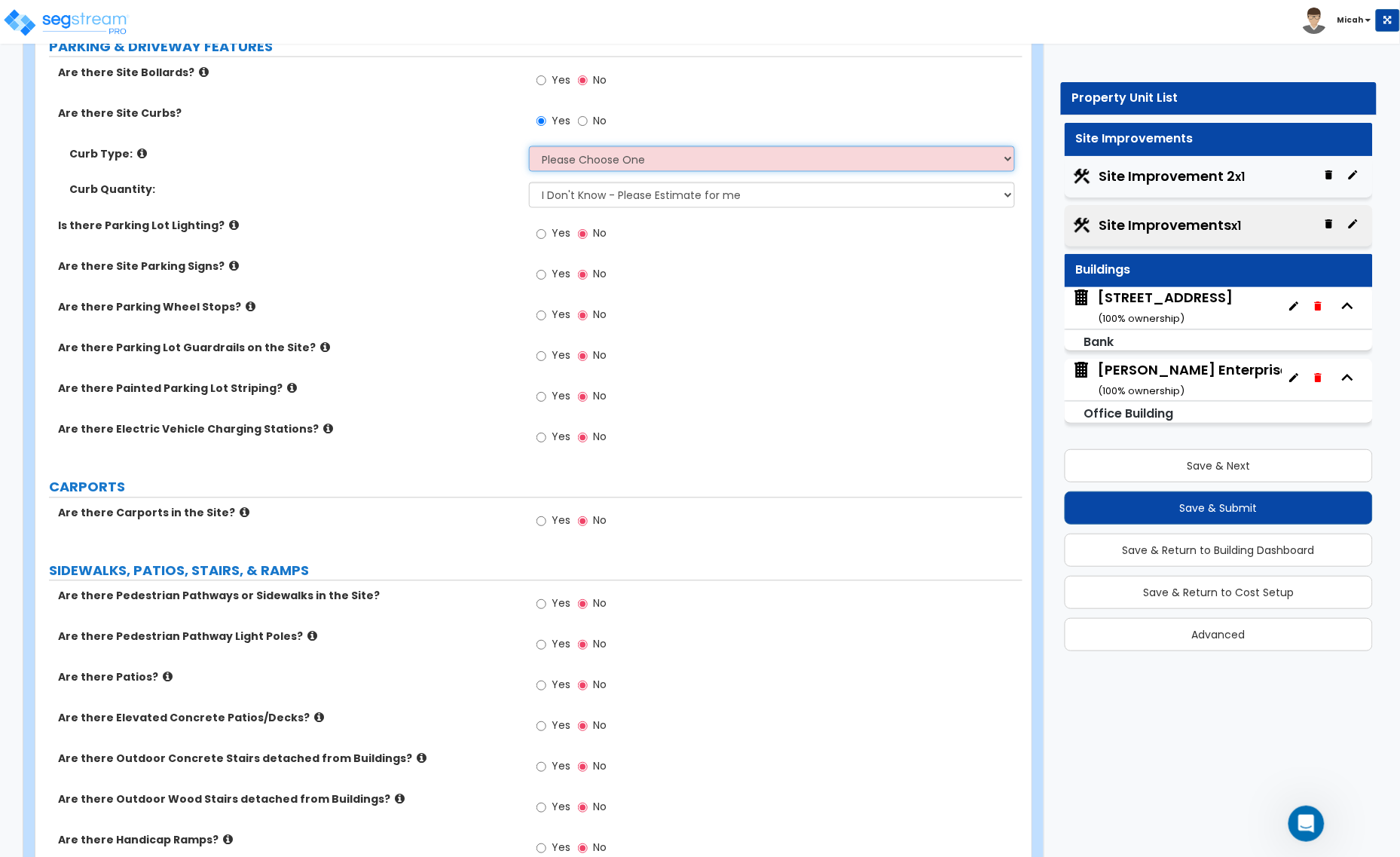
click at [569, 169] on select "Please Choose One Curb (Only) Curb & Gutter Asphalt Berm" at bounding box center [772, 159] width 486 height 26
select select "2"
click at [529, 147] on select "Please Choose One Curb (Only) Curb & Gutter Asphalt Berm" at bounding box center [772, 159] width 486 height 26
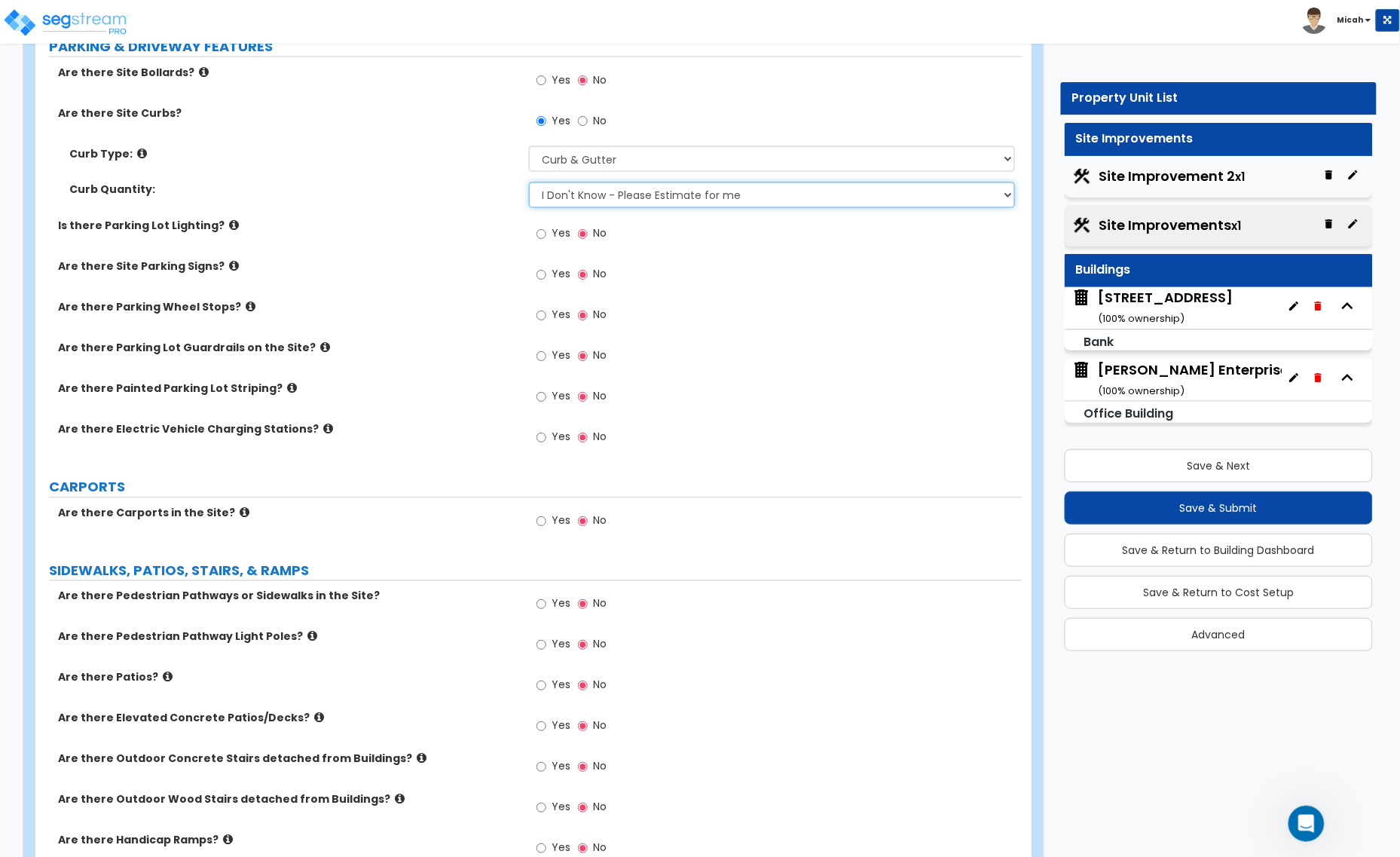
click at [552, 198] on select "I Don't Know - Please Estimate for me I want to Enter the Linear Footage" at bounding box center [772, 195] width 486 height 26
select select "1"
click at [529, 184] on select "I Don't Know - Please Estimate for me I want to Enter the Linear Footage" at bounding box center [772, 195] width 486 height 26
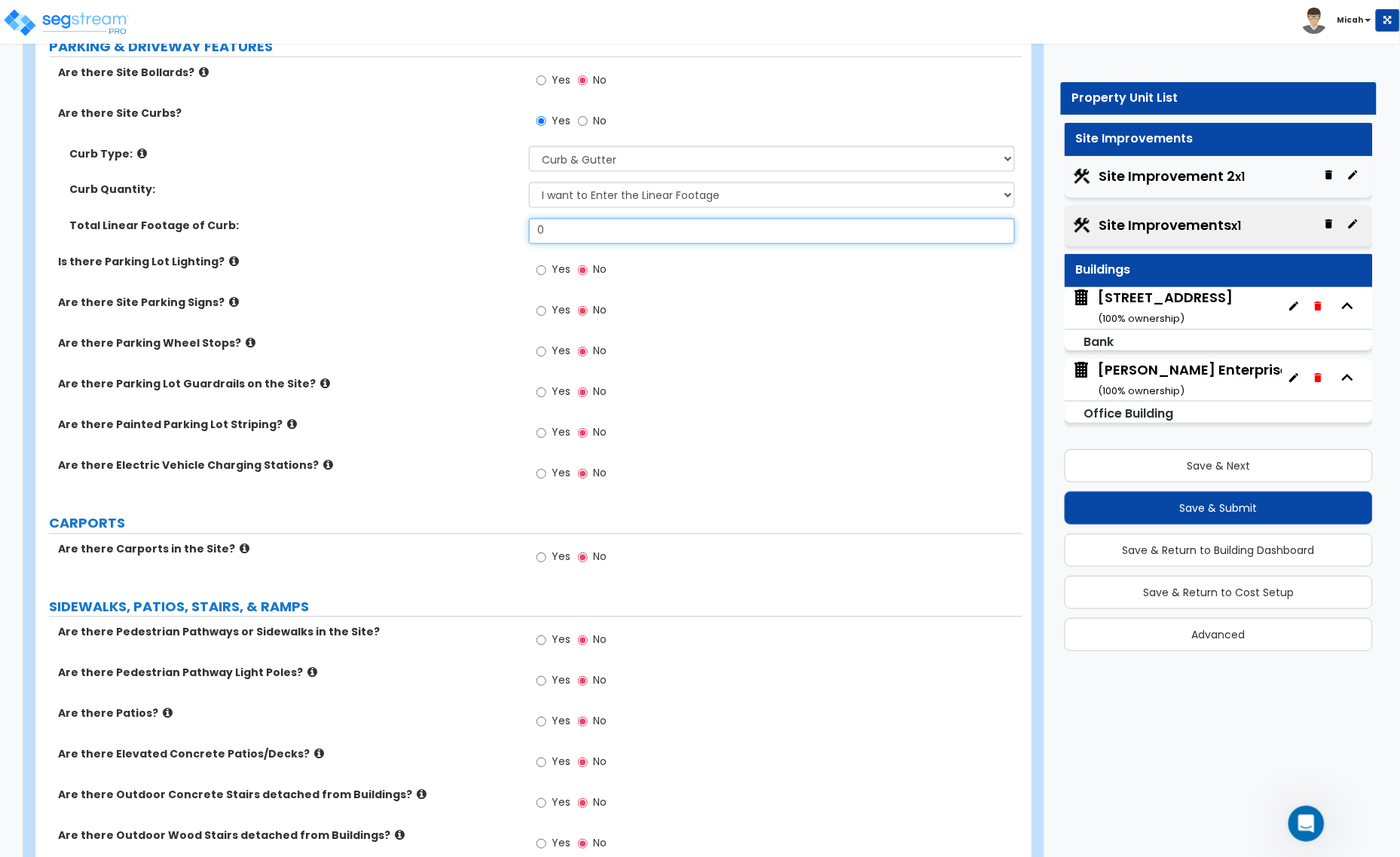
drag, startPoint x: 552, startPoint y: 235, endPoint x: 525, endPoint y: 231, distance: 27.3
click at [526, 232] on div "Total Linear Footage of Curb: 0" at bounding box center [529, 237] width 987 height 36
type input "198"
click at [229, 265] on icon at bounding box center [234, 262] width 9 height 11
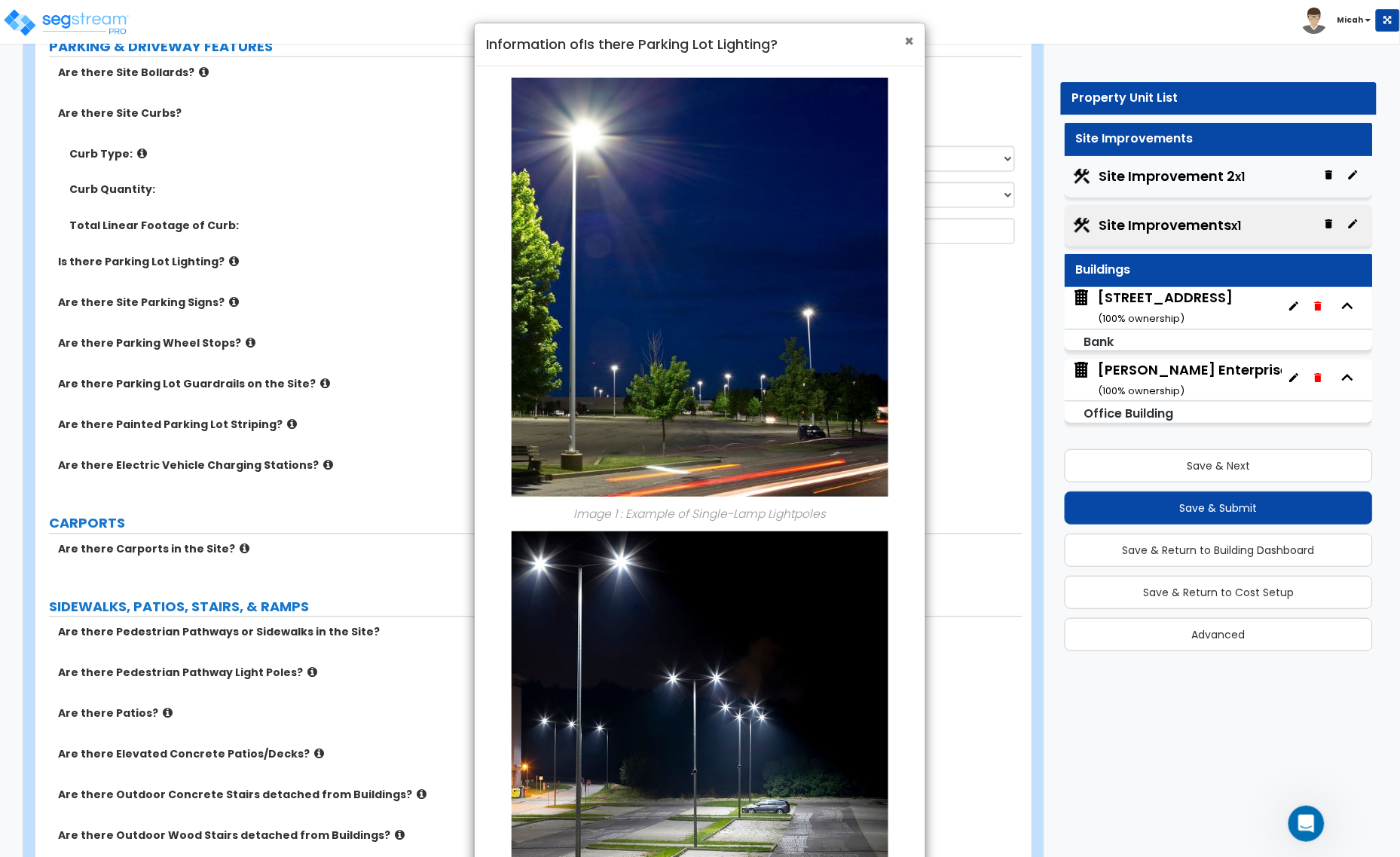
click at [912, 35] on span "×" at bounding box center [909, 41] width 9 height 22
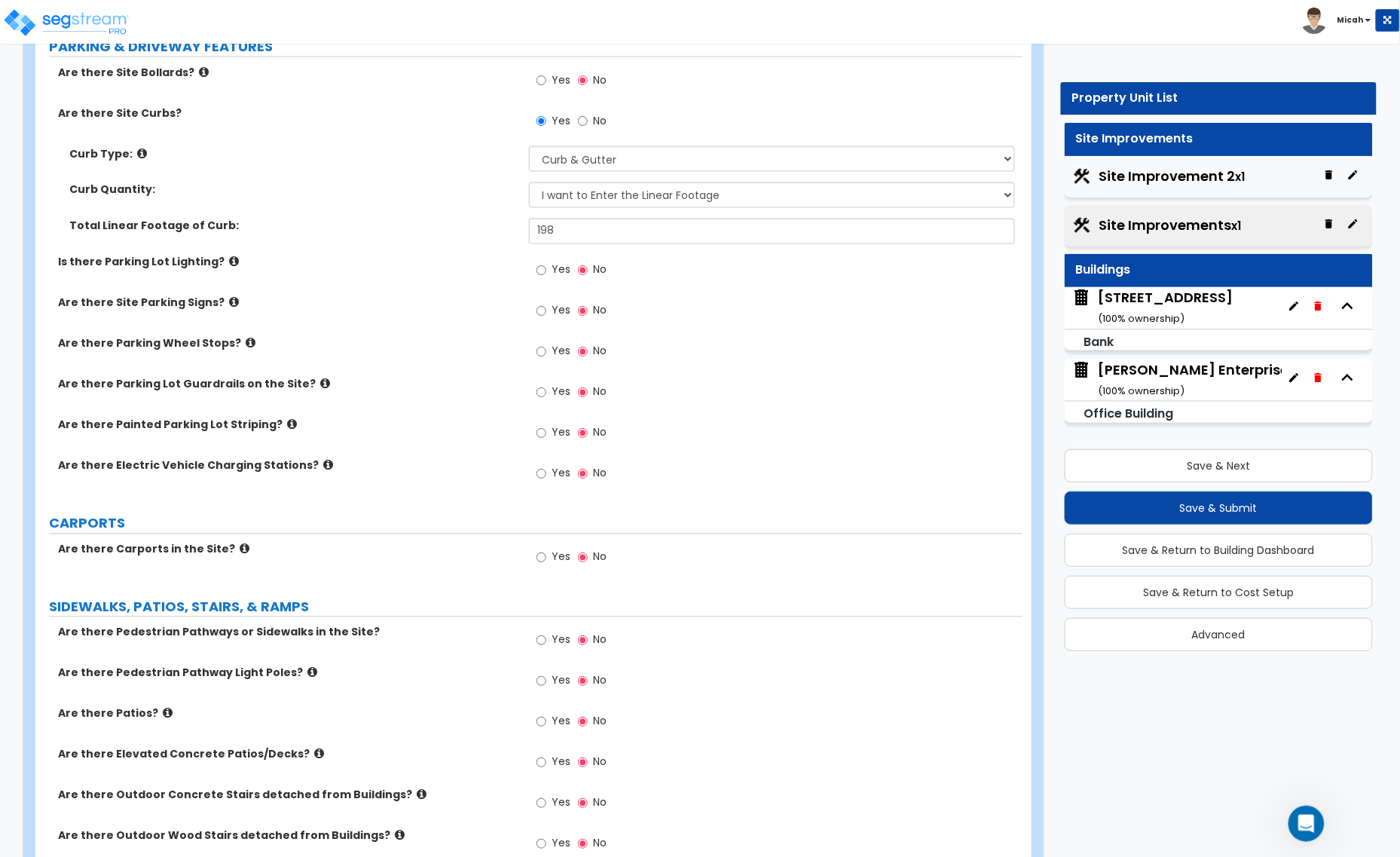
click at [534, 273] on div "Yes No" at bounding box center [572, 272] width 85 height 35
click at [539, 275] on input "Yes" at bounding box center [541, 270] width 9 height 17
radio input "true"
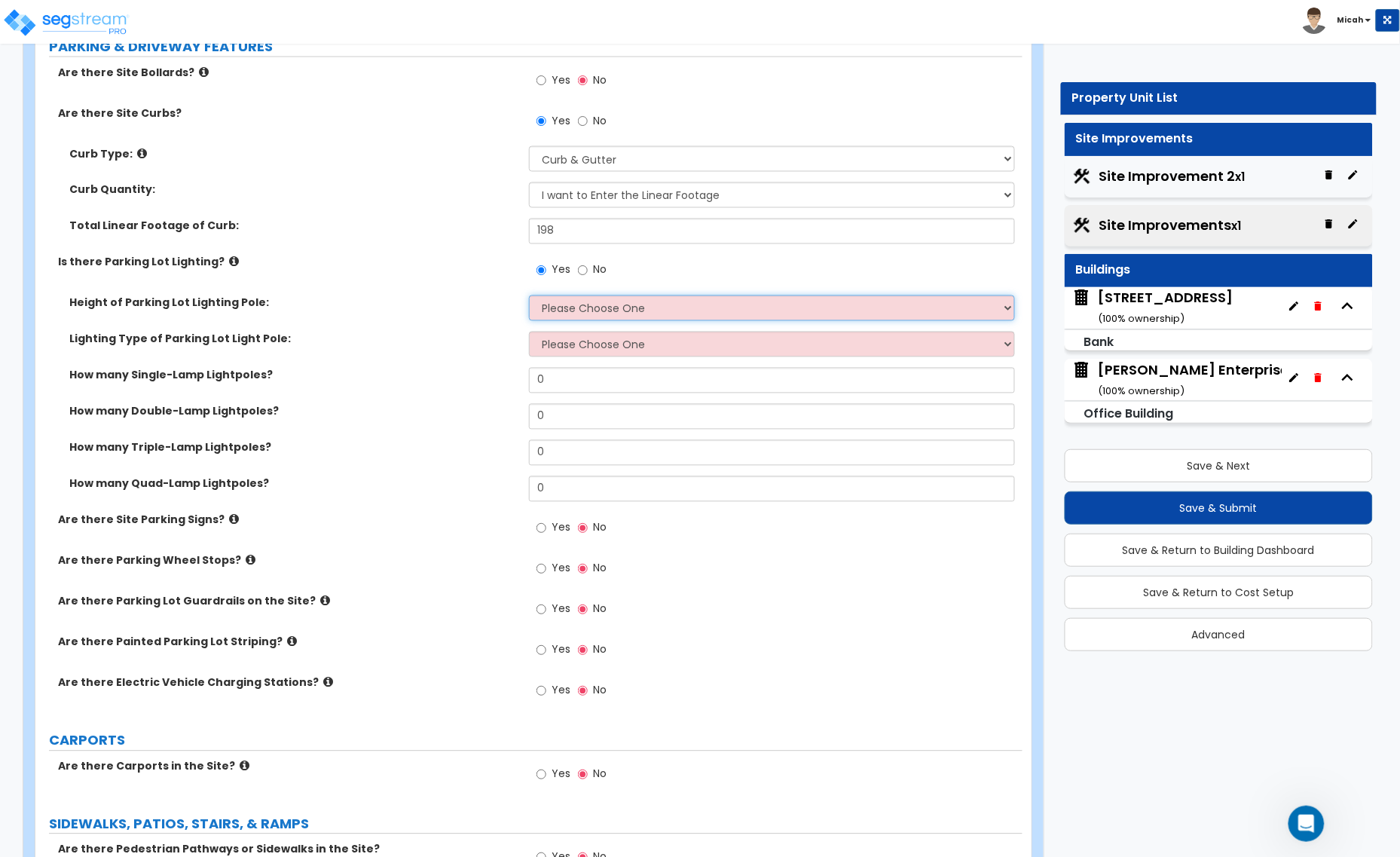
click at [585, 313] on select "Please Choose One 20' high 30' high 40' high" at bounding box center [772, 308] width 486 height 26
select select "1"
click at [529, 296] on select "Please Choose One 20' high 30' high 40' high" at bounding box center [772, 308] width 486 height 26
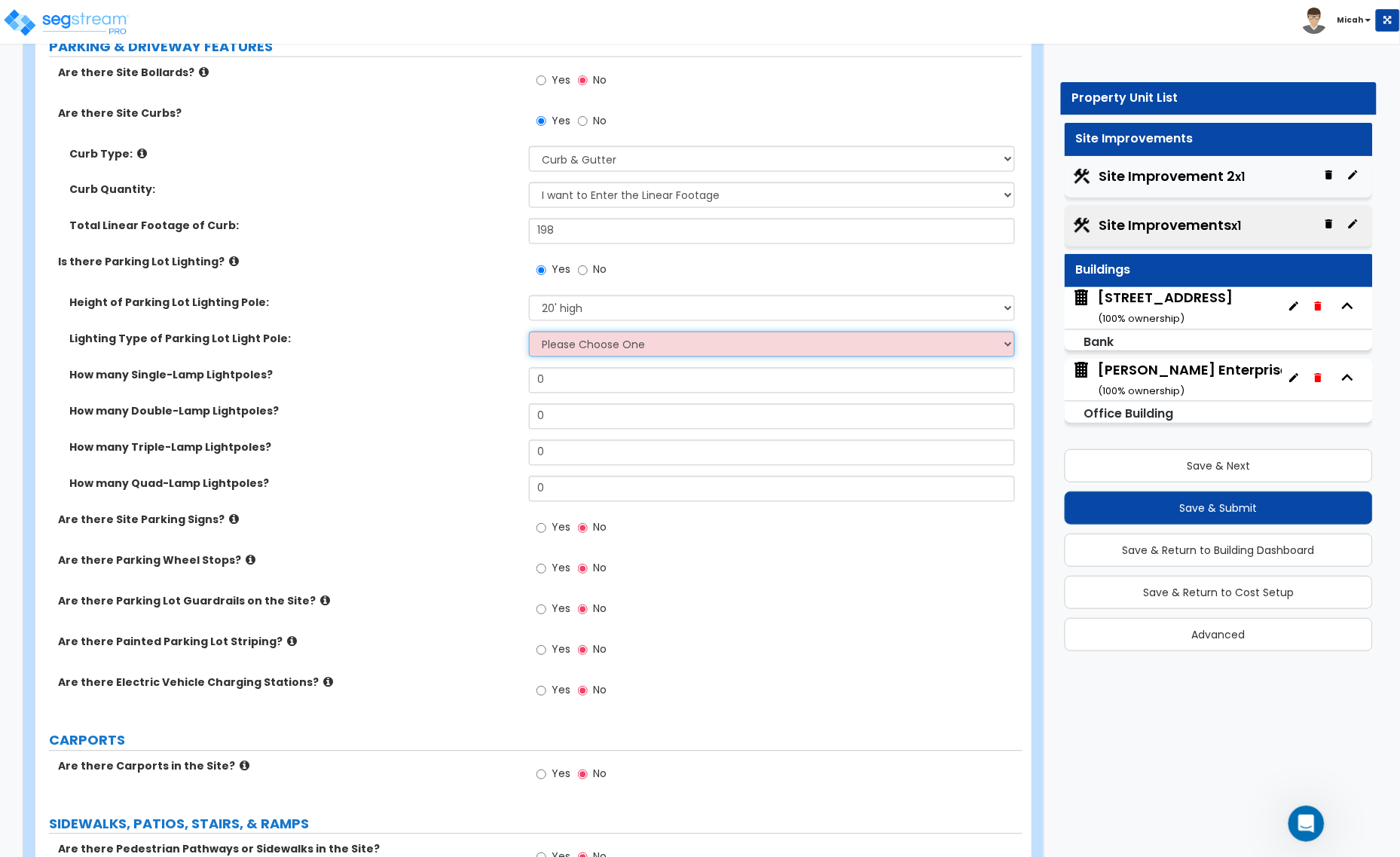
click at [572, 349] on select "Please Choose One LED Metal Halide High Pressure Sodium Please Choose for me" at bounding box center [772, 344] width 486 height 26
select select "1"
click at [529, 332] on select "Please Choose One LED Metal Halide High Pressure Sodium Please Choose for me" at bounding box center [772, 344] width 486 height 26
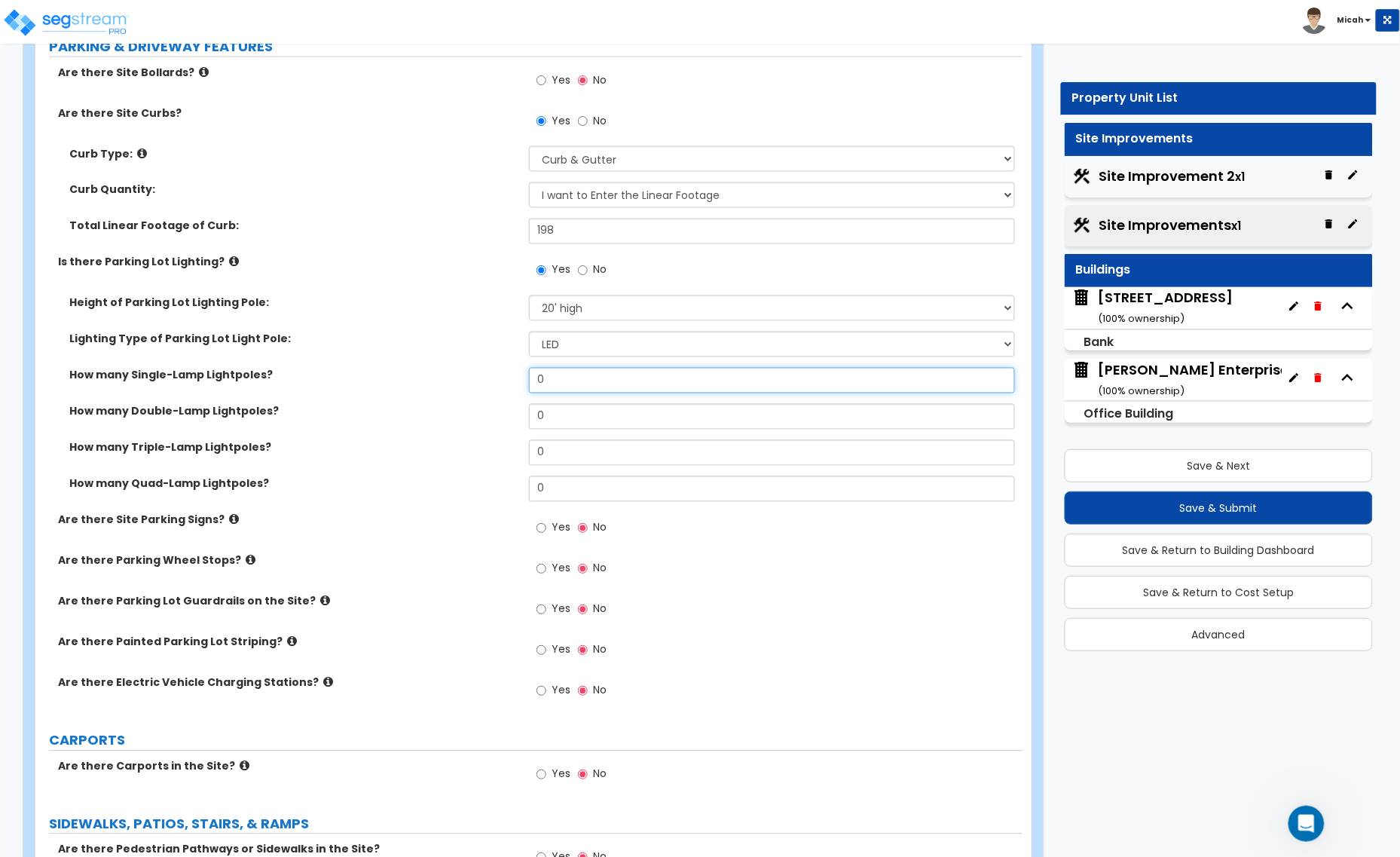
drag, startPoint x: 563, startPoint y: 380, endPoint x: 506, endPoint y: 380, distance: 57.0
click at [506, 380] on div "How many Single-Lamp Lightpoles? 0" at bounding box center [529, 386] width 987 height 36
type input "6"
click at [229, 525] on icon at bounding box center [234, 520] width 9 height 11
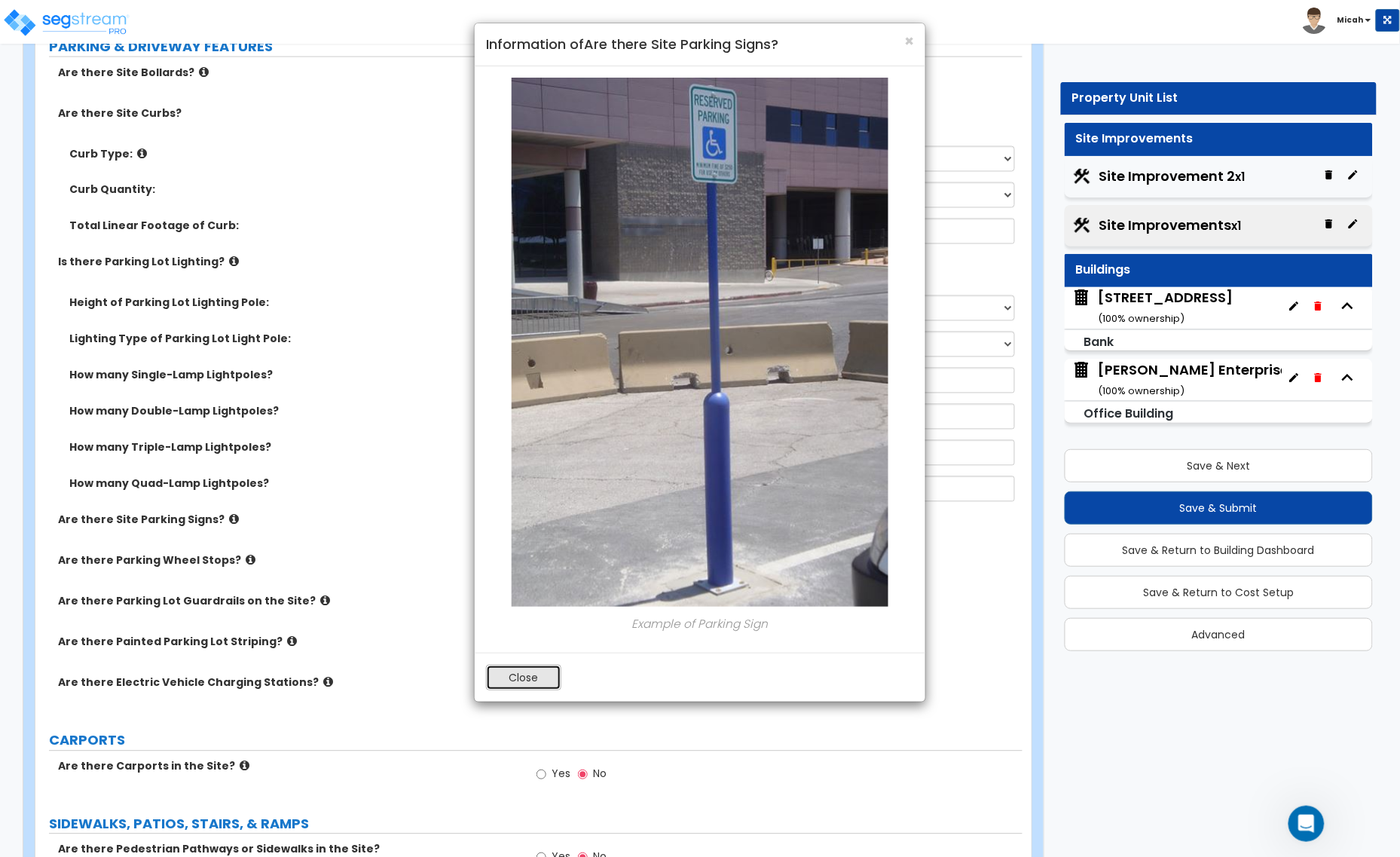
click at [510, 670] on button "Close" at bounding box center [524, 677] width 76 height 26
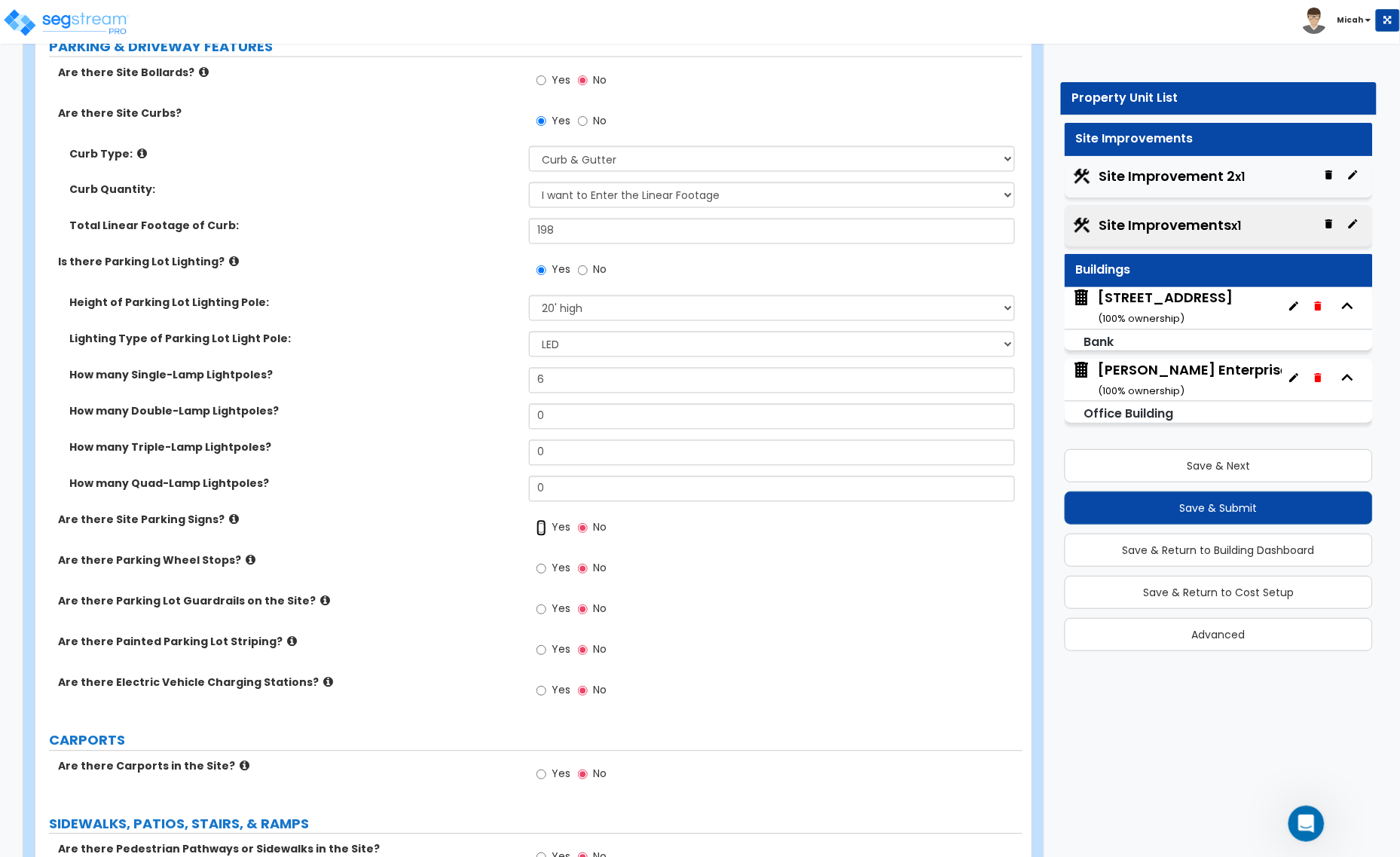
click at [536, 529] on input "Yes" at bounding box center [541, 528] width 9 height 17
radio input "true"
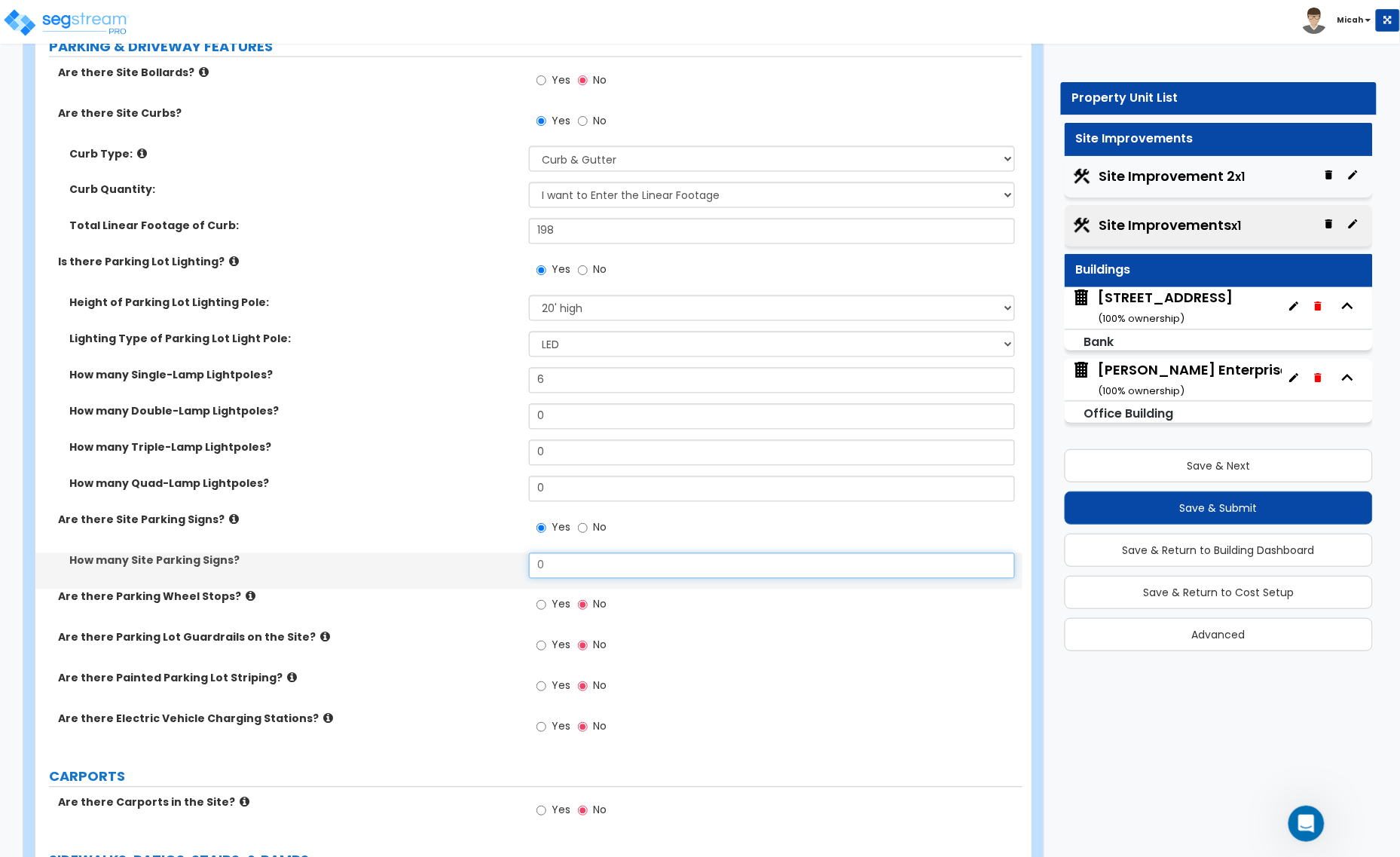
click at [517, 569] on div "How many Site Parking Signs? 0" at bounding box center [529, 571] width 987 height 36
type input "3"
click at [320, 643] on icon at bounding box center [325, 637] width 9 height 11
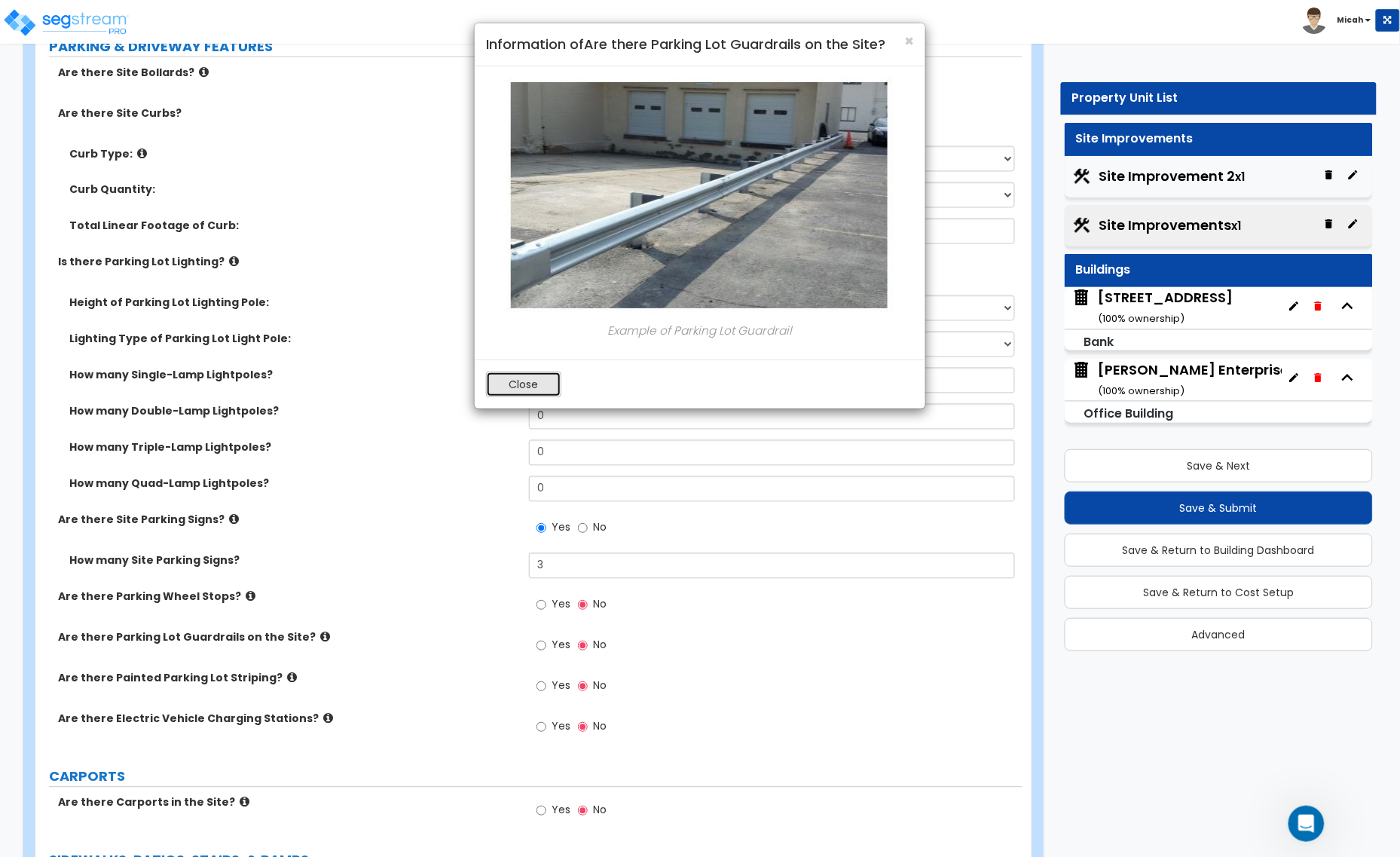
click at [524, 394] on button "Close" at bounding box center [524, 384] width 76 height 26
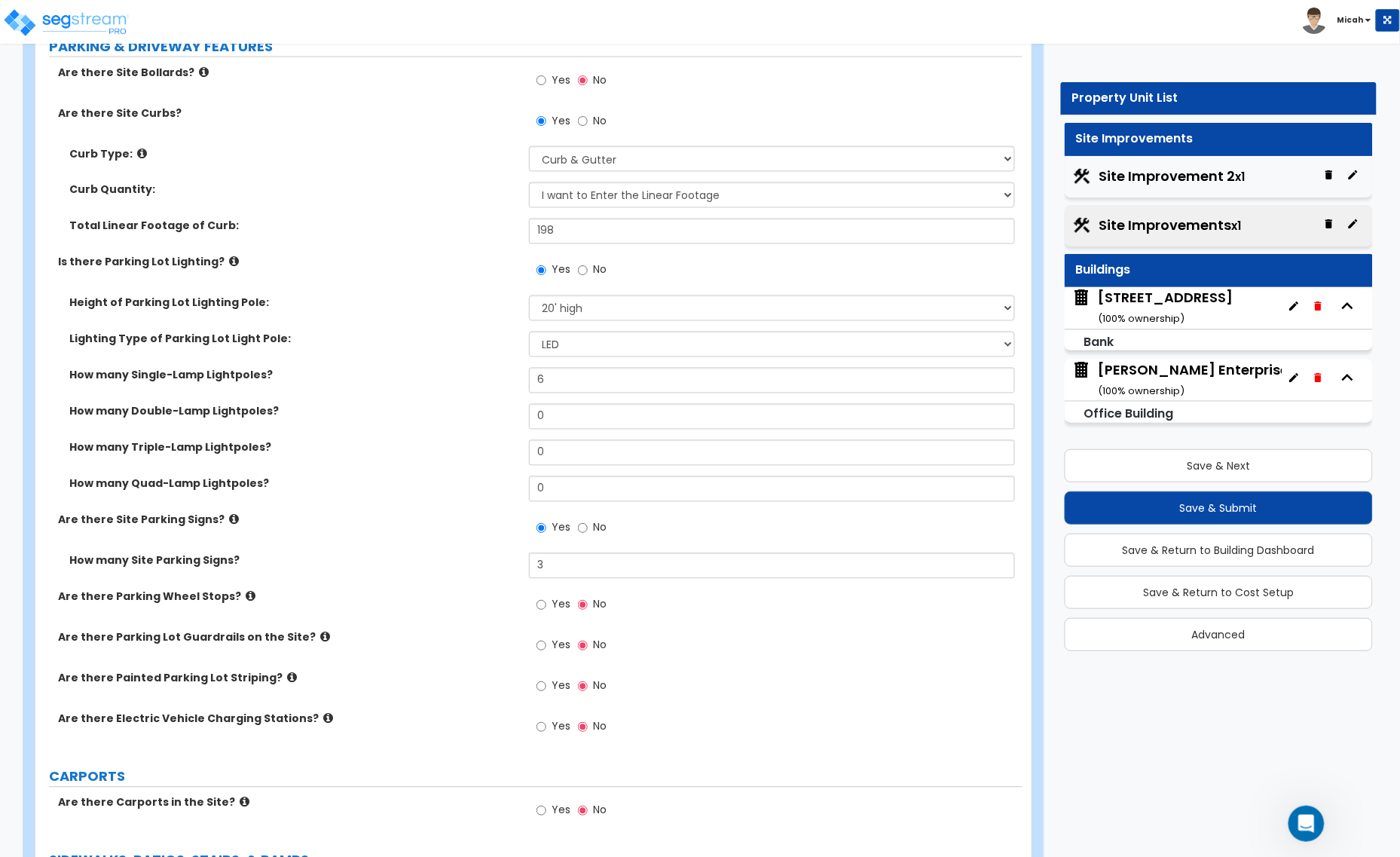
click at [287, 676] on icon at bounding box center [292, 678] width 9 height 11
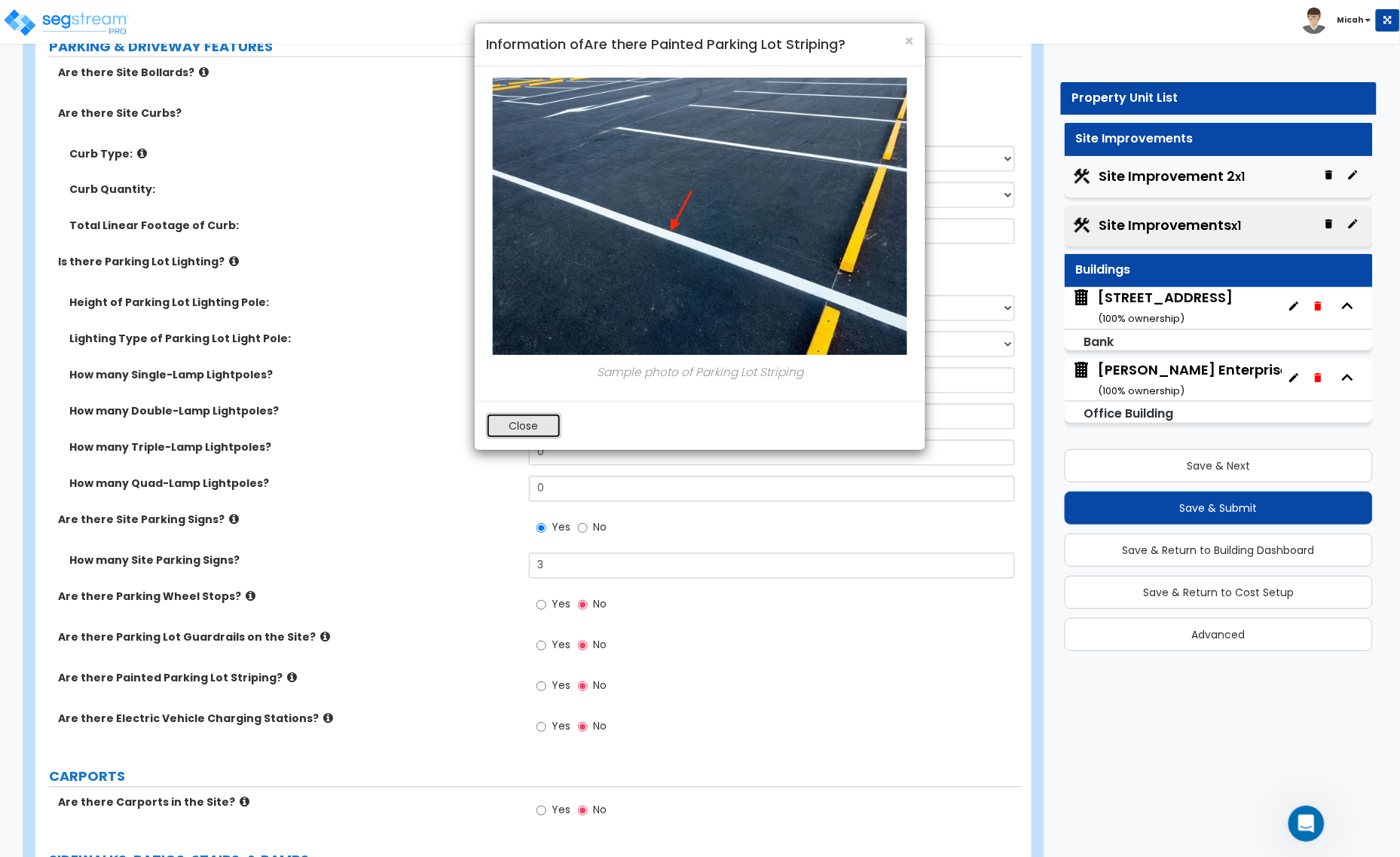
click at [528, 419] on button "Close" at bounding box center [524, 425] width 76 height 26
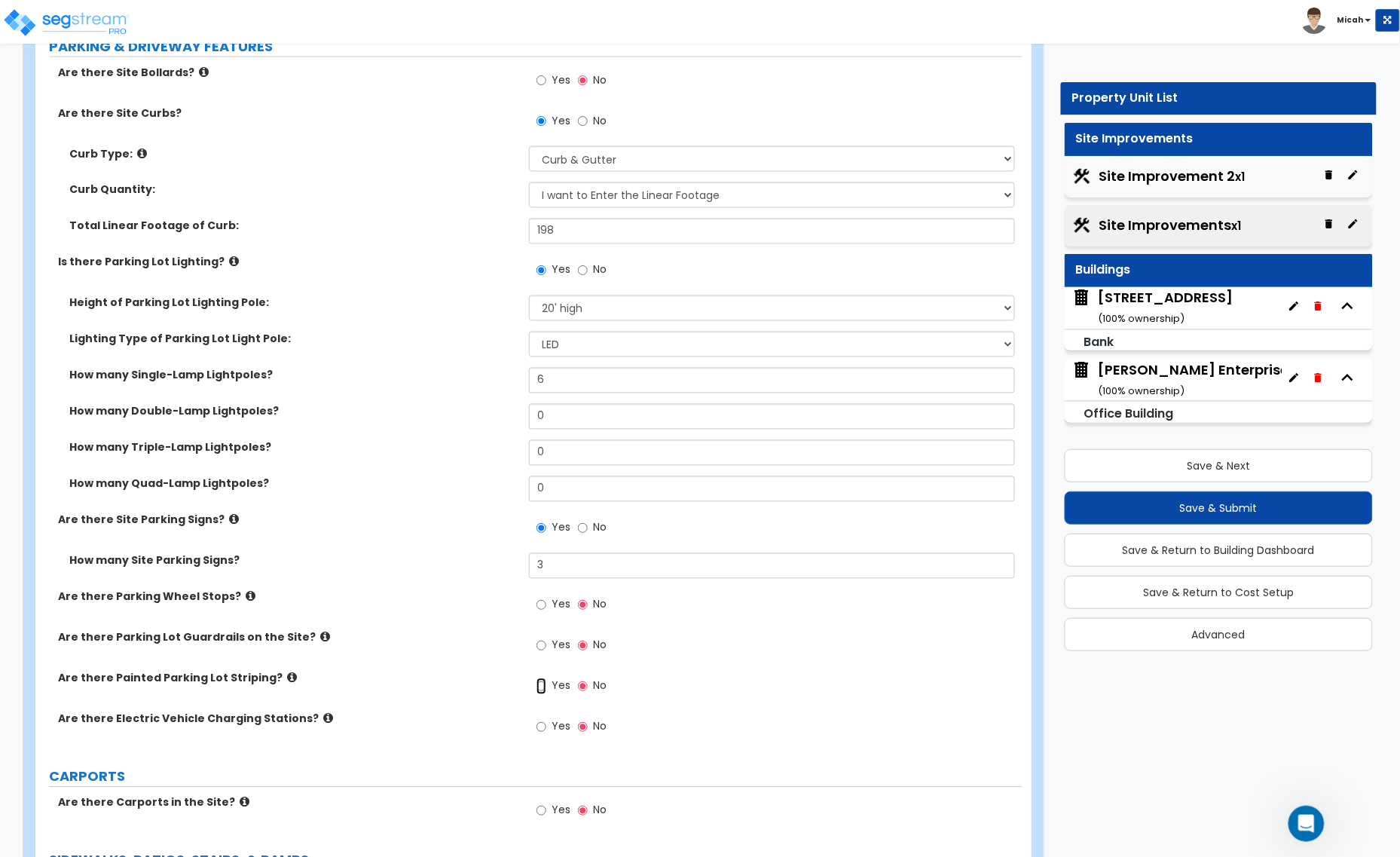
click at [540, 690] on input "Yes" at bounding box center [541, 686] width 9 height 17
radio input "true"
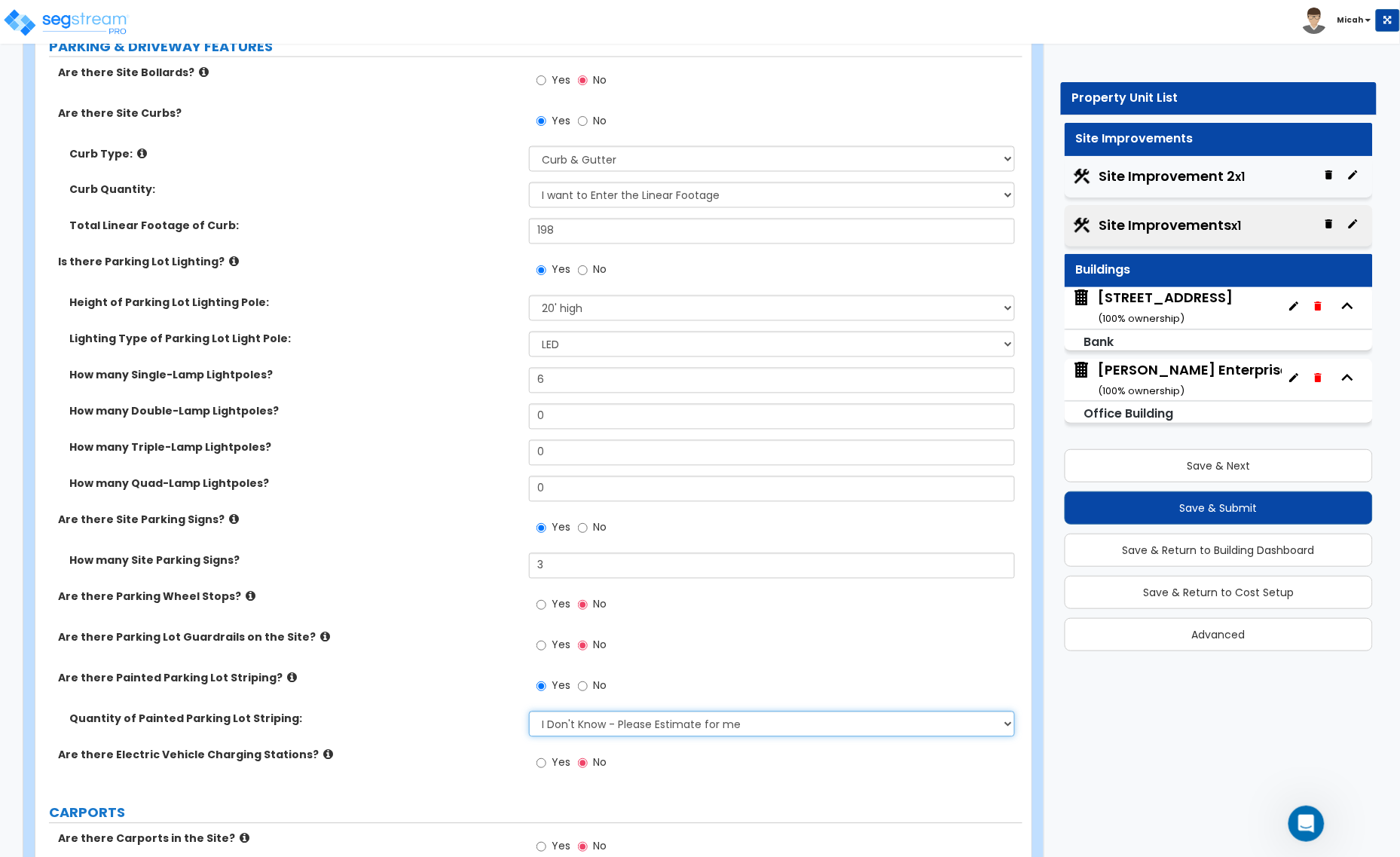
click at [574, 726] on select "I Don't Know - Please Estimate for me I Want to Enter the Number of Parking Spa…" at bounding box center [772, 724] width 486 height 26
select select "1"
click at [529, 712] on select "I Don't Know - Please Estimate for me I Want to Enter the Number of Parking Spa…" at bounding box center [772, 724] width 486 height 26
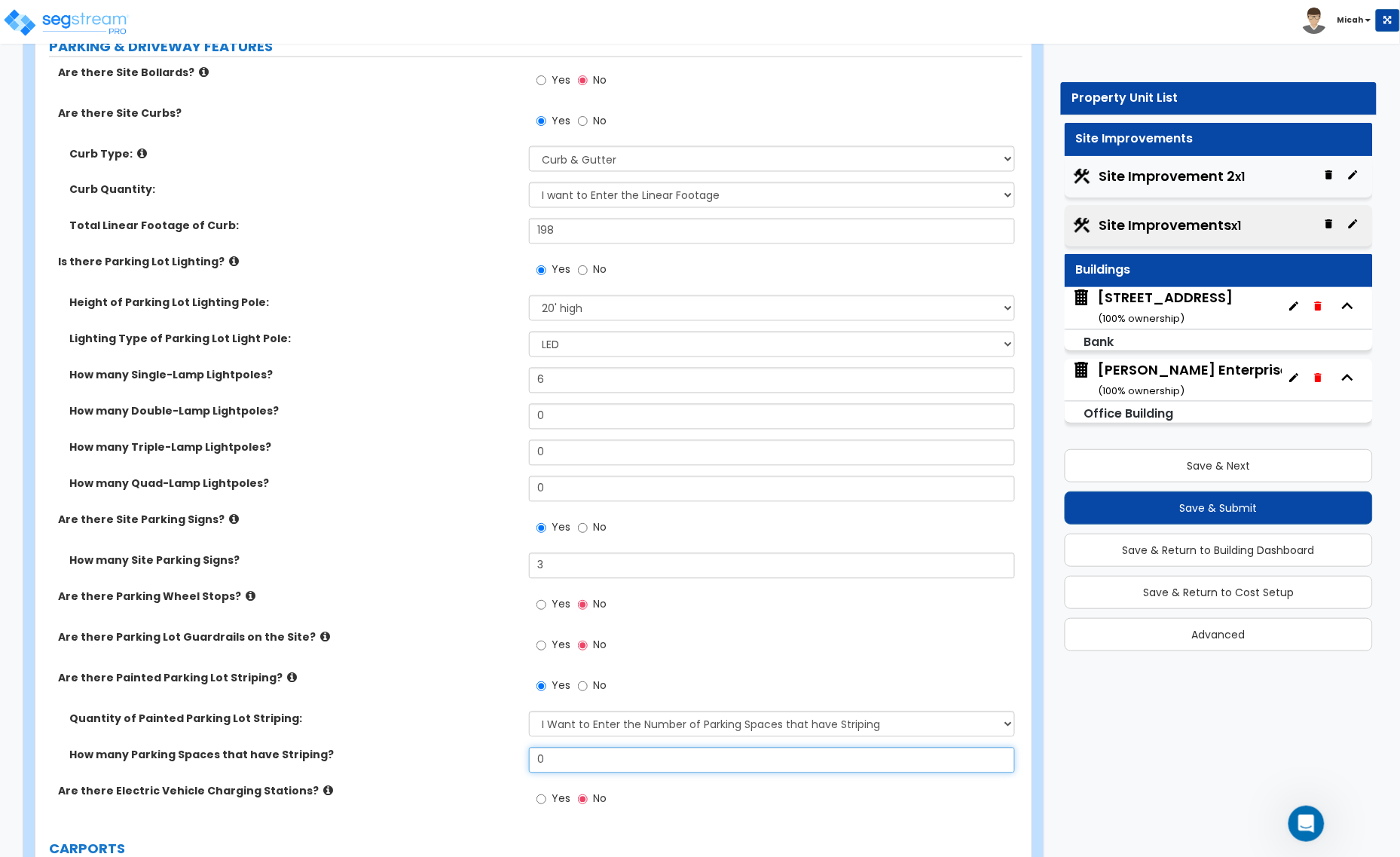
drag, startPoint x: 536, startPoint y: 758, endPoint x: 484, endPoint y: 760, distance: 52.0
click at [484, 760] on div "How many Parking Spaces that have Striping? 0" at bounding box center [529, 766] width 987 height 36
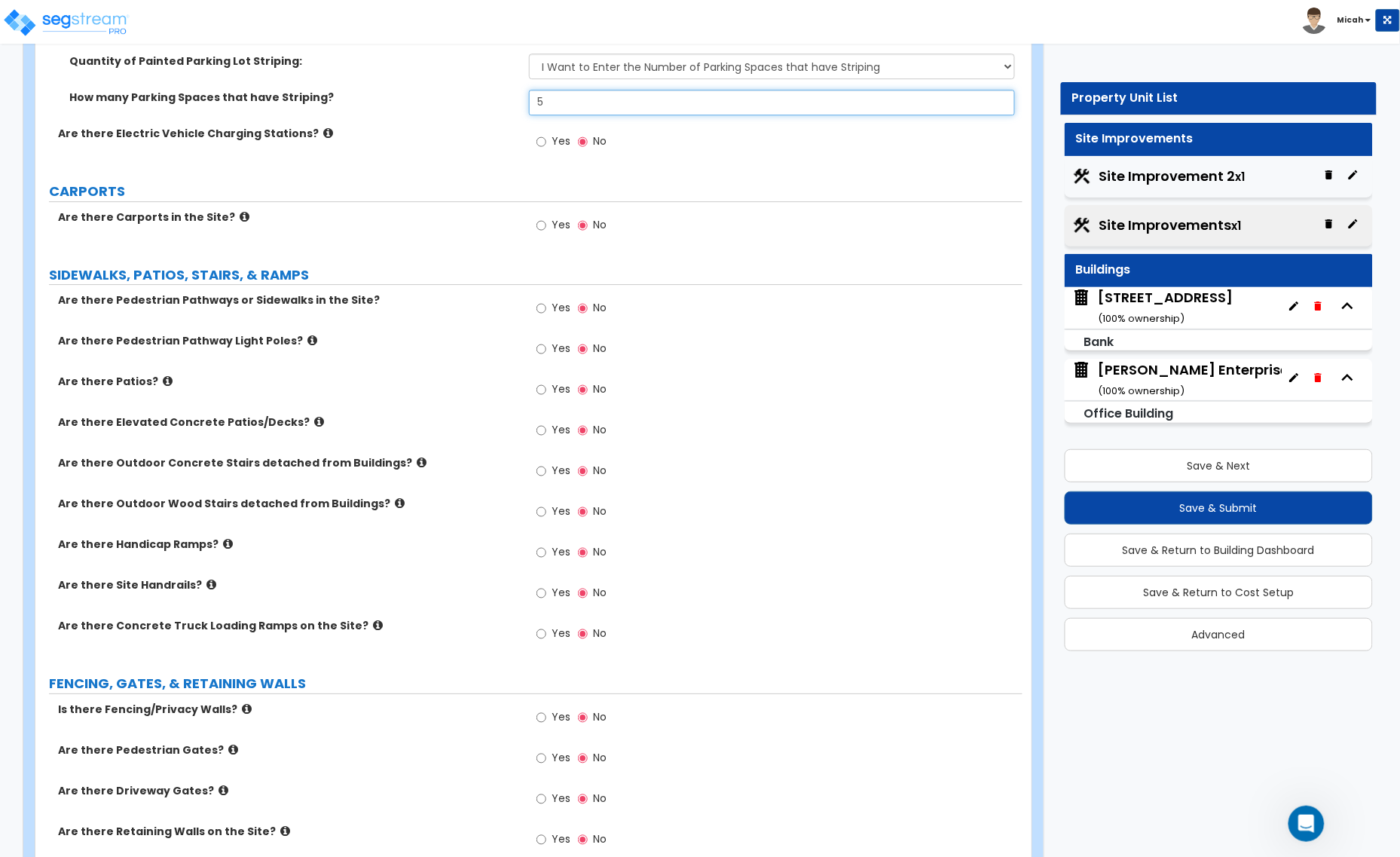
scroll to position [1413, 0]
type input "5"
click at [541, 310] on input "Yes" at bounding box center [541, 306] width 9 height 17
radio input "true"
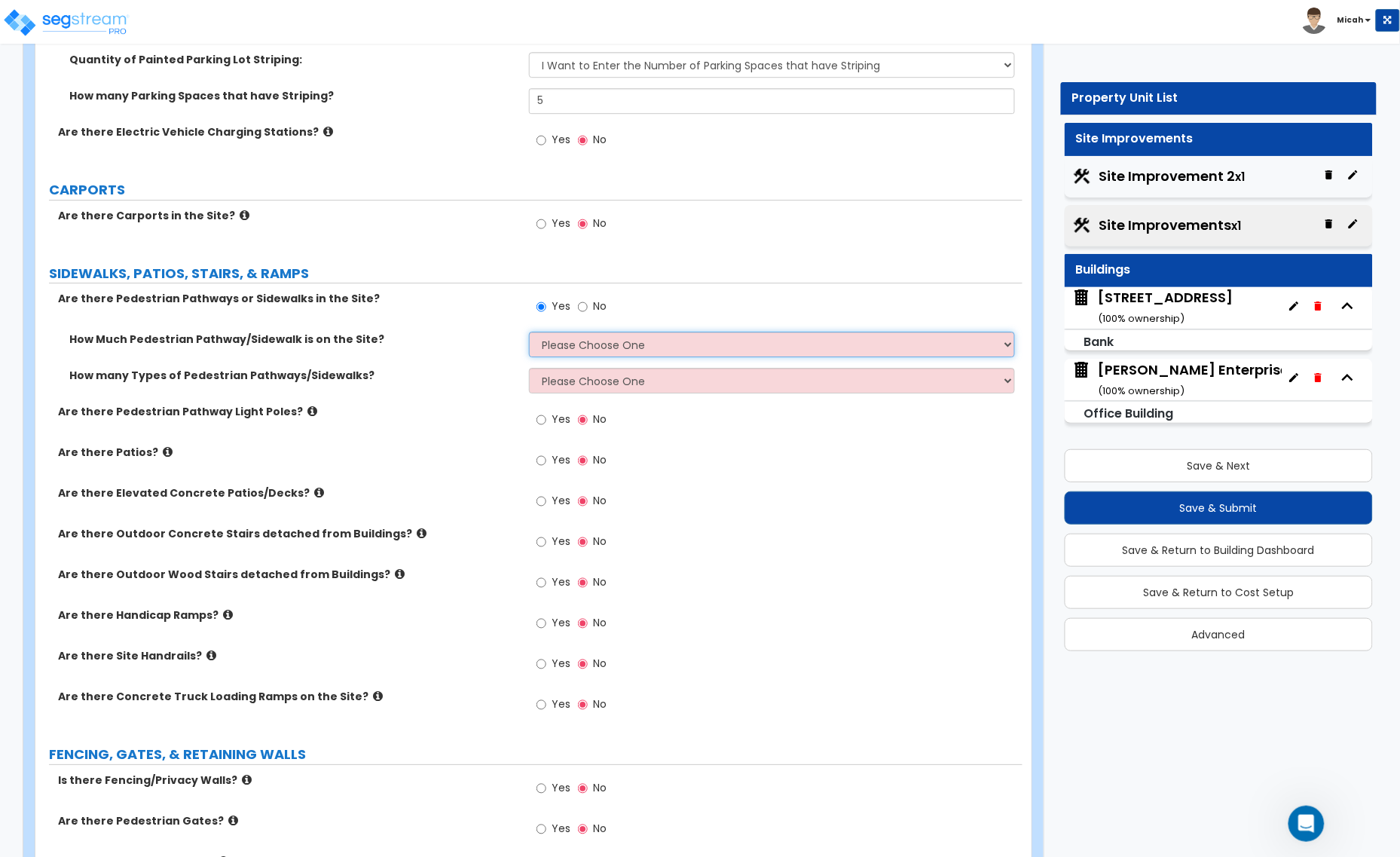
click at [589, 347] on select "Please Choose One I Don't Know, Please Estimate For Me Enter Linear Footage" at bounding box center [772, 344] width 486 height 26
drag, startPoint x: 569, startPoint y: 340, endPoint x: 570, endPoint y: 356, distance: 16.0
click at [569, 340] on select "Please Choose One I Don't Know, Please Estimate For Me Enter Linear Footage" at bounding box center [772, 344] width 486 height 26
select select "2"
click at [529, 333] on select "Please Choose One I Don't Know, Please Estimate For Me Enter Linear Footage" at bounding box center [772, 344] width 486 height 26
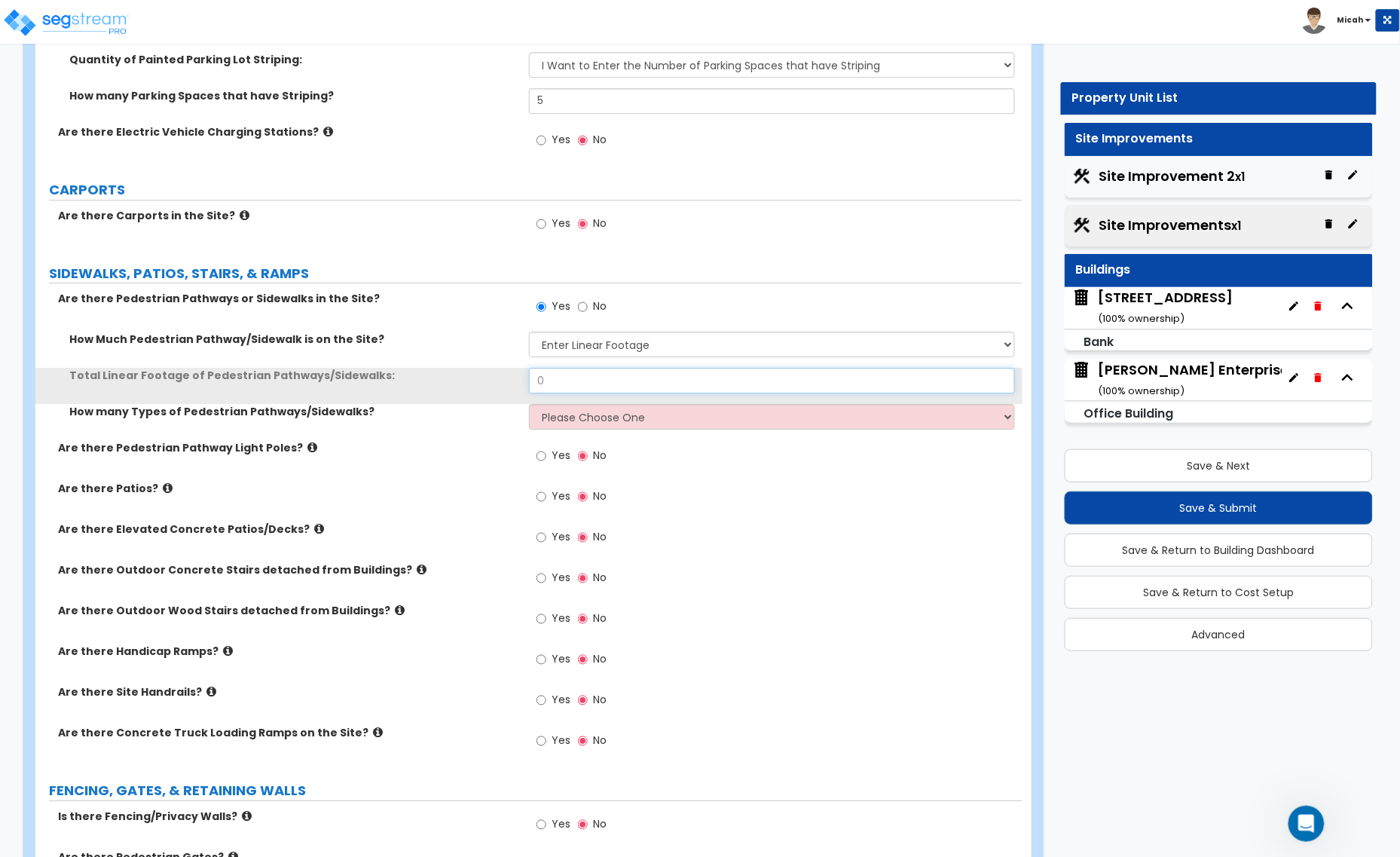
drag, startPoint x: 578, startPoint y: 379, endPoint x: 499, endPoint y: 377, distance: 79.0
click at [499, 377] on div "Total Linear Footage of Pedestrian Pathways/Sidewalks: 0" at bounding box center [529, 386] width 987 height 36
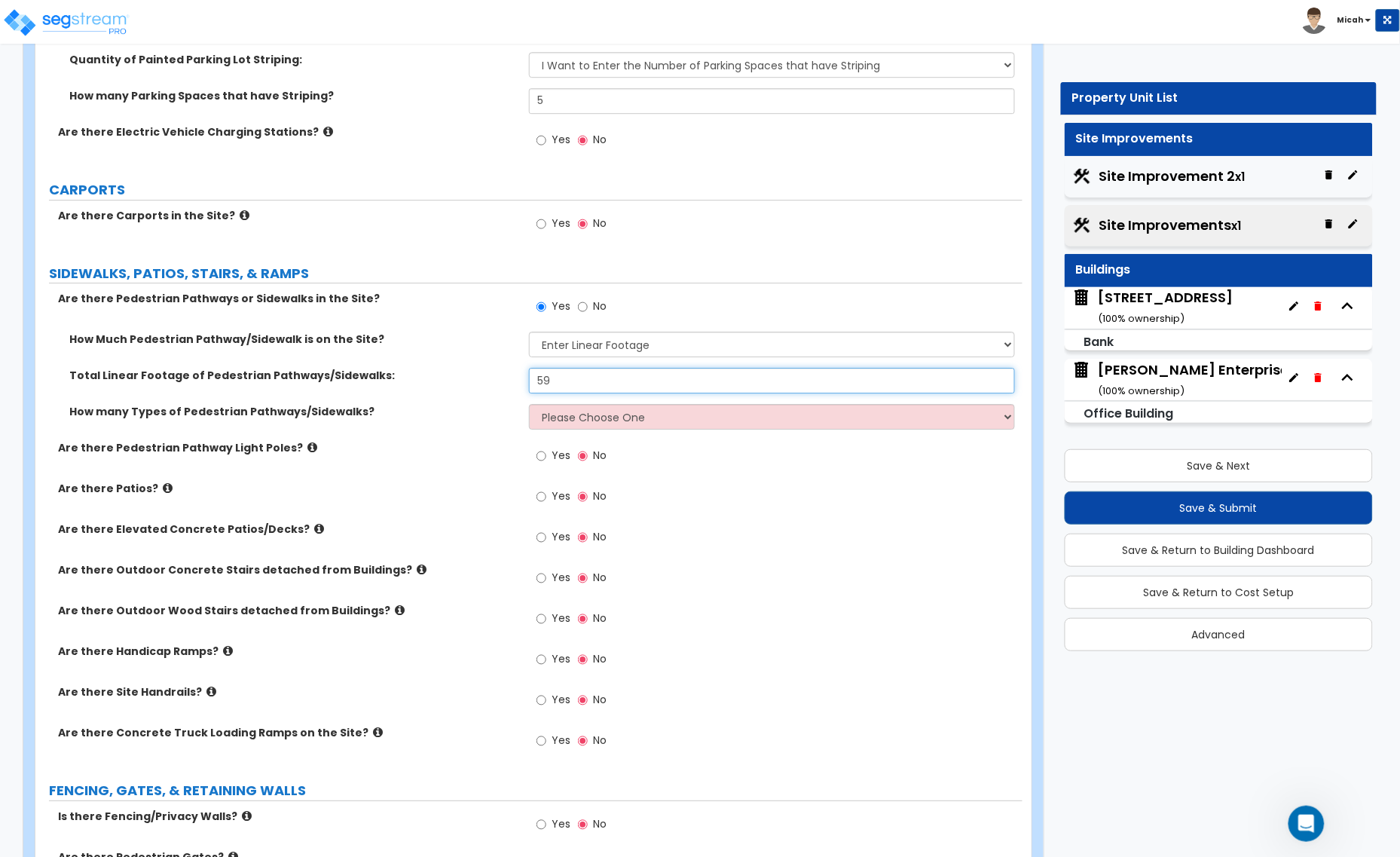
type input "59"
click at [611, 419] on select "Please Choose One 1 2 3" at bounding box center [772, 417] width 486 height 26
select select "1"
click at [529, 406] on select "Please Choose One 1 2 3" at bounding box center [772, 417] width 486 height 26
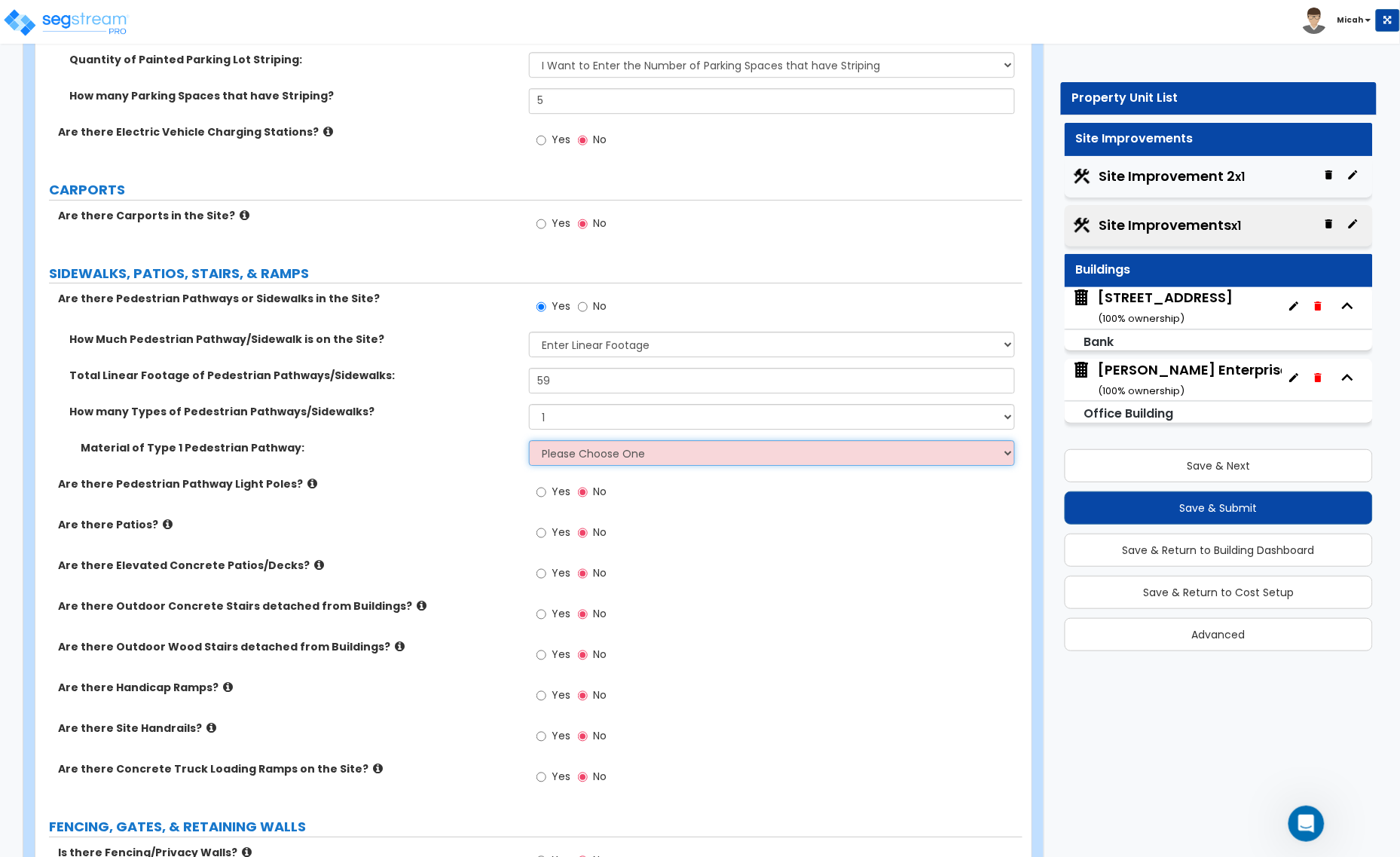
click at [560, 461] on select "Please Choose One Bare Concrete Stamped Concrete Brick Pavers Stone Pavers Wood…" at bounding box center [772, 453] width 486 height 26
select select "1"
click at [529, 442] on select "Please Choose One Bare Concrete Stamped Concrete Brick Pavers Stone Pavers Wood…" at bounding box center [772, 453] width 486 height 26
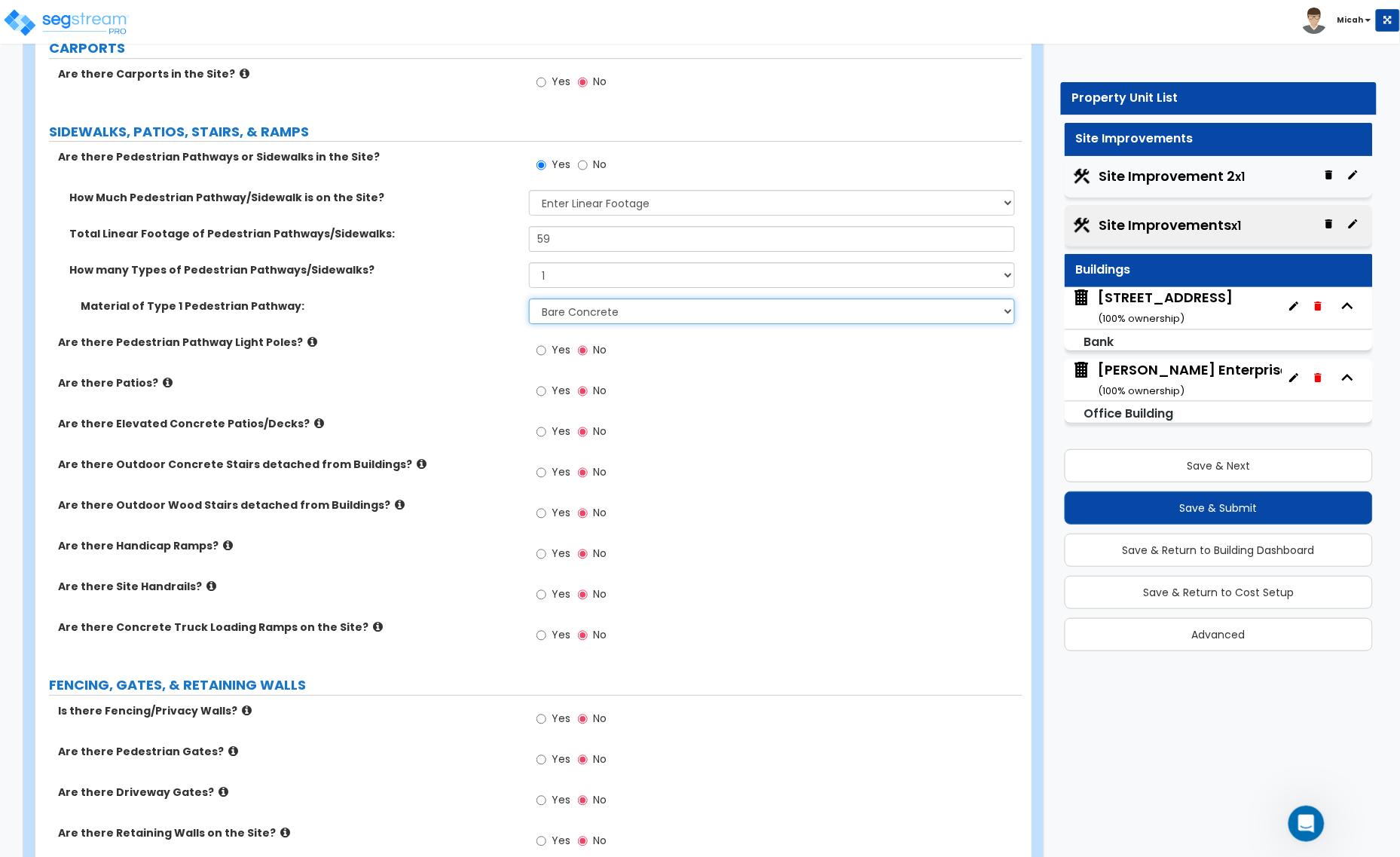
scroll to position [1602, 0]
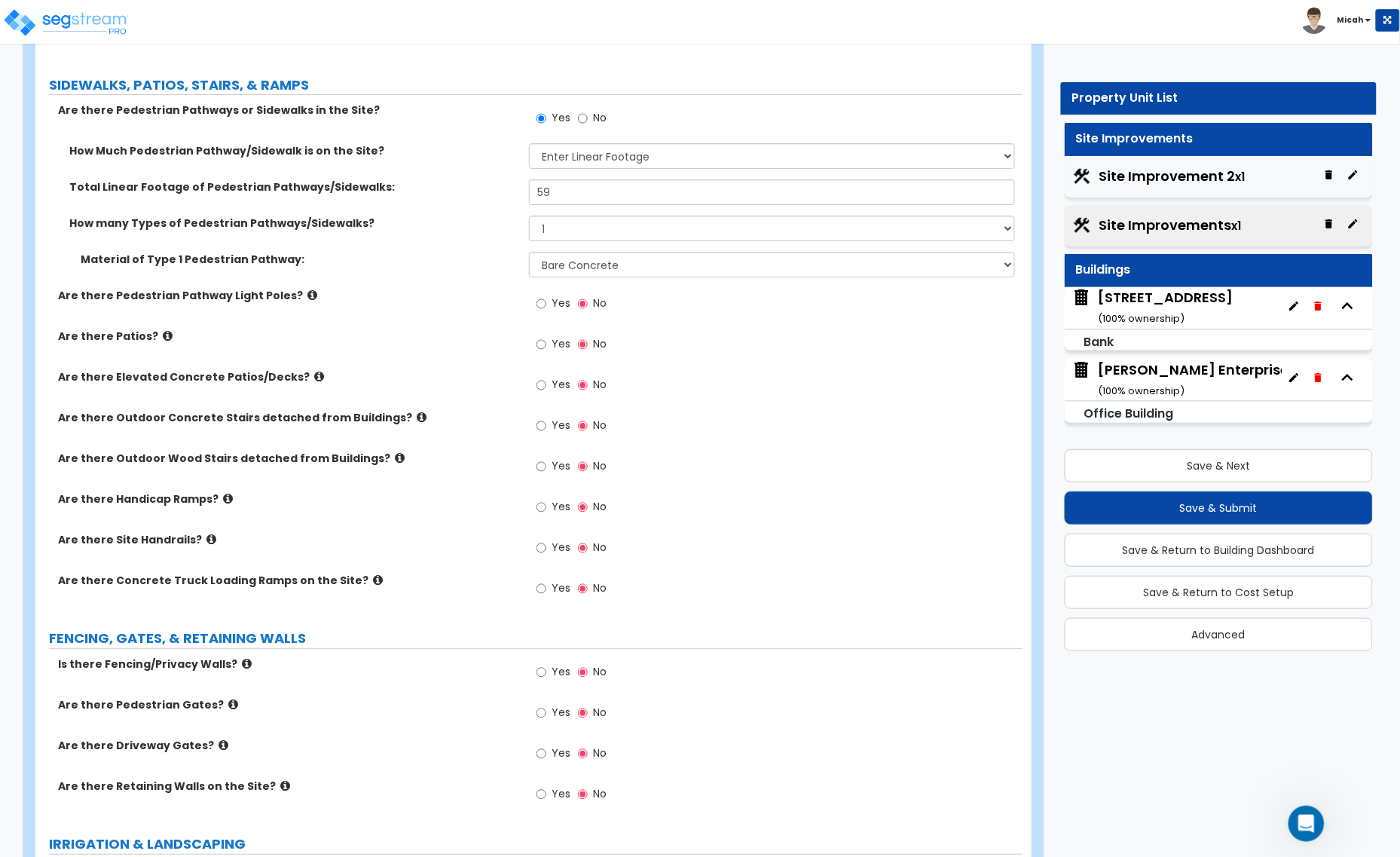
click at [163, 337] on icon at bounding box center [168, 336] width 9 height 11
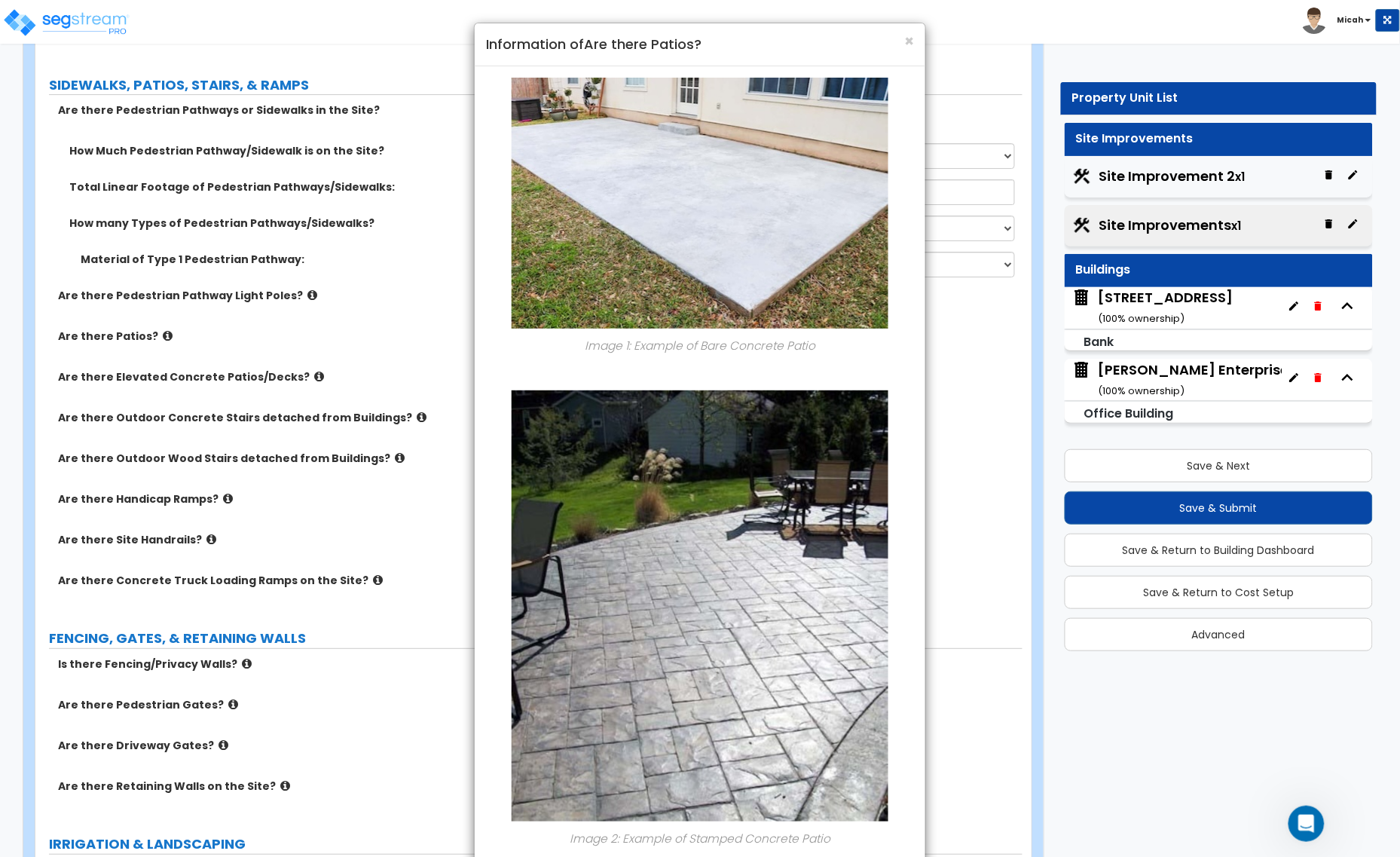
click at [920, 36] on div "× Information of Are there Patios?" at bounding box center [700, 45] width 450 height 43
click at [914, 35] on div "× Information of Are there Patios?" at bounding box center [700, 45] width 450 height 43
click at [905, 39] on span "×" at bounding box center [909, 41] width 9 height 22
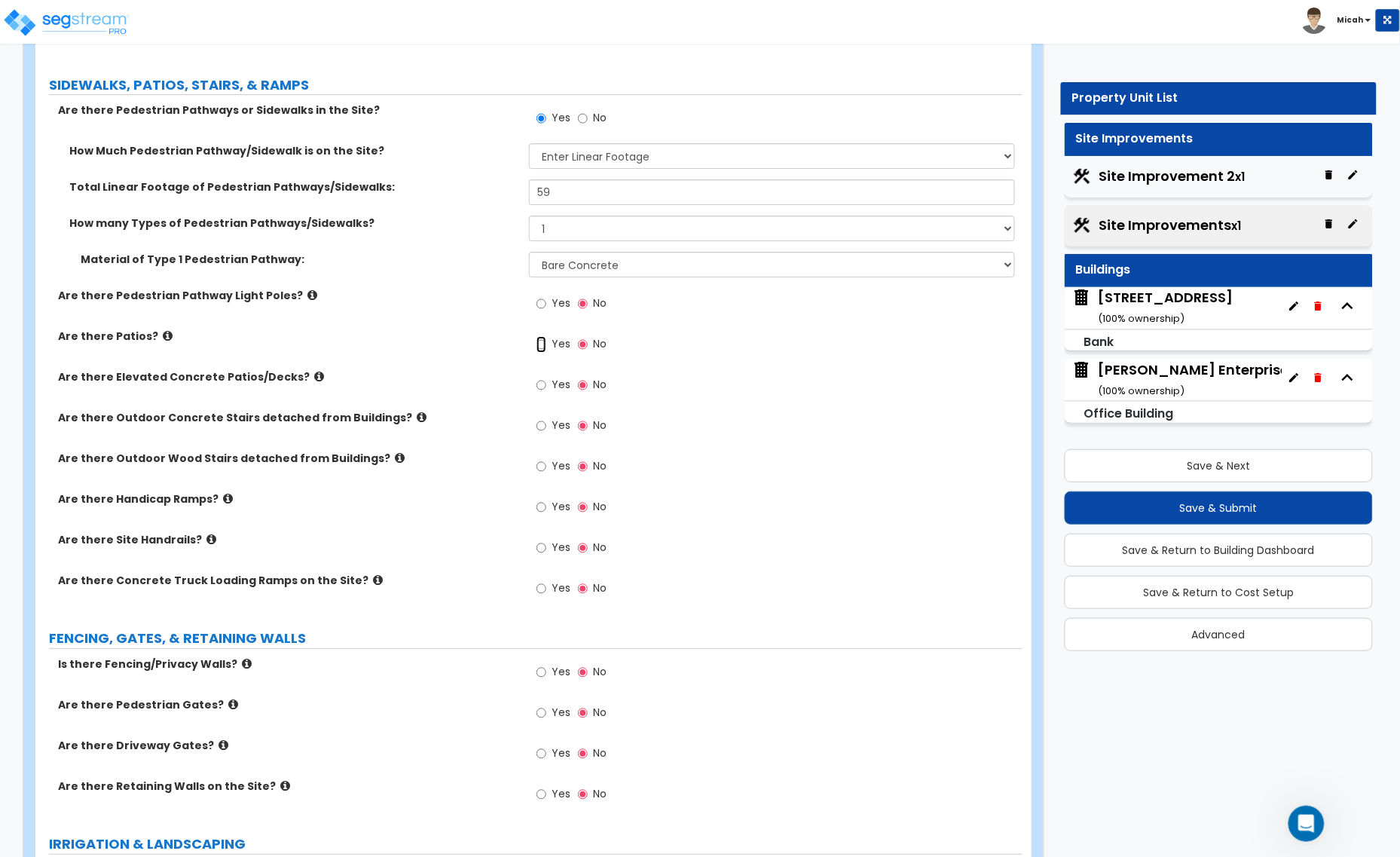
click at [543, 343] on input "Yes" at bounding box center [541, 344] width 9 height 17
radio input "true"
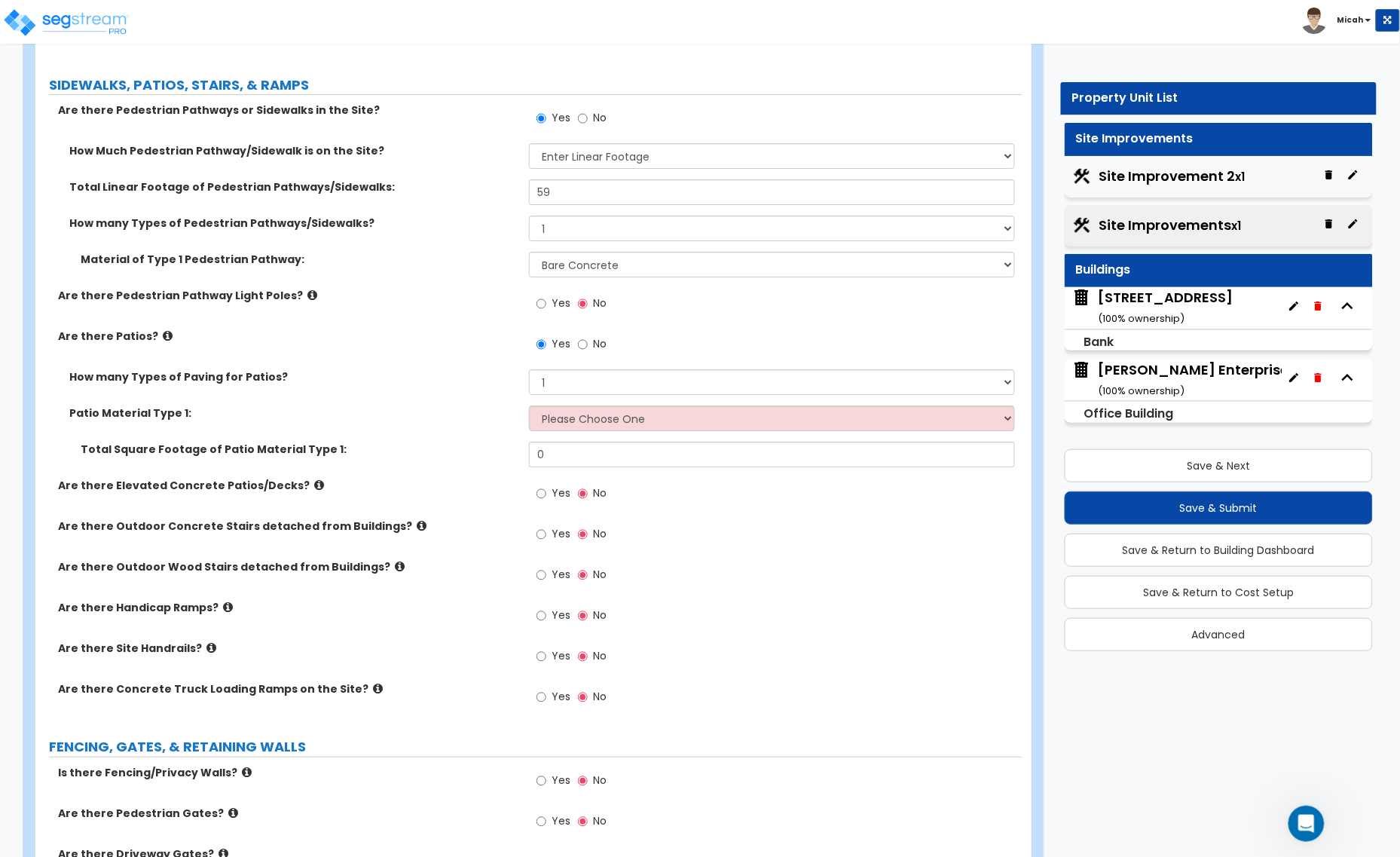
scroll to position [911, 0]
